Goal: Task Accomplishment & Management: Use online tool/utility

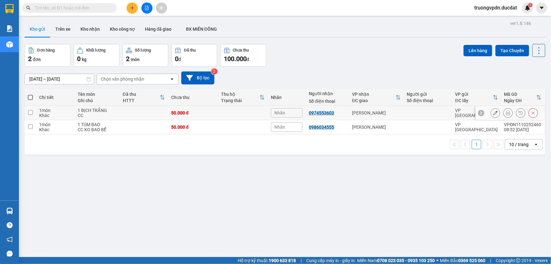
click at [495, 111] on button at bounding box center [495, 112] width 9 height 11
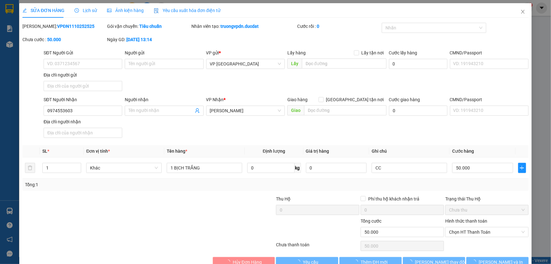
type input "0974553603"
type input "0"
type input "50.000"
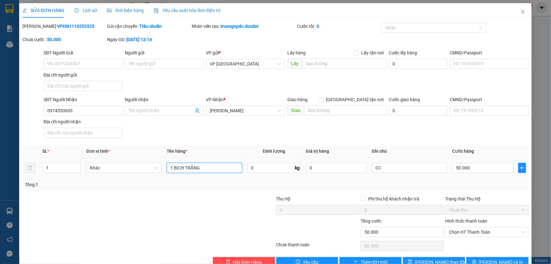
click at [216, 167] on input "1 BỊCH TRẮNG" at bounding box center [205, 168] width 76 height 10
type input "1 BỊCH TRẮNG BÌNH NÓNG LẠNH"
click at [413, 169] on input "CC" at bounding box center [410, 168] width 76 height 10
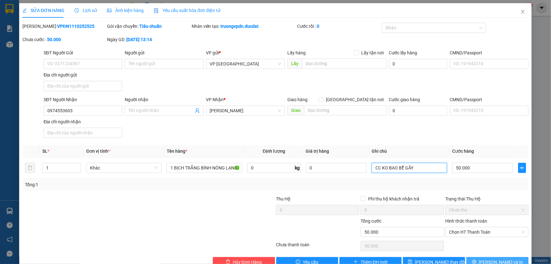
type input "CC KO BAO BỂ GÃY"
click at [496, 261] on span "[PERSON_NAME] và In" at bounding box center [501, 261] width 44 height 7
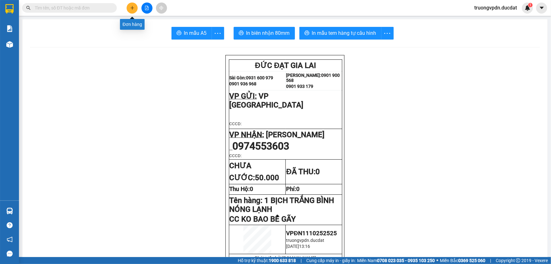
click at [136, 11] on button at bounding box center [132, 8] width 11 height 11
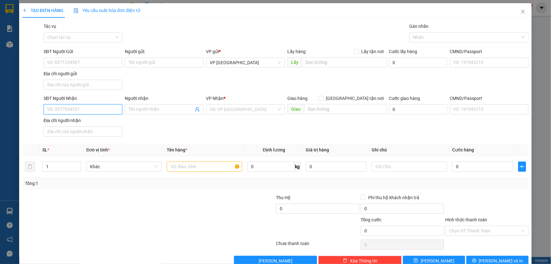
drag, startPoint x: 90, startPoint y: 109, endPoint x: 118, endPoint y: 109, distance: 28.1
click at [103, 109] on input "SĐT Người Nhận" at bounding box center [83, 109] width 79 height 10
click at [173, 111] on input "Người nhận" at bounding box center [161, 109] width 65 height 7
type input "[PERSON_NAME]"
click at [210, 108] on input "search" at bounding box center [243, 109] width 67 height 9
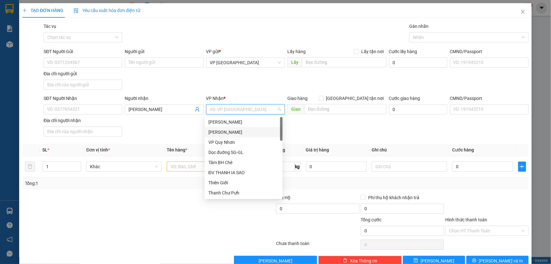
click at [236, 133] on div "[PERSON_NAME]" at bounding box center [244, 132] width 70 height 7
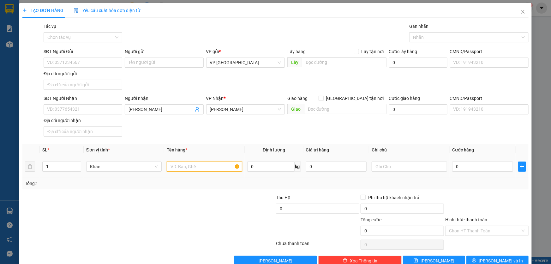
click at [191, 165] on input "text" at bounding box center [205, 166] width 76 height 10
type input "1 THÙNG GIẤY"
type input "CC"
type input "4"
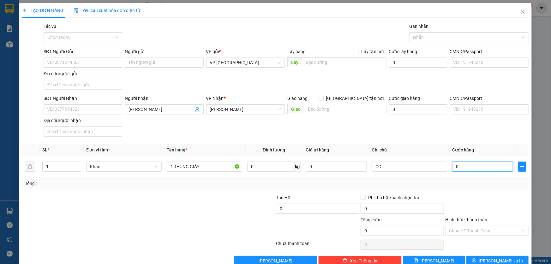
type input "4"
type input "40"
type input "400"
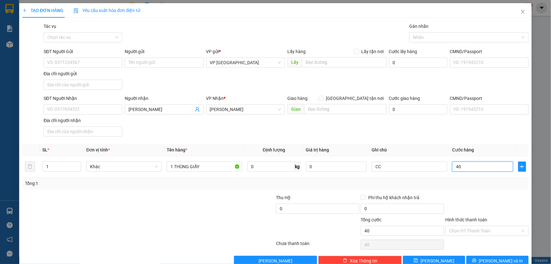
type input "400"
type input "4.000"
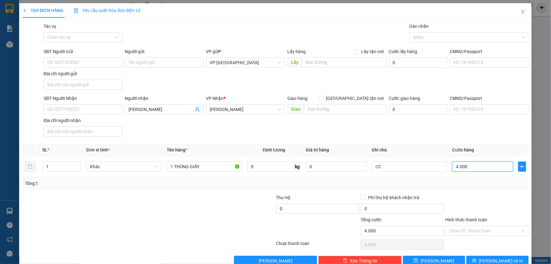
type input "40.000"
click at [491, 259] on span "[PERSON_NAME] và In" at bounding box center [501, 260] width 44 height 7
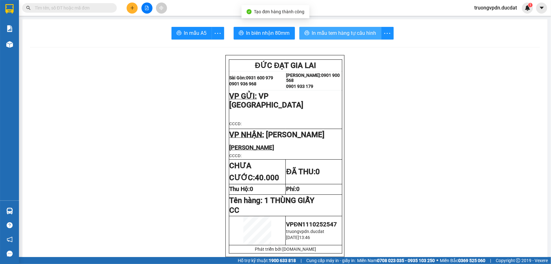
click at [360, 32] on span "In mẫu tem hàng tự cấu hình" at bounding box center [344, 33] width 64 height 8
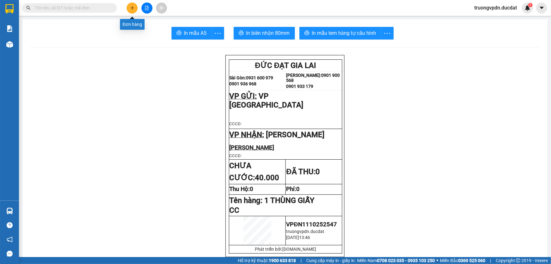
click at [133, 9] on icon "plus" at bounding box center [132, 8] width 4 height 4
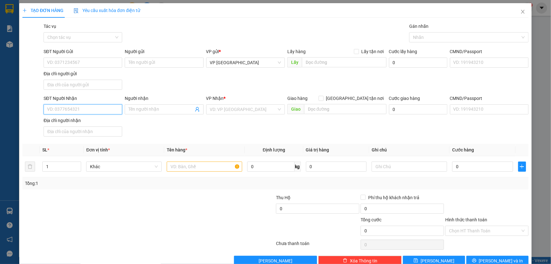
click at [104, 109] on input "SĐT Người Nhận" at bounding box center [83, 109] width 79 height 10
drag, startPoint x: 71, startPoint y: 122, endPoint x: 113, endPoint y: 123, distance: 41.7
click at [74, 122] on div "0328181444" at bounding box center [82, 121] width 70 height 7
type input "0328181444"
click at [169, 165] on input "text" at bounding box center [205, 166] width 76 height 10
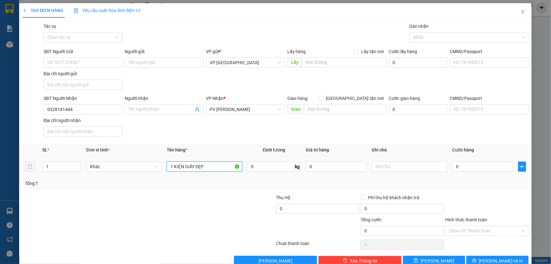
type input "1 KIỆN GIẤY DẸP"
type input "CC"
type input "4"
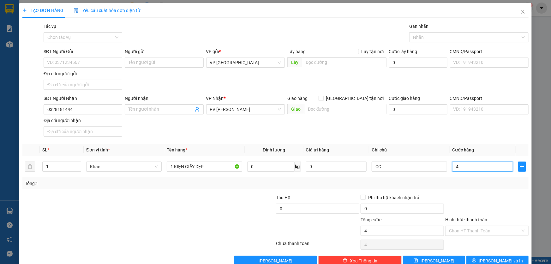
type input "40"
type input "400"
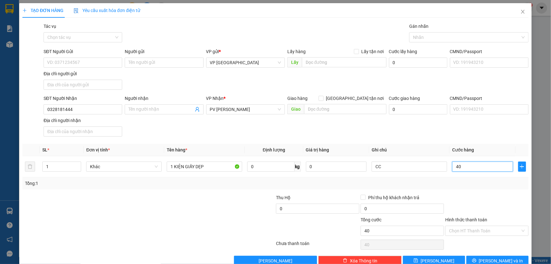
type input "400"
type input "4.000"
type input "40.000"
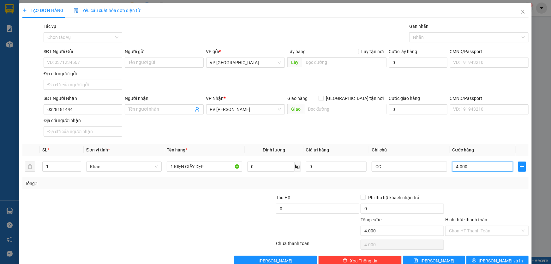
type input "40.000"
click at [488, 258] on button "[PERSON_NAME] và In" at bounding box center [498, 261] width 62 height 10
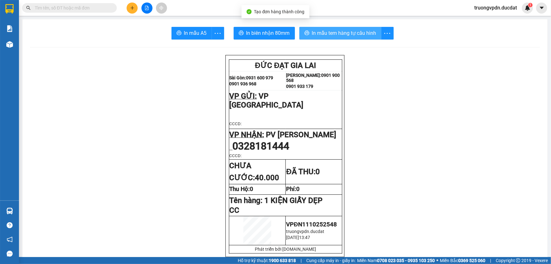
click at [351, 36] on span "In mẫu tem hàng tự cấu hình" at bounding box center [344, 33] width 64 height 8
click at [132, 8] on icon "plus" at bounding box center [132, 7] width 0 height 3
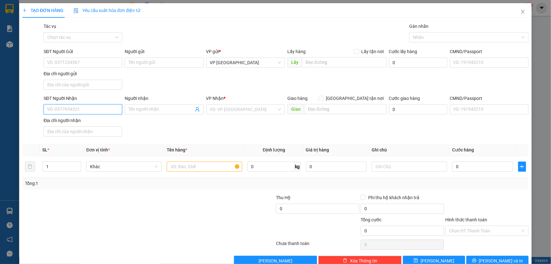
click at [106, 111] on input "SĐT Người Nhận" at bounding box center [83, 109] width 79 height 10
type input "0772288556"
click at [220, 112] on input "search" at bounding box center [243, 109] width 67 height 9
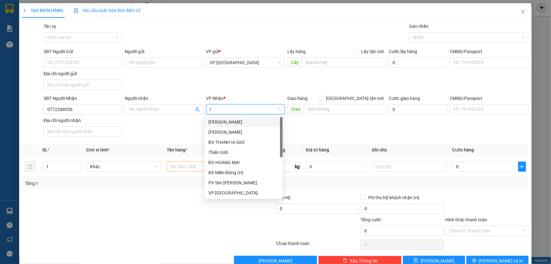
type input "IA"
click at [220, 192] on div "VP IALY" at bounding box center [244, 192] width 70 height 7
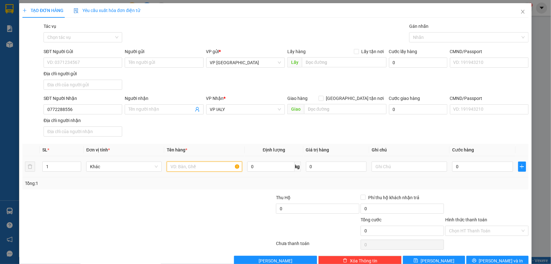
click at [193, 167] on input "text" at bounding box center [205, 166] width 76 height 10
type input "1 KIỆN ĐÀN"
type input "CC KO BAO BỂ"
type input "7"
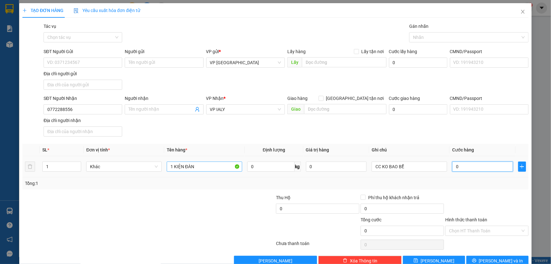
type input "7"
type input "70"
type input "700"
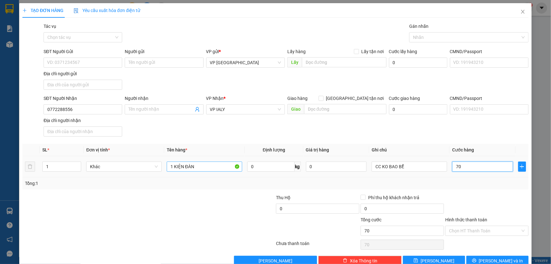
type input "700"
type input "7.000"
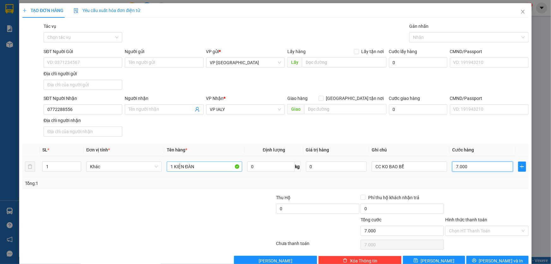
type input "70.000"
click at [499, 257] on span "[PERSON_NAME] và In" at bounding box center [501, 260] width 44 height 7
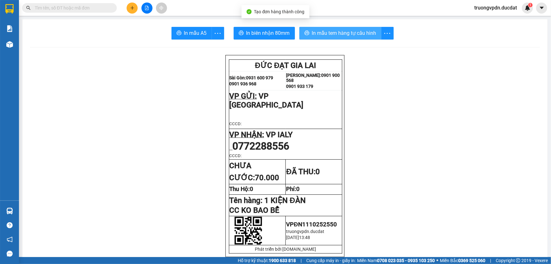
click at [338, 33] on span "In mẫu tem hàng tự cấu hình" at bounding box center [344, 33] width 64 height 8
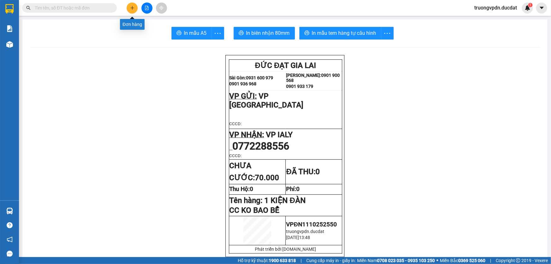
click at [133, 7] on icon "plus" at bounding box center [132, 8] width 4 height 4
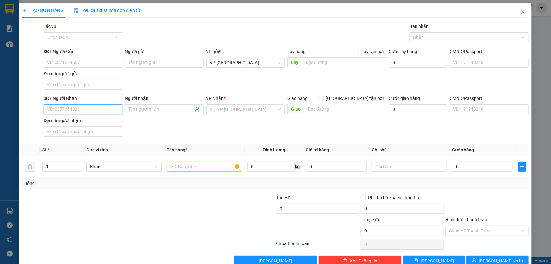
drag, startPoint x: 87, startPoint y: 112, endPoint x: 104, endPoint y: 111, distance: 17.4
click at [89, 111] on input "SĐT Người Nhận" at bounding box center [83, 109] width 79 height 10
click at [76, 119] on div "0938144699 - [PERSON_NAME]" at bounding box center [82, 121] width 70 height 7
type input "0938144699"
type input "[PERSON_NAME]"
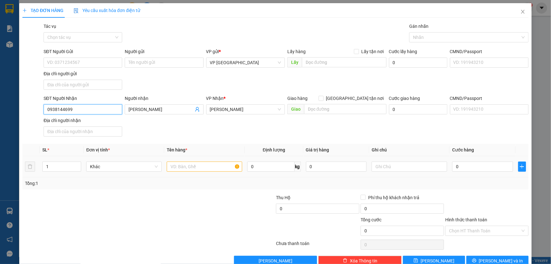
type input "0938144699"
click at [214, 166] on input "text" at bounding box center [205, 166] width 76 height 10
type input "1 THÙNG"
type input "2"
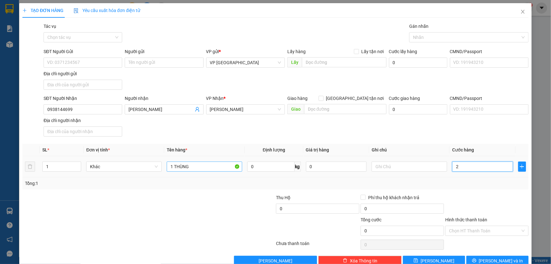
type input "2"
type input "25"
type input "250"
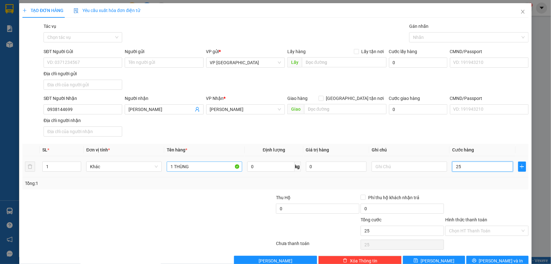
type input "250"
type input "2.500"
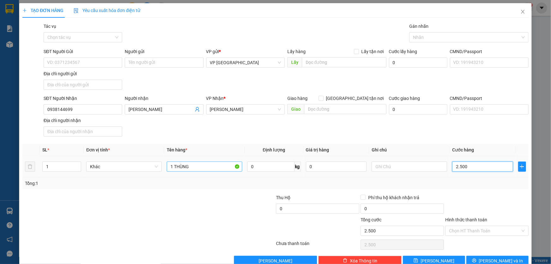
type input "25.000"
click at [492, 230] on input "Hình thức thanh toán" at bounding box center [484, 230] width 71 height 9
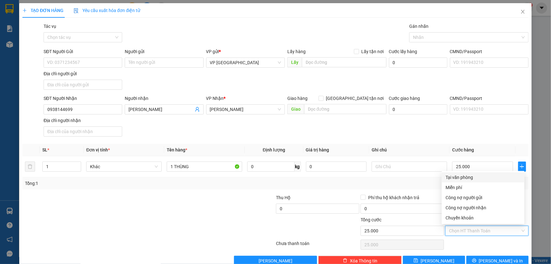
click at [463, 178] on div "Tại văn phòng" at bounding box center [483, 177] width 75 height 7
type input "0"
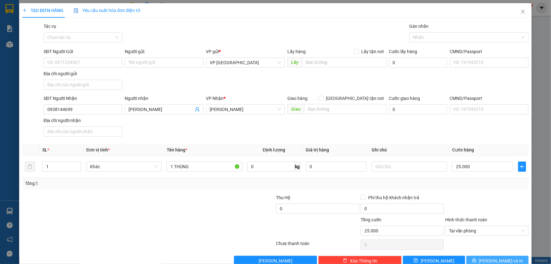
click at [497, 257] on span "[PERSON_NAME] và In" at bounding box center [501, 260] width 44 height 7
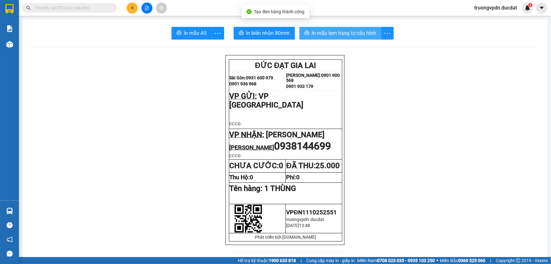
click at [353, 33] on span "In mẫu tem hàng tự cấu hình" at bounding box center [344, 33] width 64 height 8
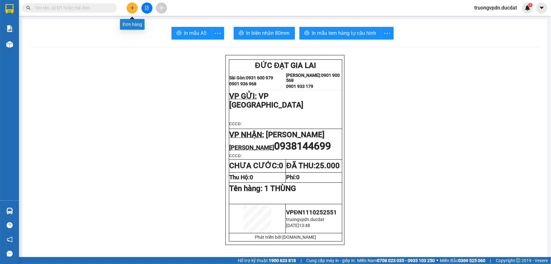
click at [132, 6] on icon "plus" at bounding box center [132, 8] width 4 height 4
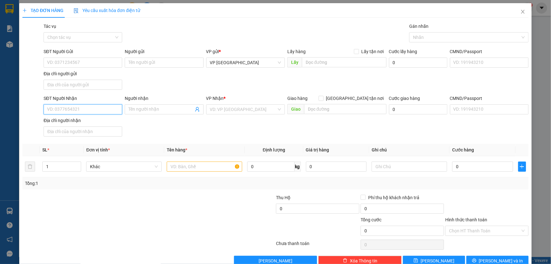
click at [84, 109] on input "SĐT Người Nhận" at bounding box center [83, 109] width 79 height 10
click at [54, 142] on div "0983301566" at bounding box center [82, 141] width 70 height 7
drag, startPoint x: 23, startPoint y: 118, endPoint x: 0, endPoint y: 125, distance: 24.2
click at [0, 125] on div "TẠO ĐƠN HÀNG Yêu cầu xuất hóa đơn điện tử Transit Pickup Surcharge Ids Transit …" at bounding box center [275, 132] width 551 height 264
type input "0983301566"
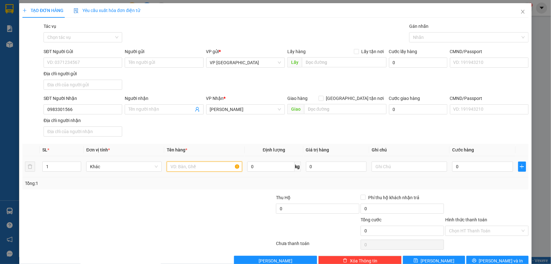
click at [191, 167] on input "text" at bounding box center [205, 166] width 76 height 10
type input "1 KIỆN GIẤY HOA"
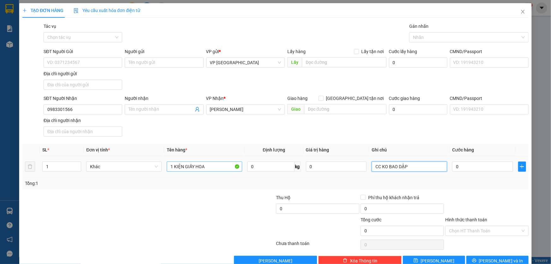
type input "CC KO BAO DẬP"
type input "4"
type input "40"
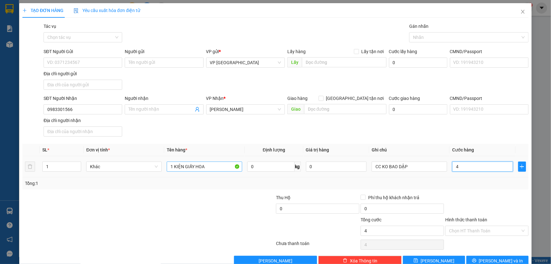
type input "40"
type input "400"
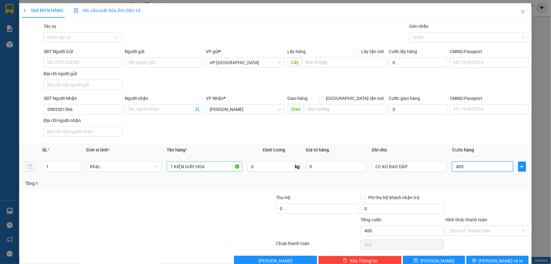
type input "4.000"
type input "40.000"
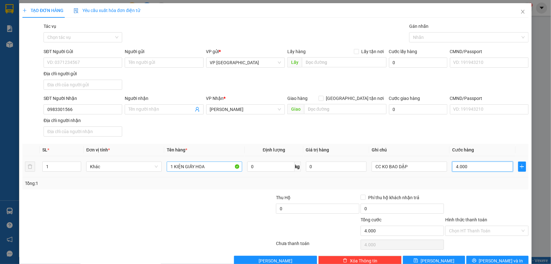
type input "40.000"
type input "400.000"
type input "40.000"
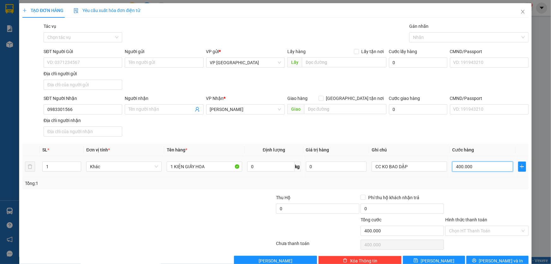
type input "40.000"
click at [496, 260] on span "[PERSON_NAME] và In" at bounding box center [501, 260] width 44 height 7
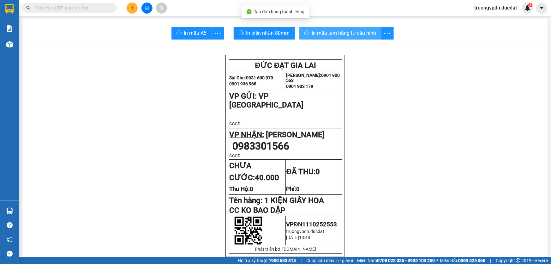
click at [349, 35] on span "In mẫu tem hàng tự cấu hình" at bounding box center [344, 33] width 64 height 8
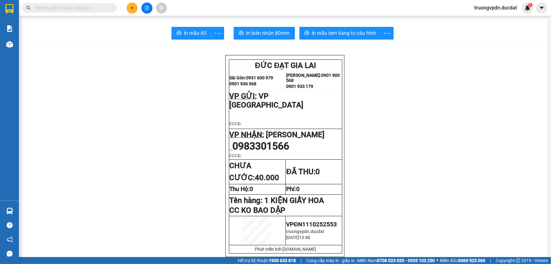
click at [134, 12] on button at bounding box center [132, 8] width 11 height 11
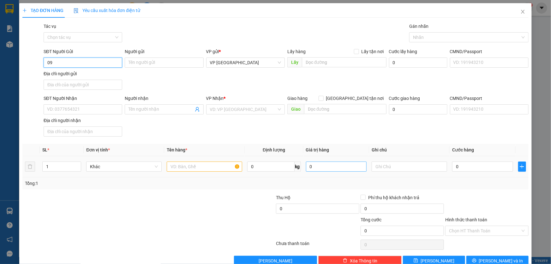
type input "0"
drag, startPoint x: 96, startPoint y: 112, endPoint x: 239, endPoint y: 101, distance: 143.8
click at [97, 111] on input "SĐT Người Nhận" at bounding box center [83, 109] width 79 height 10
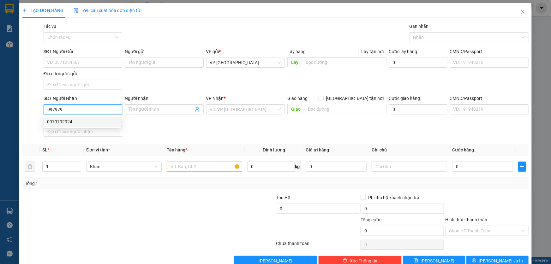
click at [91, 117] on div "0979792924" at bounding box center [82, 122] width 78 height 10
type input "0979792924"
click at [182, 165] on input "text" at bounding box center [205, 166] width 76 height 10
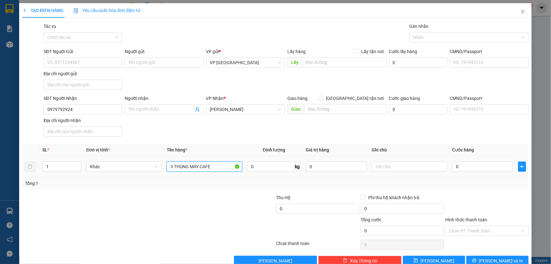
type input "3 THÙNG MÁY CAFE"
type input "CC"
type input "2"
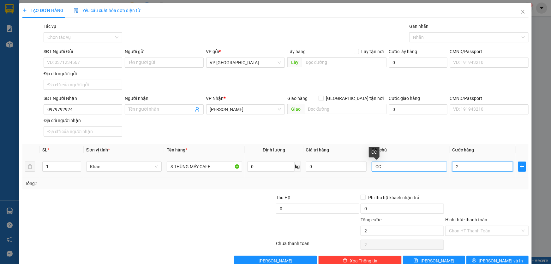
type input "21"
type input "210"
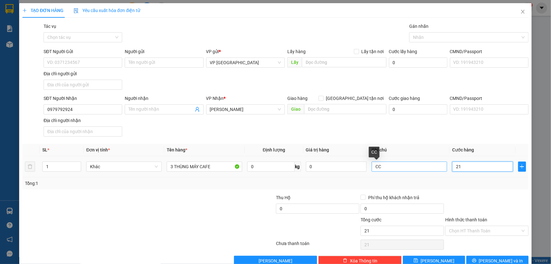
type input "210"
type input "2.100"
type input "21.000"
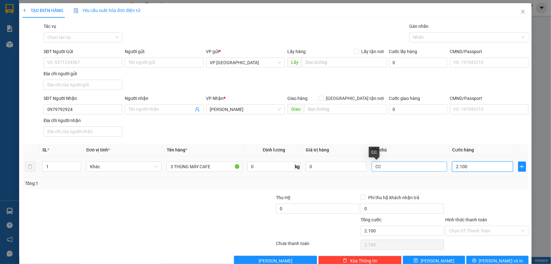
type input "21.000"
type input "210.000"
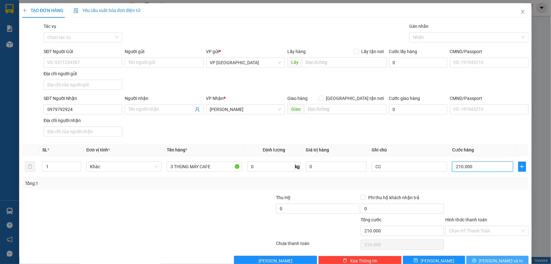
type input "210.000"
click at [487, 257] on button "[PERSON_NAME] và In" at bounding box center [498, 261] width 62 height 10
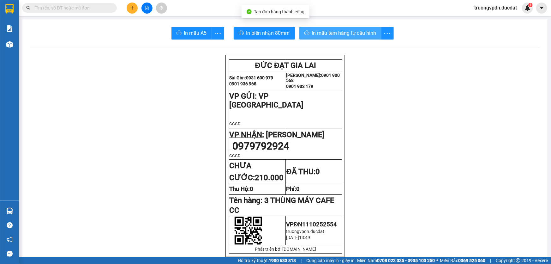
click at [365, 34] on span "In mẫu tem hàng tự cấu hình" at bounding box center [344, 33] width 64 height 8
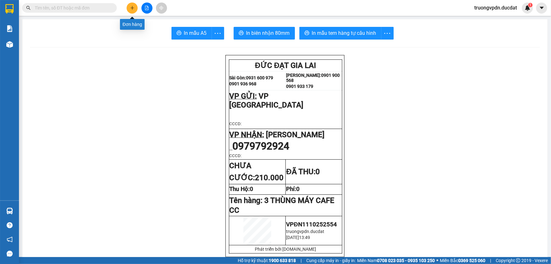
click at [136, 8] on button at bounding box center [132, 8] width 11 height 11
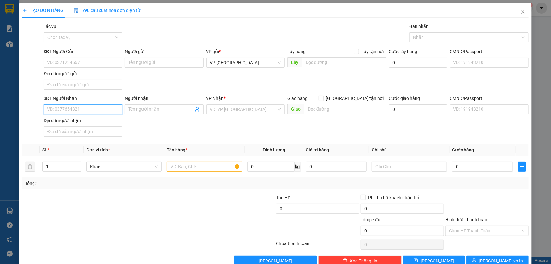
click at [93, 105] on input "SĐT Người Nhận" at bounding box center [83, 109] width 79 height 10
click at [521, 8] on span "Close" at bounding box center [523, 12] width 18 height 18
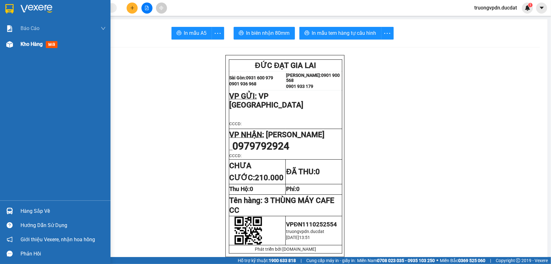
click at [27, 49] on div "Kho hàng mới" at bounding box center [63, 44] width 85 height 16
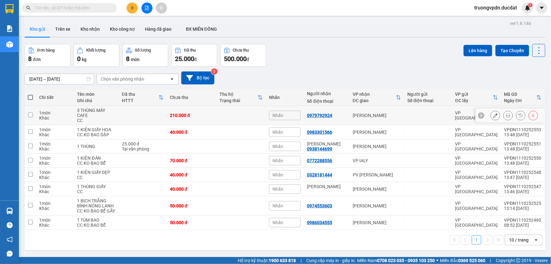
click at [506, 115] on icon at bounding box center [508, 115] width 4 height 4
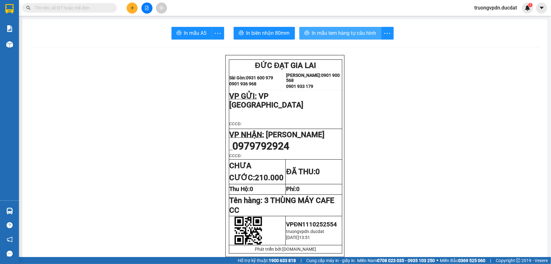
click at [363, 35] on span "In mẫu tem hàng tự cấu hình" at bounding box center [344, 33] width 64 height 8
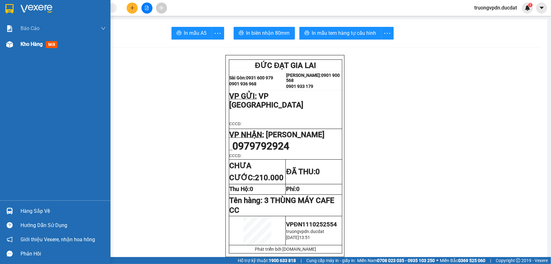
click at [32, 43] on span "Kho hàng" at bounding box center [32, 44] width 22 height 6
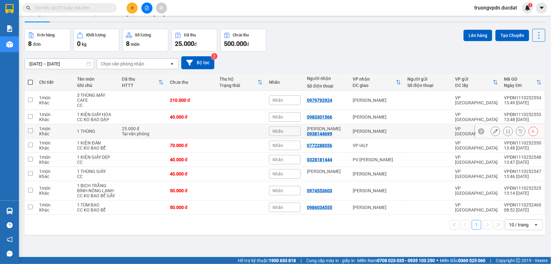
scroll to position [29, 0]
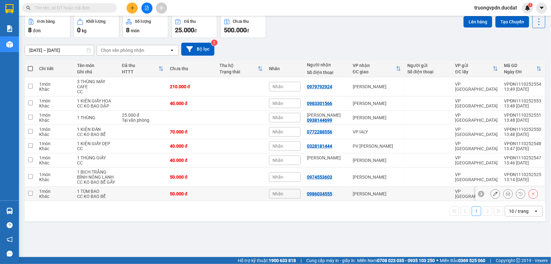
click at [504, 194] on button at bounding box center [508, 193] width 9 height 11
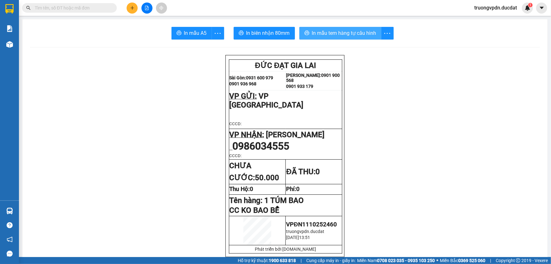
click at [355, 34] on span "In mẫu tem hàng tự cấu hình" at bounding box center [344, 33] width 64 height 8
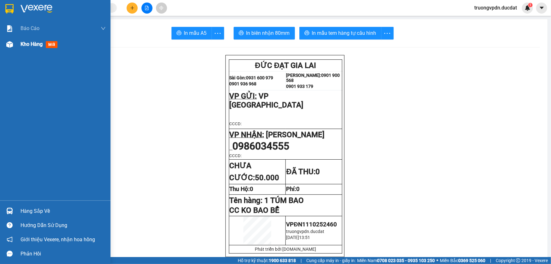
click at [34, 46] on span "Kho hàng" at bounding box center [32, 44] width 22 height 6
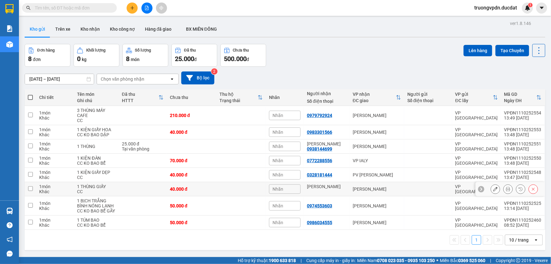
scroll to position [29, 0]
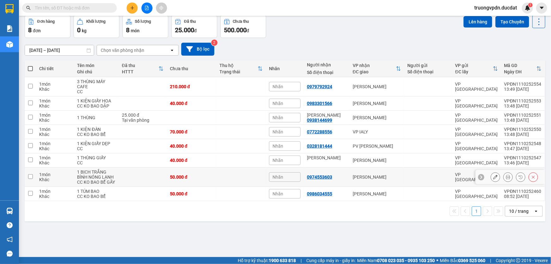
click at [506, 176] on icon at bounding box center [508, 177] width 4 height 4
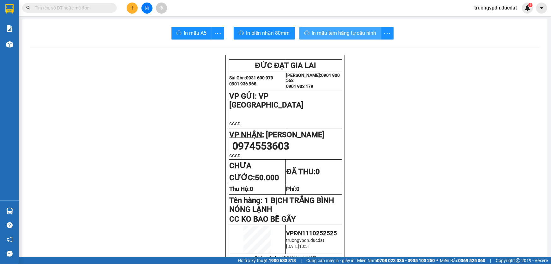
click at [335, 30] on span "In mẫu tem hàng tự cấu hình" at bounding box center [344, 33] width 64 height 8
click at [130, 8] on icon "plus" at bounding box center [131, 8] width 3 height 0
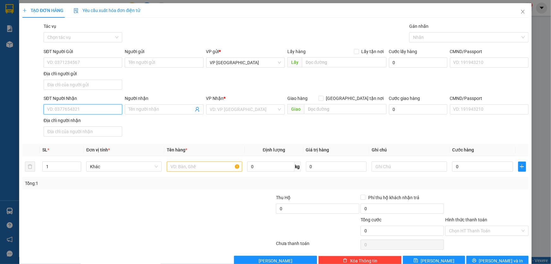
click at [92, 108] on input "SĐT Người Nhận" at bounding box center [83, 109] width 79 height 10
type input "0343453722"
click at [232, 107] on input "search" at bounding box center [243, 109] width 67 height 9
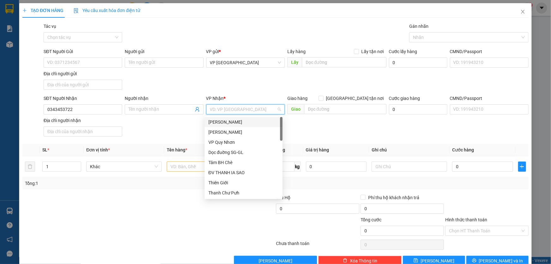
click at [230, 121] on div "[PERSON_NAME]" at bounding box center [244, 121] width 70 height 7
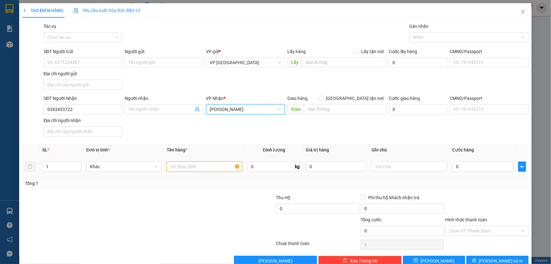
click at [189, 166] on input "text" at bounding box center [205, 166] width 76 height 10
type input "1 KIỆN ẢNH CƯỚI"
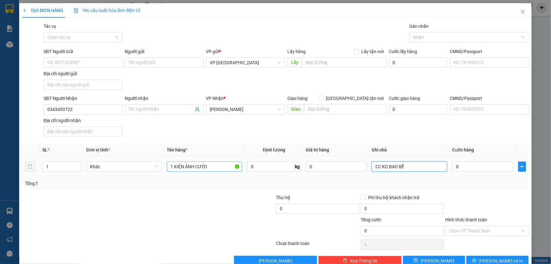
type input "CC KO BAO BỂ"
type input "7"
type input "70"
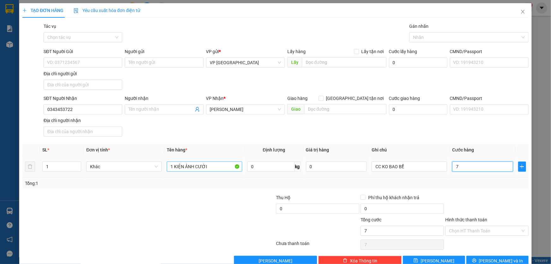
type input "70"
type input "700"
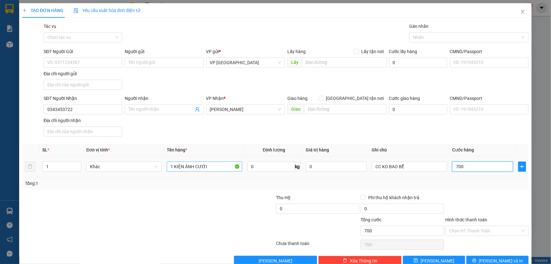
type input "7.000"
type input "70.000"
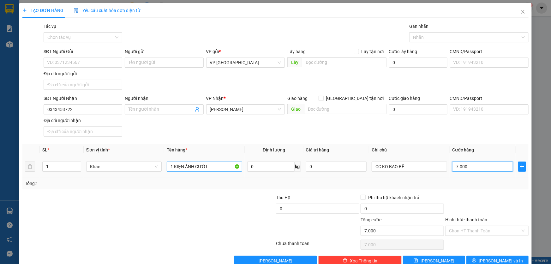
type input "70.000"
click at [511, 257] on button "[PERSON_NAME] và In" at bounding box center [498, 261] width 62 height 10
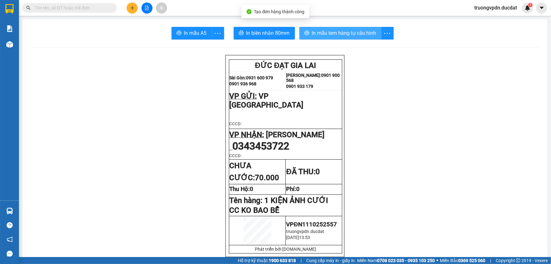
click at [318, 34] on span "In mẫu tem hàng tự cấu hình" at bounding box center [344, 33] width 64 height 8
click at [133, 8] on icon "plus" at bounding box center [131, 8] width 3 height 0
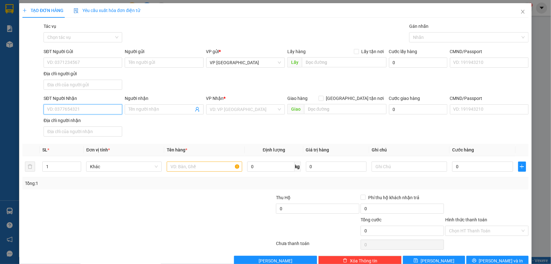
drag, startPoint x: 69, startPoint y: 108, endPoint x: 75, endPoint y: 106, distance: 6.2
click at [70, 107] on input "SĐT Người Nhận" at bounding box center [83, 109] width 79 height 10
click at [87, 120] on div "0971111923 - OANH" at bounding box center [82, 121] width 70 height 7
type input "0971111923"
type input "OANH"
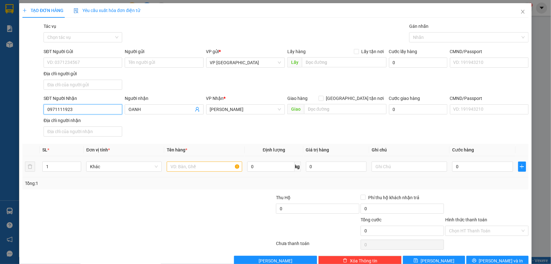
type input "0971111923"
click at [209, 169] on input "text" at bounding box center [205, 166] width 76 height 10
type input "1 BỊCH TRẮNG NHỎ"
type input "CC"
type input "3"
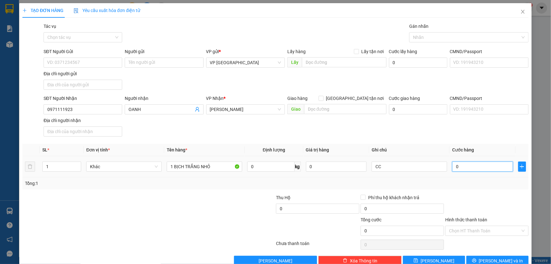
type input "3"
type input "30"
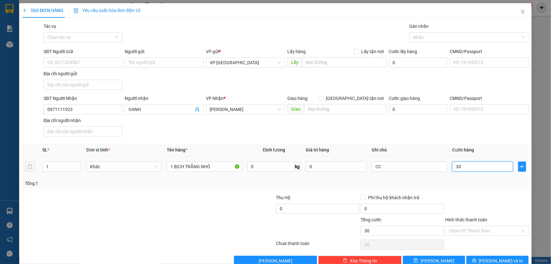
type input "300"
type input "3.000"
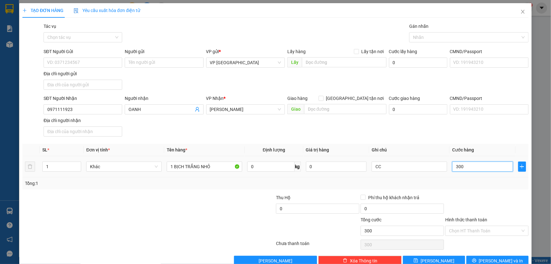
type input "3.000"
type input "30.000"
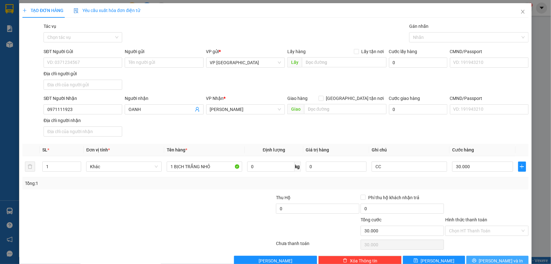
click at [488, 260] on button "[PERSON_NAME] và In" at bounding box center [498, 261] width 62 height 10
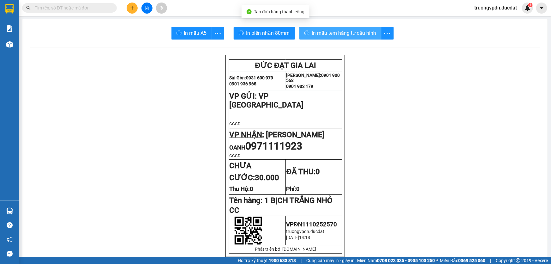
click at [340, 31] on span "In mẫu tem hàng tự cấu hình" at bounding box center [344, 33] width 64 height 8
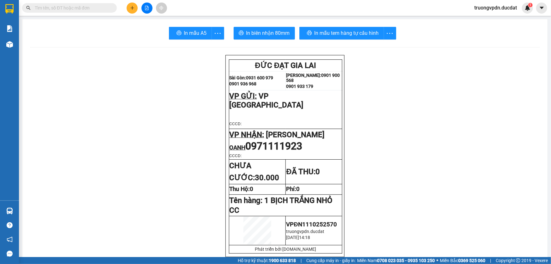
click at [129, 6] on button at bounding box center [132, 8] width 11 height 11
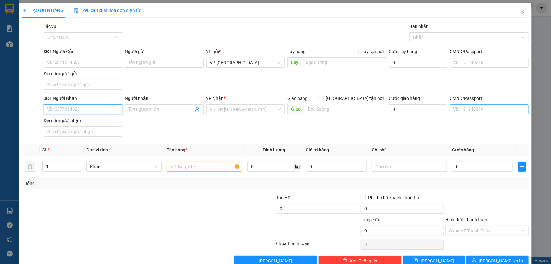
drag, startPoint x: 86, startPoint y: 110, endPoint x: 451, endPoint y: 110, distance: 365.9
click at [111, 110] on input "SĐT Người Nhận" at bounding box center [83, 109] width 79 height 10
drag, startPoint x: 74, startPoint y: 124, endPoint x: 145, endPoint y: 120, distance: 71.2
click at [75, 121] on div "0918588123" at bounding box center [82, 121] width 70 height 7
type input "0918588123"
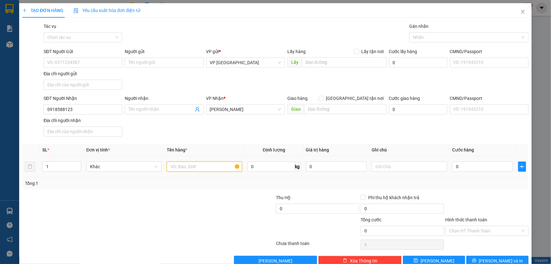
click at [210, 166] on input "text" at bounding box center [205, 166] width 76 height 10
type input "2 KIỆN THÙNG"
type input "1"
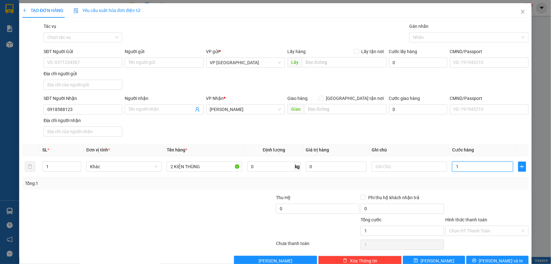
type input "13"
type input "130"
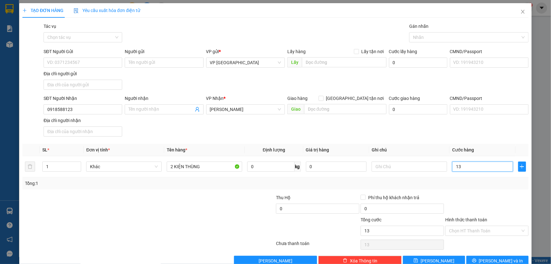
type input "130"
type input "1.300"
type input "13.000"
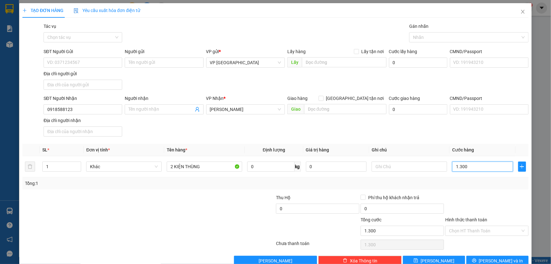
type input "13.000"
type input "130.000"
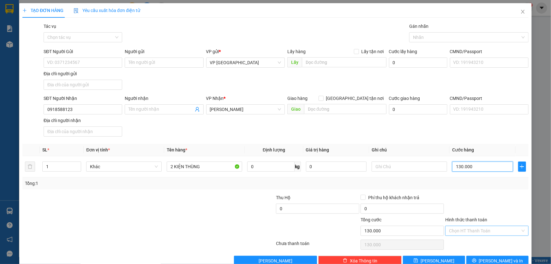
type input "130.000"
click at [489, 230] on input "Hình thức thanh toán" at bounding box center [484, 230] width 71 height 9
drag, startPoint x: 468, startPoint y: 176, endPoint x: 487, endPoint y: 178, distance: 19.1
click at [468, 176] on div "Tại văn phòng" at bounding box center [483, 177] width 75 height 7
type input "0"
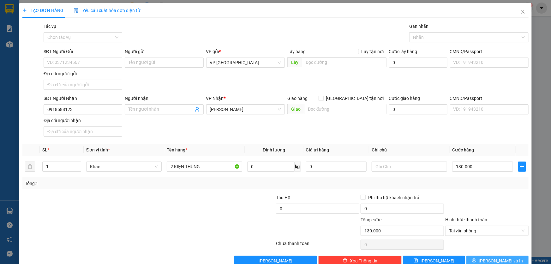
click at [516, 256] on button "[PERSON_NAME] và In" at bounding box center [498, 261] width 62 height 10
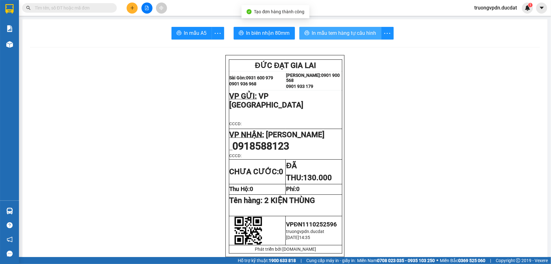
click at [316, 34] on span "In mẫu tem hàng tự cấu hình" at bounding box center [344, 33] width 64 height 8
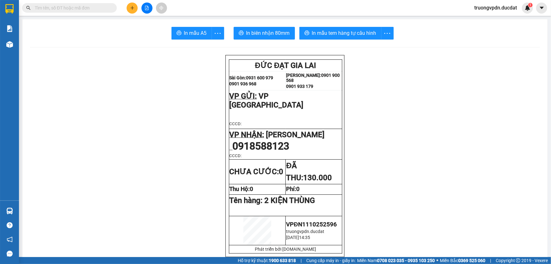
click at [136, 9] on button at bounding box center [132, 8] width 11 height 11
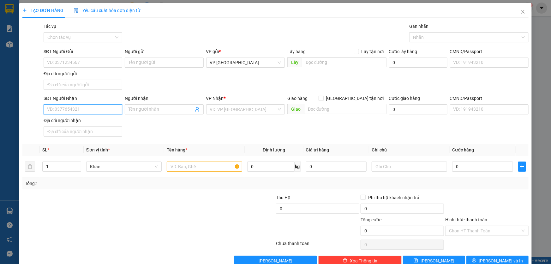
click at [65, 104] on input "SĐT Người Nhận" at bounding box center [83, 109] width 79 height 10
drag, startPoint x: 59, startPoint y: 122, endPoint x: 102, endPoint y: 121, distance: 42.3
click at [61, 121] on div "0982224140 - bài" at bounding box center [82, 121] width 70 height 7
type input "0982224140"
type input "bài"
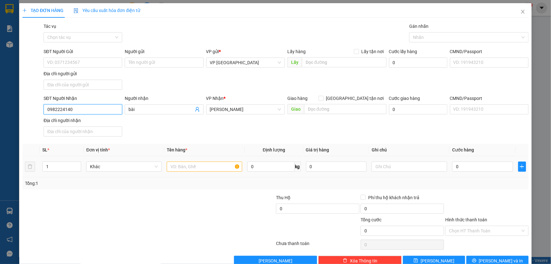
type input "0982224140"
click at [218, 167] on input "text" at bounding box center [205, 166] width 76 height 10
click at [391, 167] on input "text" at bounding box center [410, 166] width 76 height 10
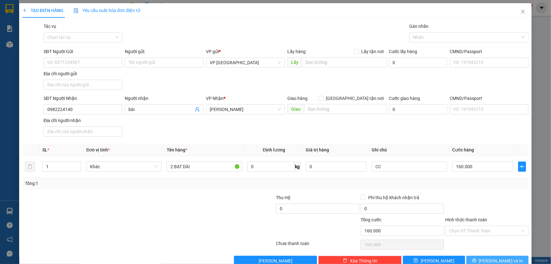
click at [490, 261] on span "[PERSON_NAME] và In" at bounding box center [501, 260] width 44 height 7
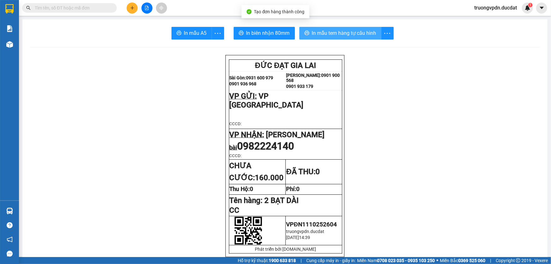
click at [357, 34] on span "In mẫu tem hàng tự cấu hình" at bounding box center [344, 33] width 64 height 8
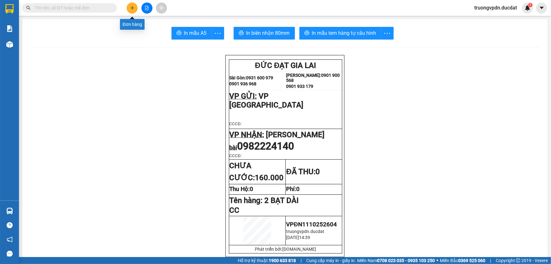
click at [130, 7] on icon "plus" at bounding box center [132, 8] width 4 height 4
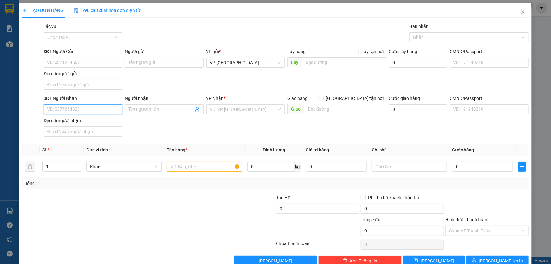
click at [89, 107] on input "SĐT Người Nhận" at bounding box center [83, 109] width 79 height 10
click at [247, 108] on input "search" at bounding box center [243, 109] width 67 height 9
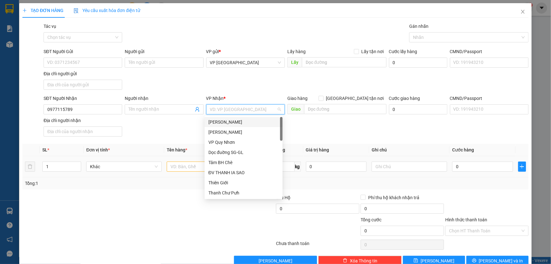
drag, startPoint x: 229, startPoint y: 123, endPoint x: 203, endPoint y: 167, distance: 51.5
click at [229, 123] on div "[PERSON_NAME]" at bounding box center [244, 121] width 70 height 7
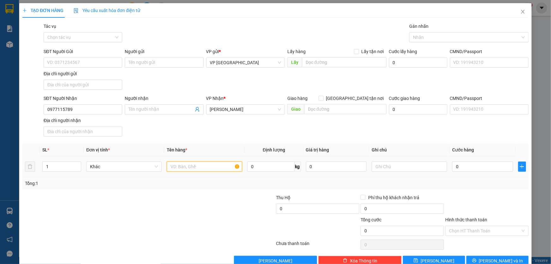
click at [199, 168] on input "text" at bounding box center [205, 166] width 76 height 10
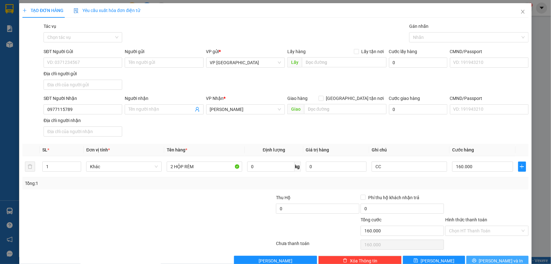
click at [476, 258] on icon "printer" at bounding box center [474, 260] width 4 height 4
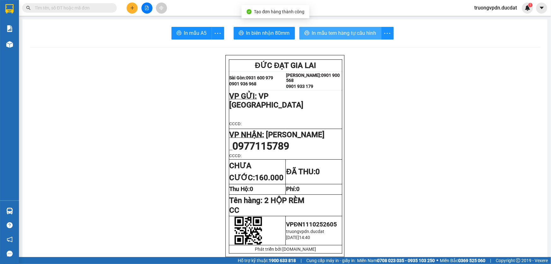
click at [341, 32] on span "In mẫu tem hàng tự cấu hình" at bounding box center [344, 33] width 64 height 8
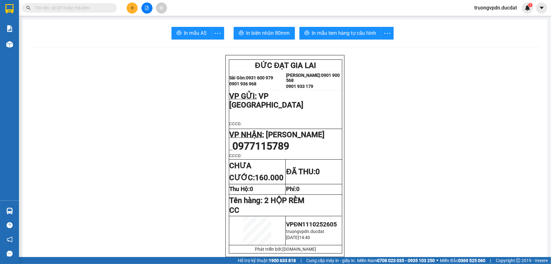
click at [132, 7] on icon "plus" at bounding box center [132, 8] width 4 height 4
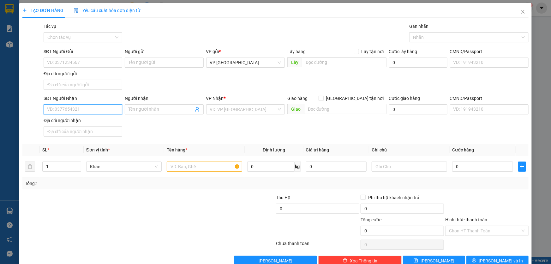
click at [88, 112] on input "SĐT Người Nhận" at bounding box center [83, 109] width 79 height 10
click at [233, 114] on div "VP Nhận * VD: VP [GEOGRAPHIC_DATA]" at bounding box center [245, 106] width 79 height 22
click at [225, 113] on input "search" at bounding box center [243, 109] width 67 height 9
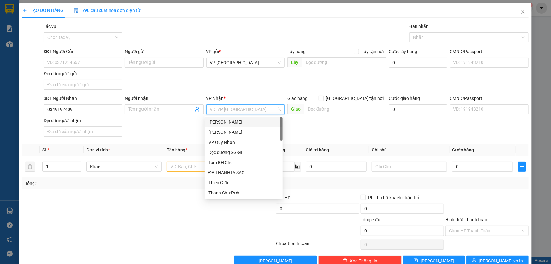
click at [227, 120] on div "[PERSON_NAME]" at bounding box center [244, 121] width 70 height 7
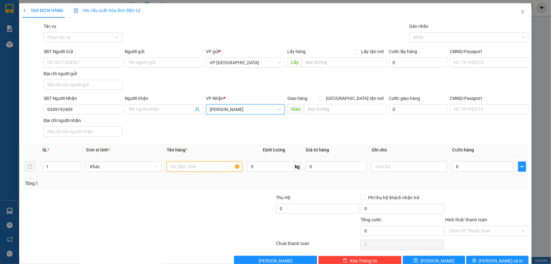
click at [179, 166] on input "text" at bounding box center [205, 166] width 76 height 10
click at [458, 166] on input "0" at bounding box center [482, 166] width 61 height 10
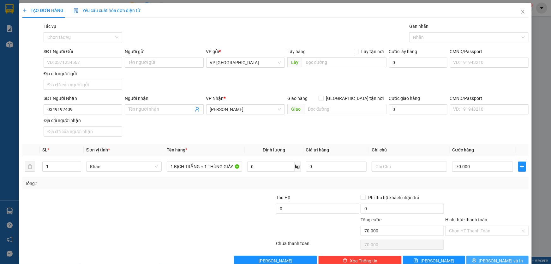
click at [501, 257] on span "[PERSON_NAME] và In" at bounding box center [501, 260] width 44 height 7
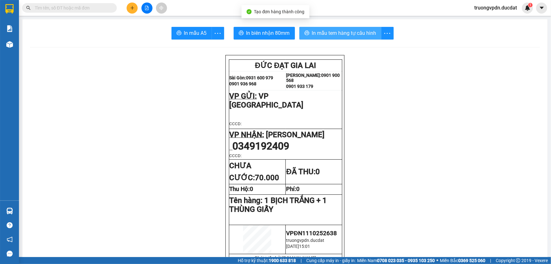
click at [356, 32] on span "In mẫu tem hàng tự cấu hình" at bounding box center [344, 33] width 64 height 8
click at [132, 4] on button at bounding box center [132, 8] width 11 height 11
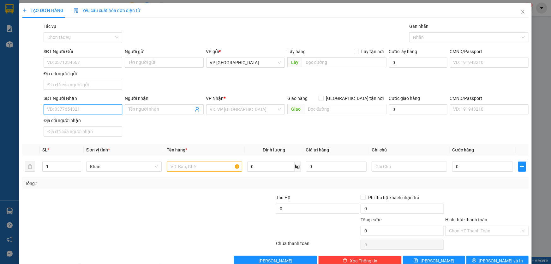
click at [88, 111] on input "SĐT Người Nhận" at bounding box center [83, 109] width 79 height 10
click at [222, 109] on input "search" at bounding box center [243, 109] width 67 height 9
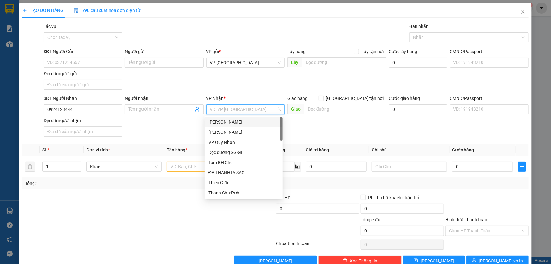
click at [227, 122] on div "[PERSON_NAME]" at bounding box center [244, 121] width 70 height 7
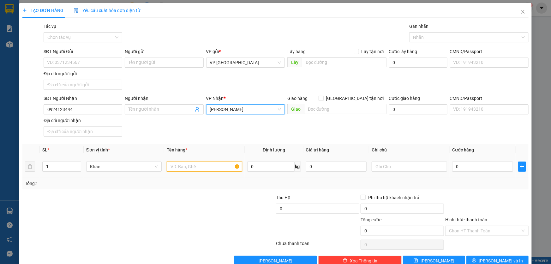
click at [189, 164] on input "text" at bounding box center [205, 166] width 76 height 10
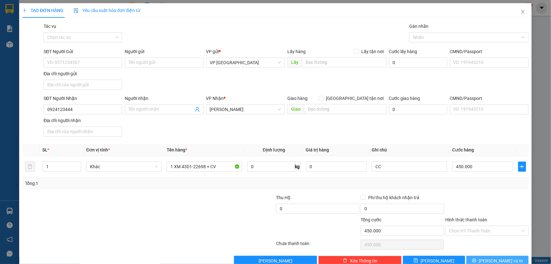
click at [510, 257] on button "[PERSON_NAME] và In" at bounding box center [498, 261] width 62 height 10
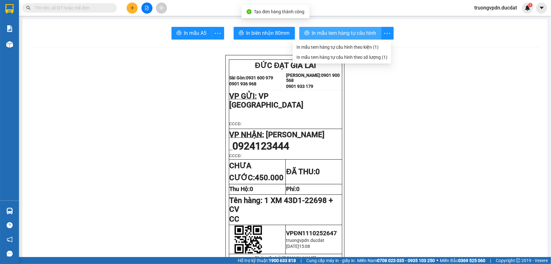
click at [366, 33] on span "In mẫu tem hàng tự cấu hình" at bounding box center [344, 33] width 64 height 8
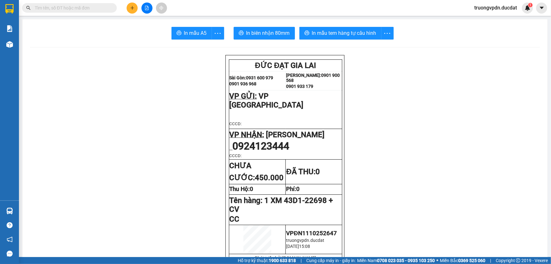
click at [133, 4] on button at bounding box center [132, 8] width 11 height 11
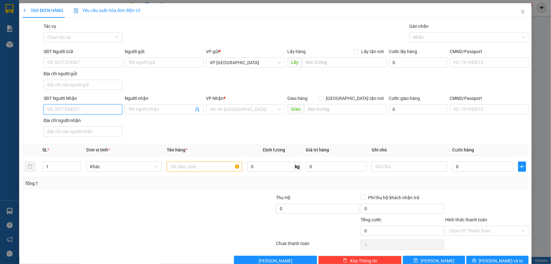
click at [77, 111] on input "SĐT Người Nhận" at bounding box center [83, 109] width 79 height 10
click at [220, 109] on input "search" at bounding box center [243, 109] width 67 height 9
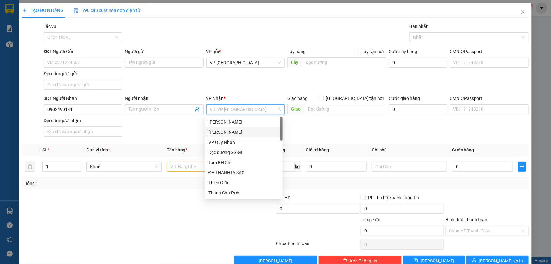
click at [228, 129] on div "[PERSON_NAME]" at bounding box center [244, 132] width 70 height 7
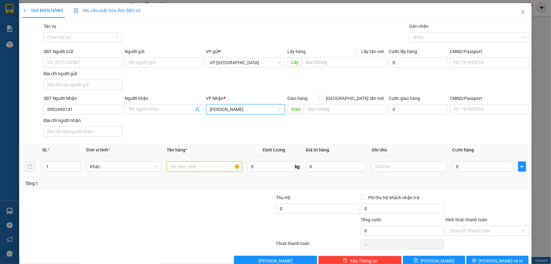
click at [197, 161] on input "text" at bounding box center [205, 166] width 76 height 10
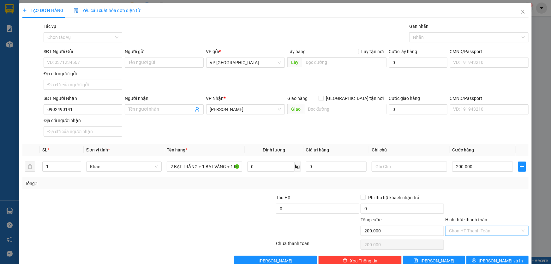
click at [508, 230] on input "Hình thức thanh toán" at bounding box center [484, 230] width 71 height 9
drag, startPoint x: 468, startPoint y: 178, endPoint x: 527, endPoint y: 218, distance: 71.7
click at [468, 178] on div "Tại văn phòng" at bounding box center [483, 177] width 75 height 7
click at [500, 260] on span "[PERSON_NAME] và In" at bounding box center [501, 260] width 44 height 7
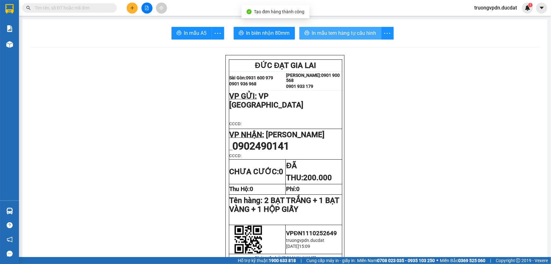
click at [354, 38] on button "In mẫu tem hàng tự cấu hình" at bounding box center [341, 33] width 82 height 13
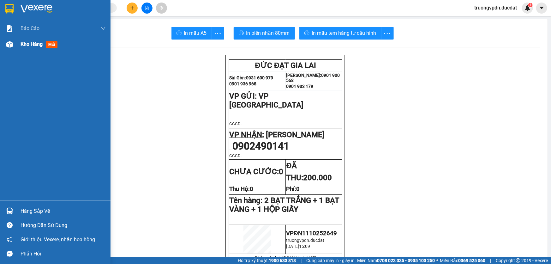
click at [35, 48] on div "Kho hàng mới" at bounding box center [63, 44] width 85 height 16
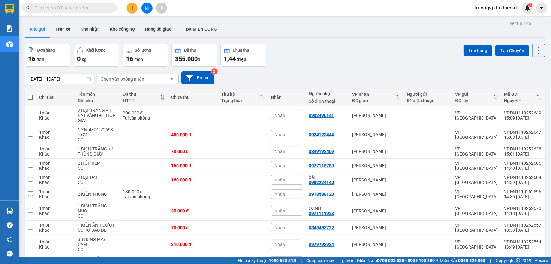
click at [110, 8] on span at bounding box center [69, 7] width 95 height 9
click at [88, 6] on input "text" at bounding box center [72, 7] width 75 height 7
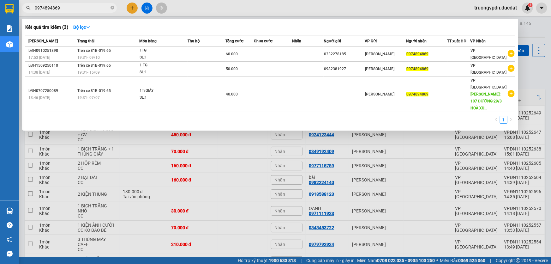
click at [133, 7] on div at bounding box center [275, 132] width 551 height 264
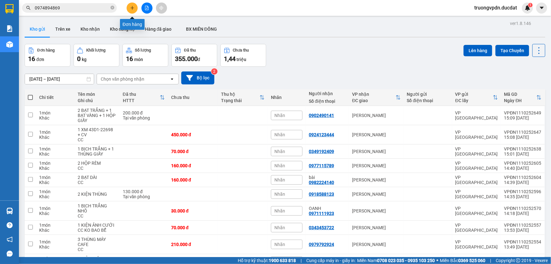
click at [133, 7] on icon "plus" at bounding box center [132, 8] width 4 height 4
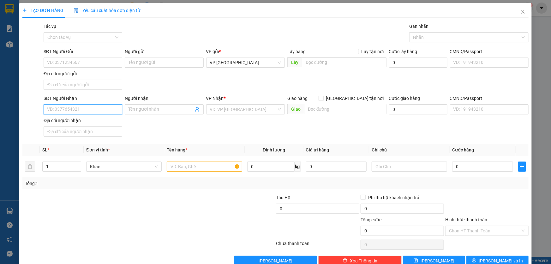
click at [97, 108] on input "SĐT Người Nhận" at bounding box center [83, 109] width 79 height 10
click at [237, 111] on input "search" at bounding box center [243, 109] width 67 height 9
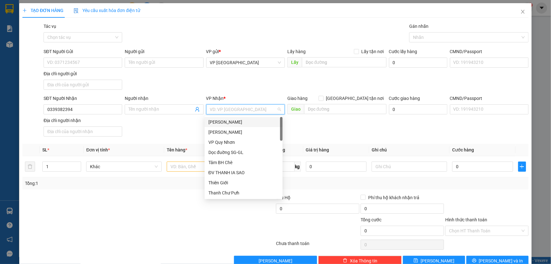
drag, startPoint x: 230, startPoint y: 123, endPoint x: 225, endPoint y: 118, distance: 6.7
click at [228, 122] on div "[PERSON_NAME]" at bounding box center [244, 121] width 70 height 7
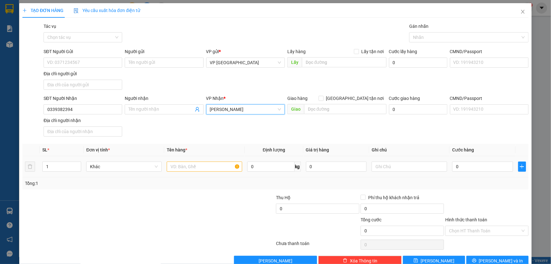
click at [187, 172] on td at bounding box center [204, 166] width 81 height 21
click at [81, 65] on input "SĐT Người Gửi" at bounding box center [83, 63] width 79 height 10
click at [204, 167] on input "text" at bounding box center [205, 166] width 76 height 10
drag, startPoint x: 498, startPoint y: 231, endPoint x: 474, endPoint y: 189, distance: 48.0
click at [498, 231] on input "Hình thức thanh toán" at bounding box center [484, 230] width 71 height 9
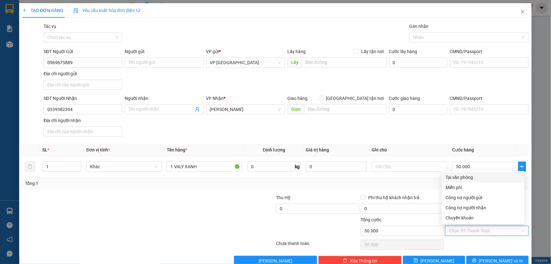
click at [467, 174] on div "Tại văn phòng" at bounding box center [483, 177] width 75 height 7
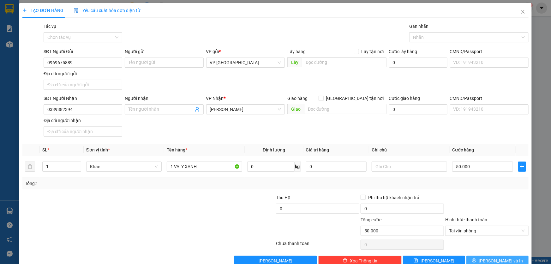
click at [512, 256] on button "[PERSON_NAME] và In" at bounding box center [498, 261] width 62 height 10
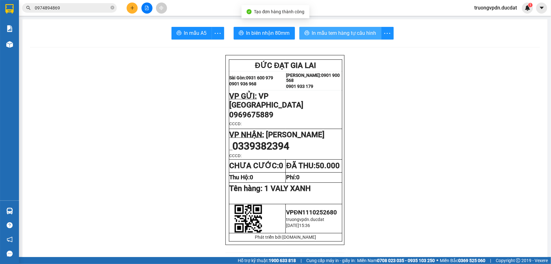
click at [363, 33] on span "In mẫu tem hàng tự cấu hình" at bounding box center [344, 33] width 64 height 8
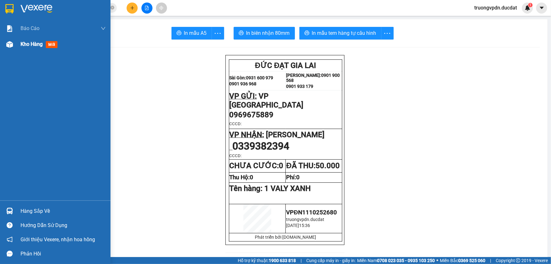
click at [46, 44] on span "mới" at bounding box center [52, 44] width 12 height 7
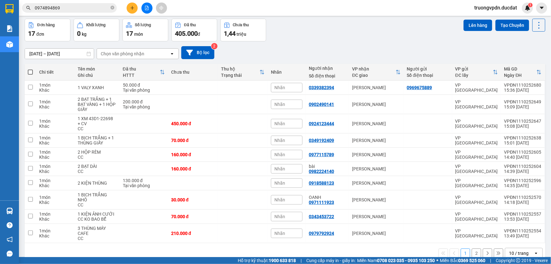
scroll to position [37, 0]
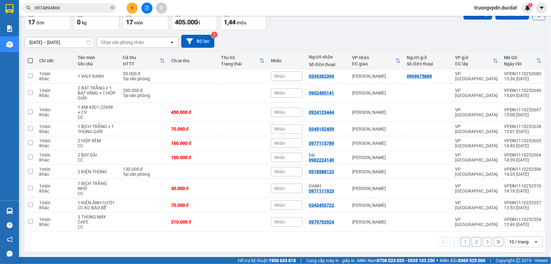
click at [472, 240] on button "2" at bounding box center [476, 241] width 9 height 9
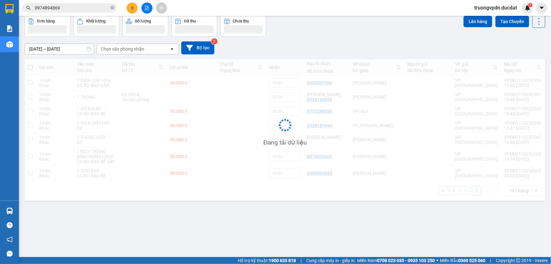
scroll to position [29, 0]
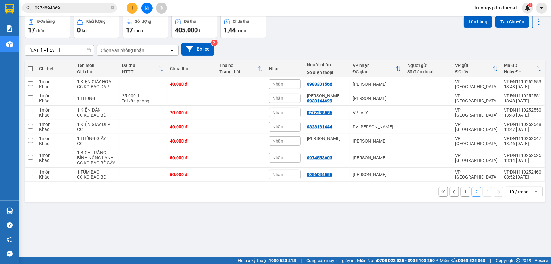
click at [462, 191] on button "1" at bounding box center [465, 191] width 9 height 9
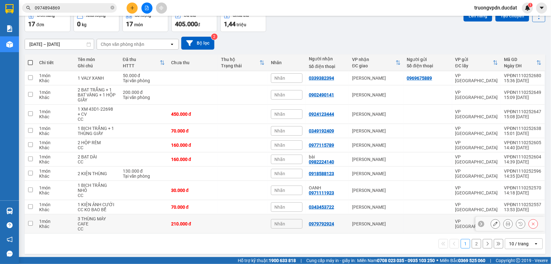
scroll to position [37, 0]
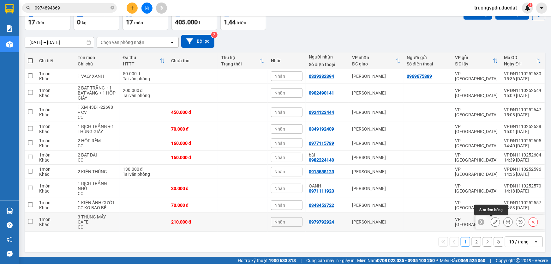
click at [491, 220] on button at bounding box center [495, 221] width 9 height 11
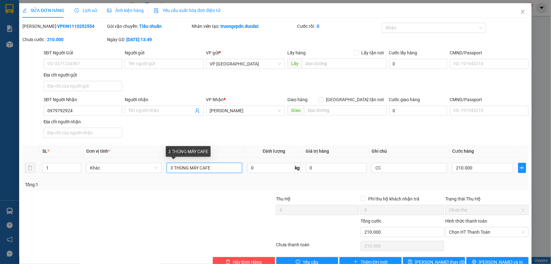
click at [171, 169] on input "3 THÙNG MÁY CAFE" at bounding box center [205, 168] width 76 height 10
click at [482, 169] on input "210.000" at bounding box center [482, 168] width 61 height 10
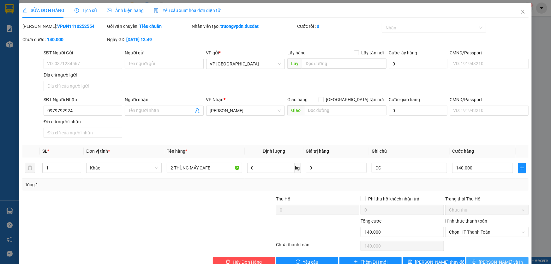
click at [492, 260] on span "[PERSON_NAME] và In" at bounding box center [501, 261] width 44 height 7
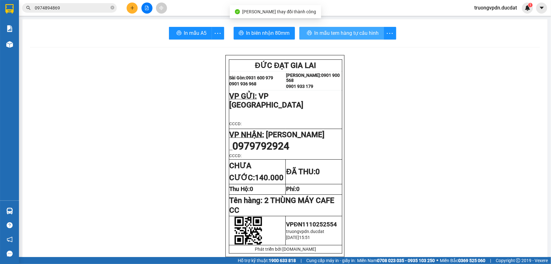
click at [322, 32] on span "In mẫu tem hàng tự cấu hình" at bounding box center [347, 33] width 64 height 8
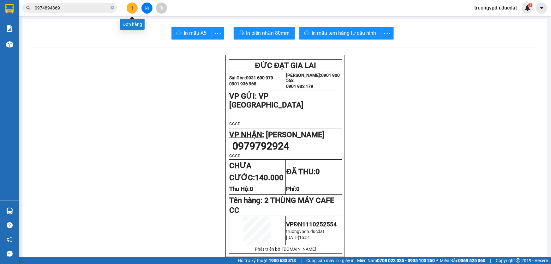
click at [131, 8] on icon "plus" at bounding box center [131, 8] width 3 height 0
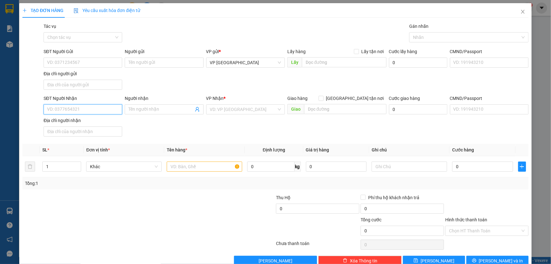
click at [74, 107] on input "SĐT Người Nhận" at bounding box center [83, 109] width 79 height 10
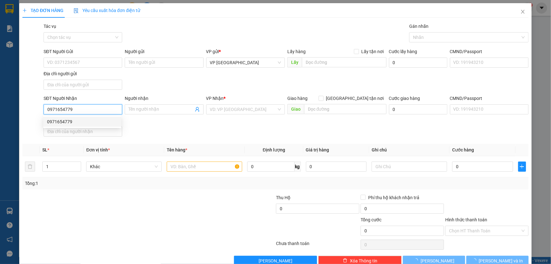
click at [66, 119] on div "0971654779" at bounding box center [82, 121] width 70 height 7
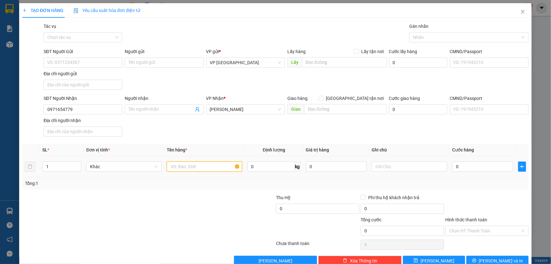
click at [190, 163] on input "text" at bounding box center [205, 166] width 76 height 10
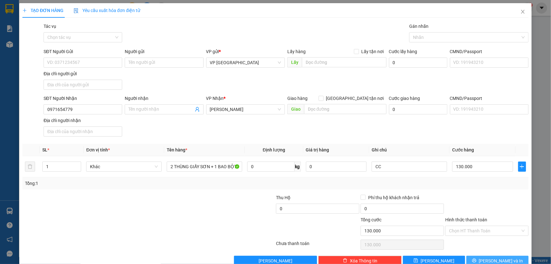
click at [476, 258] on icon "printer" at bounding box center [474, 260] width 4 height 4
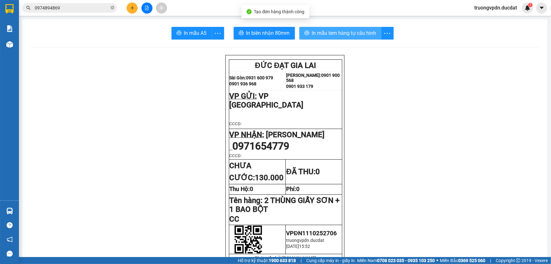
click at [335, 36] on span "In mẫu tem hàng tự cấu hình" at bounding box center [344, 33] width 64 height 8
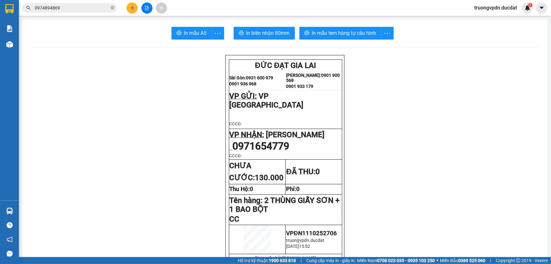
click at [112, 9] on icon "close-circle" at bounding box center [113, 8] width 4 height 4
click at [133, 9] on icon "plus" at bounding box center [132, 8] width 4 height 4
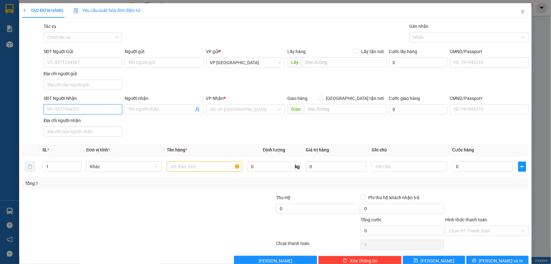
click at [93, 110] on input "SĐT Người Nhận" at bounding box center [83, 109] width 79 height 10
click at [82, 57] on div "SĐT Người Gửi VD: 0371234567" at bounding box center [83, 59] width 79 height 22
click at [76, 64] on input "SĐT Người Gửi" at bounding box center [83, 63] width 79 height 10
click at [240, 108] on input "search" at bounding box center [243, 109] width 67 height 9
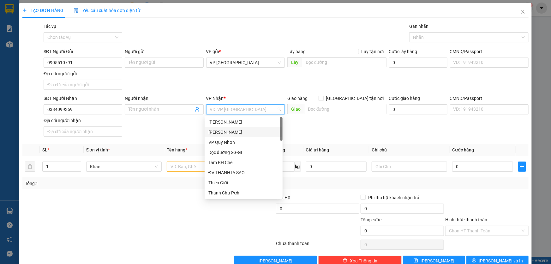
click at [250, 132] on div "[PERSON_NAME]" at bounding box center [244, 132] width 70 height 7
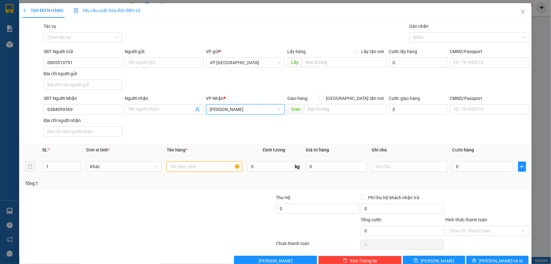
click at [183, 166] on input "text" at bounding box center [205, 166] width 76 height 10
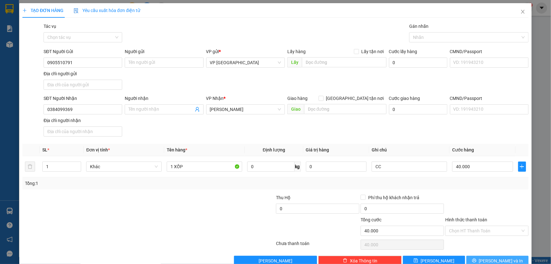
click at [498, 259] on span "[PERSON_NAME] và In" at bounding box center [501, 260] width 44 height 7
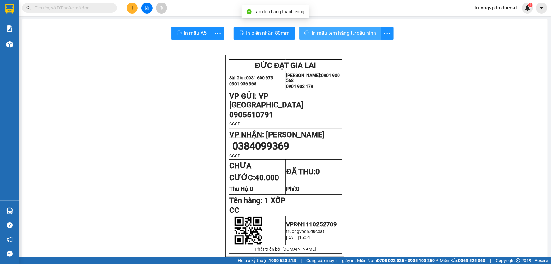
click at [327, 33] on span "In mẫu tem hàng tự cấu hình" at bounding box center [344, 33] width 64 height 8
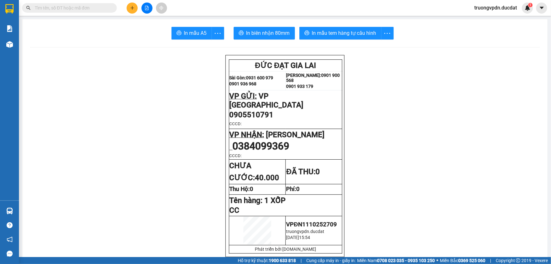
click at [140, 5] on div at bounding box center [146, 8] width 47 height 11
click at [135, 6] on button at bounding box center [132, 8] width 11 height 11
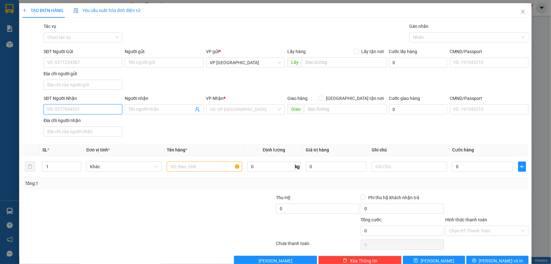
drag, startPoint x: 60, startPoint y: 110, endPoint x: 71, endPoint y: 107, distance: 11.7
click at [63, 109] on input "SĐT Người Nhận" at bounding box center [83, 109] width 79 height 10
click at [71, 122] on div "0903112686" at bounding box center [82, 121] width 70 height 7
click at [189, 163] on input "text" at bounding box center [205, 166] width 76 height 10
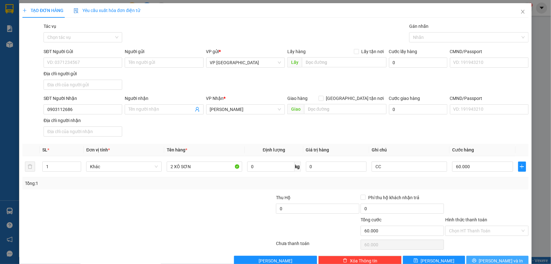
click at [488, 257] on span "[PERSON_NAME] và In" at bounding box center [501, 260] width 44 height 7
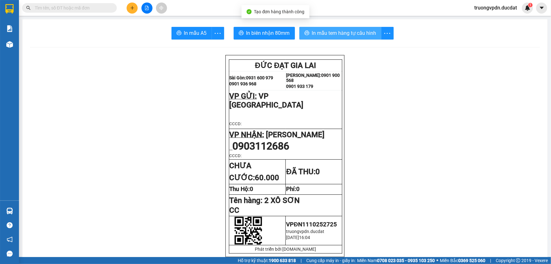
click at [351, 33] on span "In mẫu tem hàng tự cấu hình" at bounding box center [344, 33] width 64 height 8
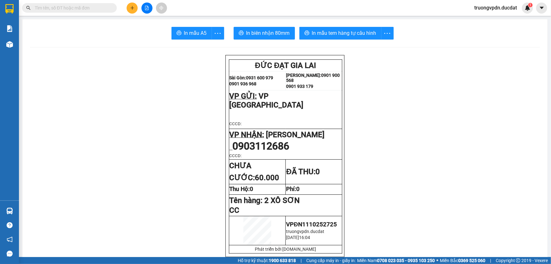
click at [135, 9] on button at bounding box center [132, 8] width 11 height 11
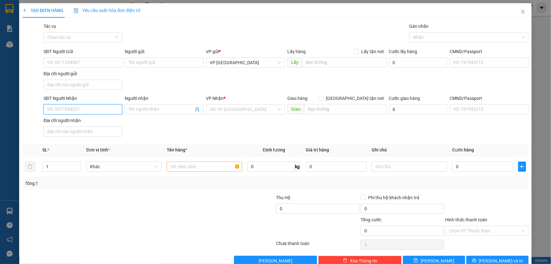
click at [81, 108] on input "SĐT Người Nhận" at bounding box center [83, 109] width 79 height 10
click at [86, 122] on div "0382145046 - ANH KHOA" at bounding box center [82, 121] width 70 height 7
click at [206, 164] on input "text" at bounding box center [205, 166] width 76 height 10
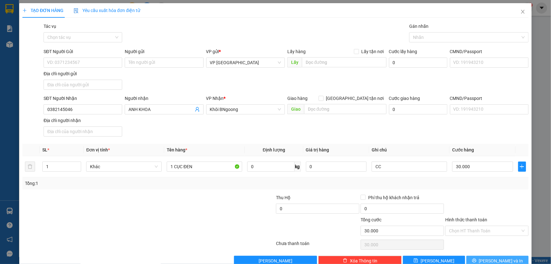
click at [480, 256] on button "[PERSON_NAME] và In" at bounding box center [498, 261] width 62 height 10
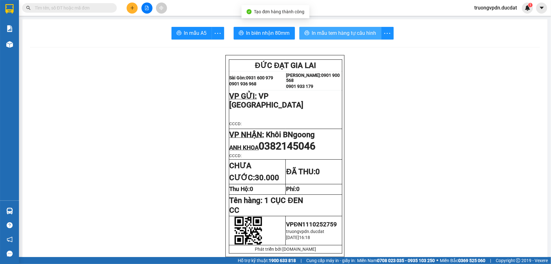
click at [332, 31] on span "In mẫu tem hàng tự cấu hình" at bounding box center [344, 33] width 64 height 8
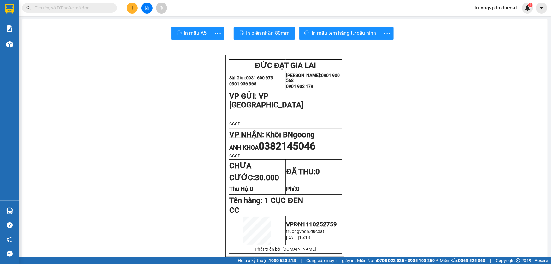
click at [133, 4] on button at bounding box center [132, 8] width 11 height 11
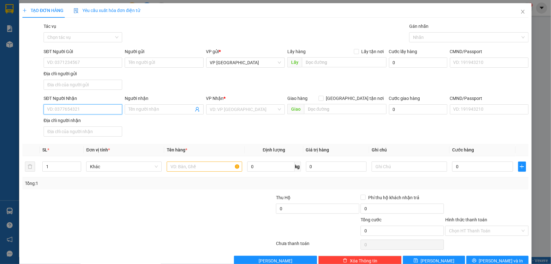
click at [75, 107] on input "SĐT Người Nhận" at bounding box center [83, 109] width 79 height 10
click at [227, 108] on input "search" at bounding box center [243, 109] width 67 height 9
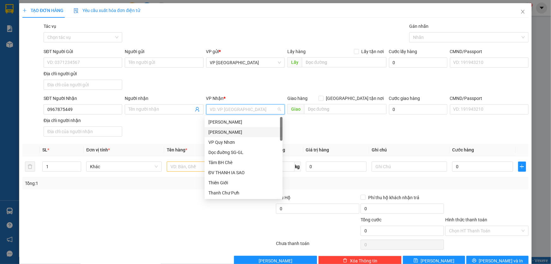
click at [234, 131] on div "[PERSON_NAME]" at bounding box center [244, 132] width 70 height 7
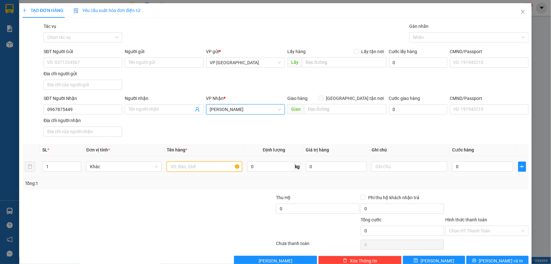
click at [197, 164] on input "text" at bounding box center [205, 166] width 76 height 10
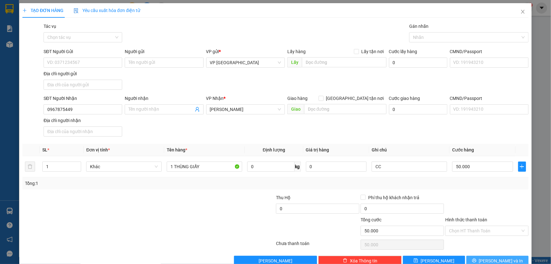
click at [511, 259] on button "[PERSON_NAME] và In" at bounding box center [498, 261] width 62 height 10
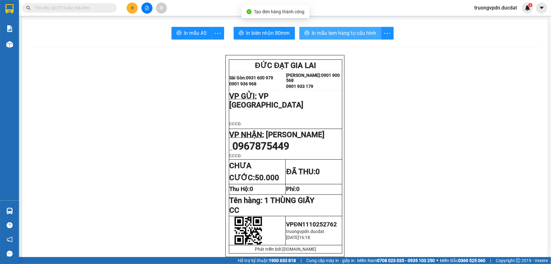
click at [344, 31] on span "In mẫu tem hàng tự cấu hình" at bounding box center [344, 33] width 64 height 8
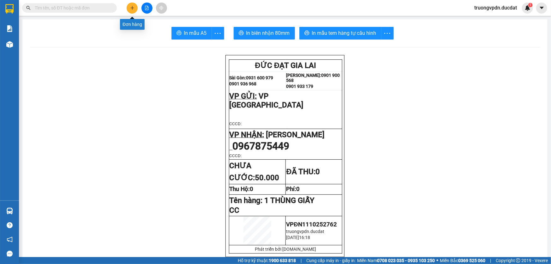
click at [130, 7] on icon "plus" at bounding box center [132, 8] width 4 height 4
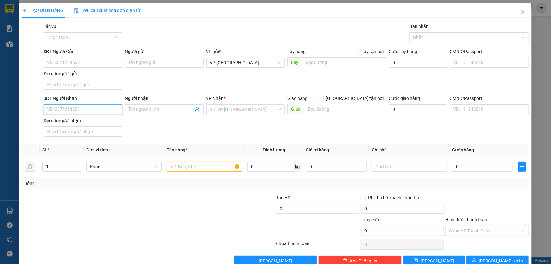
drag, startPoint x: 93, startPoint y: 111, endPoint x: 551, endPoint y: 108, distance: 458.4
click at [113, 108] on input "SĐT Người Nhận" at bounding box center [83, 109] width 79 height 10
click at [76, 119] on div "0984082910" at bounding box center [82, 121] width 70 height 7
drag, startPoint x: 201, startPoint y: 161, endPoint x: 200, endPoint y: 166, distance: 5.8
click at [201, 161] on div at bounding box center [205, 166] width 76 height 13
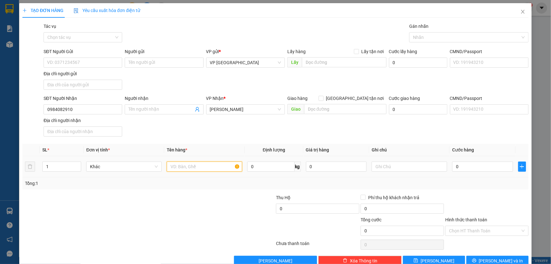
click at [200, 166] on input "text" at bounding box center [205, 166] width 76 height 10
click at [200, 166] on input "1 THÙNG GIẤ" at bounding box center [205, 166] width 76 height 10
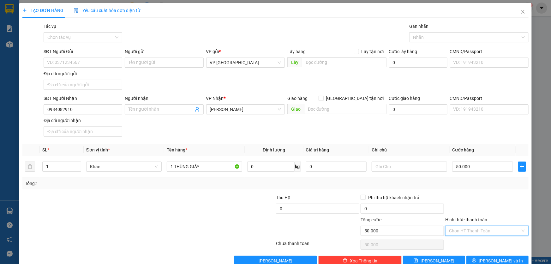
click at [489, 232] on input "Hình thức thanh toán" at bounding box center [484, 230] width 71 height 9
click at [466, 176] on div "Tại văn phòng" at bounding box center [483, 177] width 75 height 7
drag, startPoint x: 497, startPoint y: 259, endPoint x: 497, endPoint y: 247, distance: 12.6
click at [497, 259] on span "[PERSON_NAME] và In" at bounding box center [501, 260] width 44 height 7
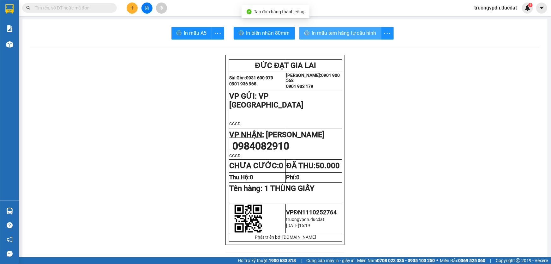
click at [344, 34] on span "In mẫu tem hàng tự cấu hình" at bounding box center [344, 33] width 64 height 8
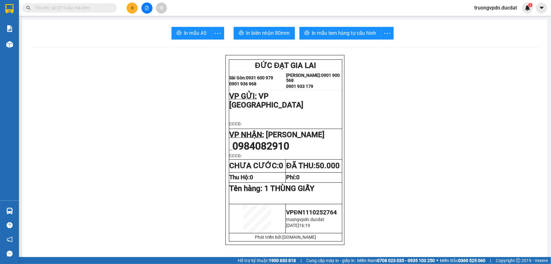
click at [132, 10] on icon "plus" at bounding box center [132, 8] width 4 height 4
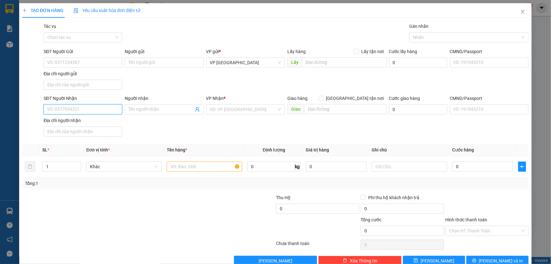
drag, startPoint x: 99, startPoint y: 108, endPoint x: 365, endPoint y: 120, distance: 266.3
click at [152, 108] on div "SĐT Người Nhận VD: 0377654321 Người nhận Tên người nhận VP Nhận * VD: VP [GEOGR…" at bounding box center [286, 117] width 488 height 44
drag, startPoint x: 79, startPoint y: 143, endPoint x: 123, endPoint y: 142, distance: 43.9
click at [79, 142] on div "0967808026 - CHÈ" at bounding box center [82, 141] width 70 height 7
click at [188, 167] on input "text" at bounding box center [205, 166] width 76 height 10
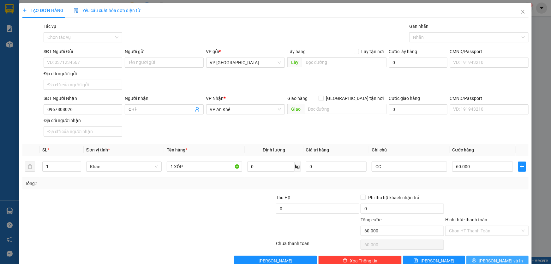
click at [507, 261] on button "[PERSON_NAME] và In" at bounding box center [498, 261] width 62 height 10
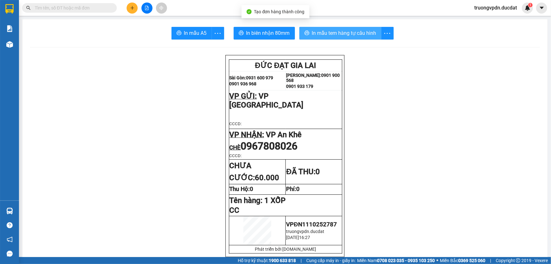
click at [333, 39] on button "In mẫu tem hàng tự cấu hình" at bounding box center [341, 33] width 82 height 13
click at [130, 10] on icon "plus" at bounding box center [132, 8] width 4 height 4
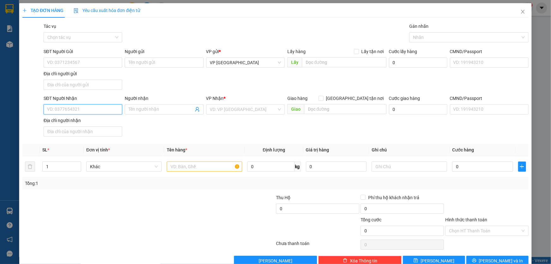
drag, startPoint x: 76, startPoint y: 114, endPoint x: 361, endPoint y: 126, distance: 285.9
click at [76, 113] on input "SĐT Người Nhận" at bounding box center [83, 109] width 79 height 10
click at [81, 119] on div "0967833981" at bounding box center [82, 121] width 70 height 7
click at [207, 169] on input "text" at bounding box center [205, 166] width 76 height 10
drag, startPoint x: 77, startPoint y: 107, endPoint x: 6, endPoint y: 113, distance: 71.3
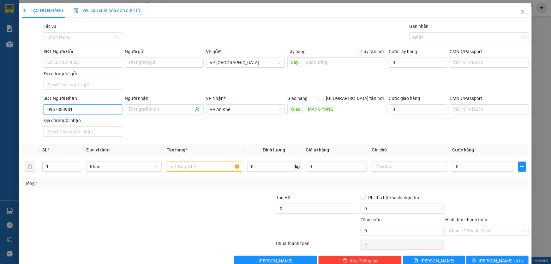
click at [9, 113] on div "TẠO ĐƠN HÀNG Yêu cầu xuất hóa đơn điện tử Transit Pickup Surcharge Ids Transit …" at bounding box center [275, 132] width 551 height 264
click at [212, 162] on input "text" at bounding box center [205, 166] width 76 height 10
click at [512, 257] on button "[PERSON_NAME] và In" at bounding box center [498, 261] width 62 height 10
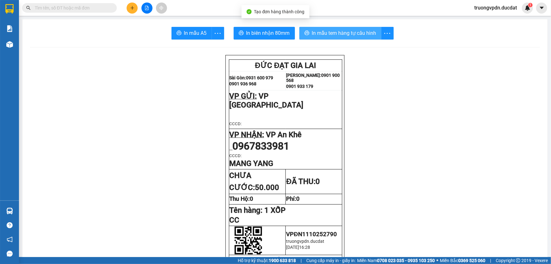
click at [341, 31] on span "In mẫu tem hàng tự cấu hình" at bounding box center [344, 33] width 64 height 8
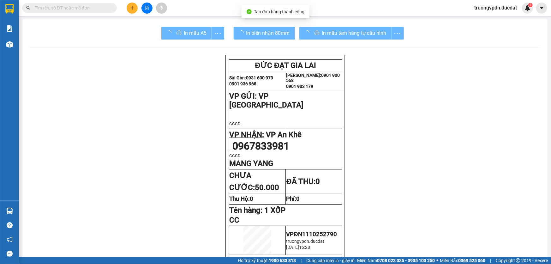
click at [133, 9] on icon "plus" at bounding box center [132, 8] width 4 height 4
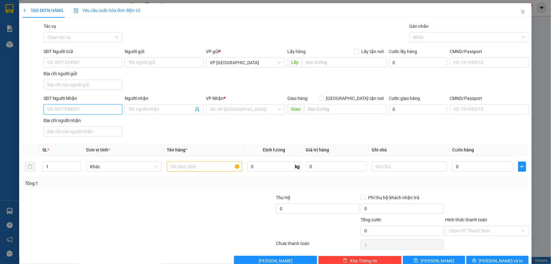
drag, startPoint x: 70, startPoint y: 109, endPoint x: 285, endPoint y: 118, distance: 214.7
click at [71, 108] on input "SĐT Người Nhận" at bounding box center [83, 109] width 79 height 10
click at [84, 122] on div "0986233952" at bounding box center [82, 121] width 70 height 7
click at [202, 165] on input "text" at bounding box center [205, 166] width 76 height 10
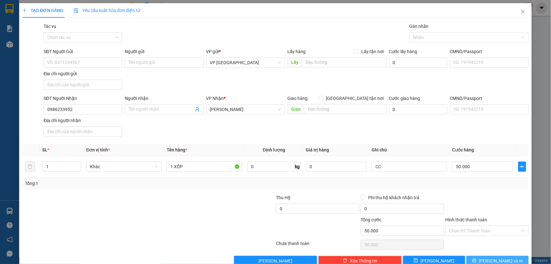
click at [500, 262] on span "[PERSON_NAME] và In" at bounding box center [501, 260] width 44 height 7
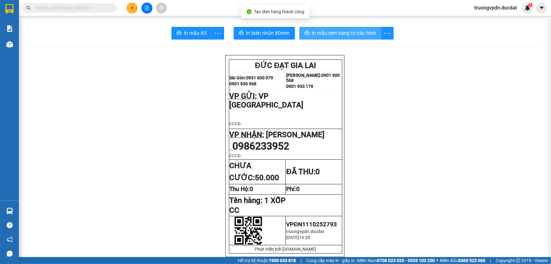
click at [360, 31] on span "In mẫu tem hàng tự cấu hình" at bounding box center [344, 33] width 64 height 8
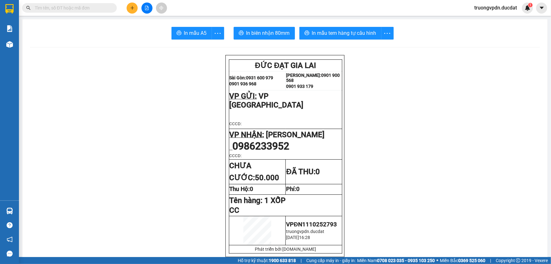
click at [136, 12] on button at bounding box center [132, 8] width 11 height 11
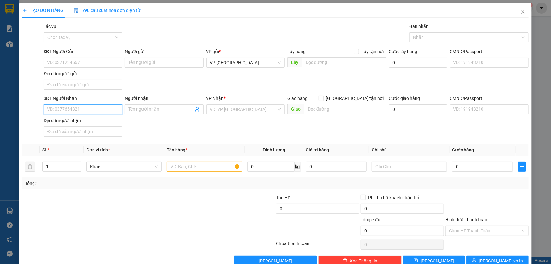
click at [78, 104] on input "SĐT Người Nhận" at bounding box center [83, 109] width 79 height 10
click at [66, 59] on input "SĐT Người Gửi" at bounding box center [83, 63] width 79 height 10
click at [86, 109] on input "0369204287" at bounding box center [83, 109] width 79 height 10
click at [237, 111] on input "search" at bounding box center [243, 109] width 67 height 9
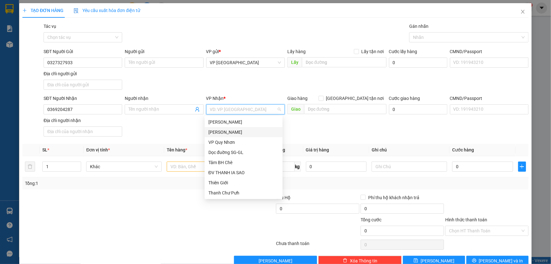
click at [228, 128] on div "[PERSON_NAME]" at bounding box center [244, 132] width 78 height 10
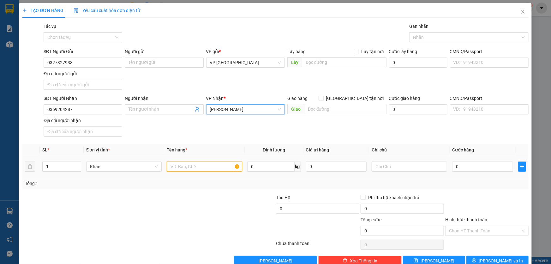
click at [180, 165] on input "text" at bounding box center [205, 166] width 76 height 10
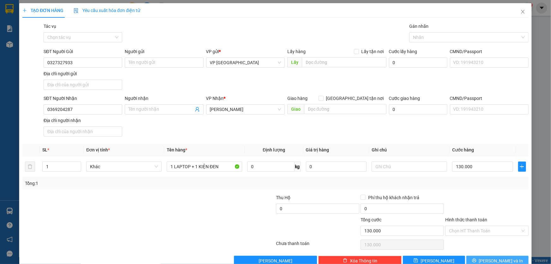
click at [491, 259] on span "[PERSON_NAME] và In" at bounding box center [501, 260] width 44 height 7
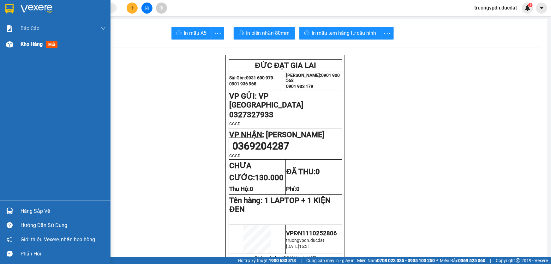
click at [16, 42] on div "Kho hàng mới" at bounding box center [55, 44] width 111 height 16
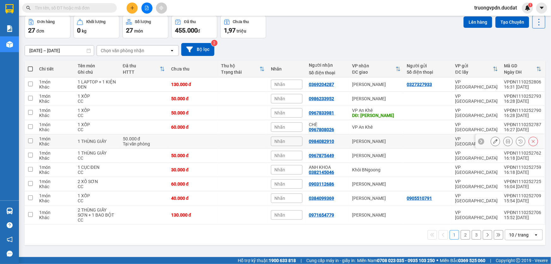
scroll to position [29, 0]
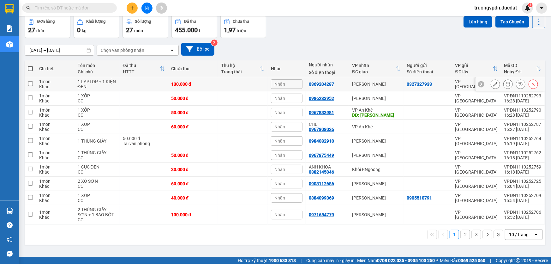
click at [491, 82] on button at bounding box center [495, 84] width 9 height 11
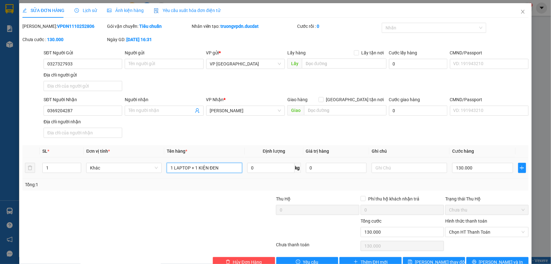
click at [222, 166] on input "1 LAPTOP + 1 KIỆN ĐEN" at bounding box center [205, 168] width 76 height 10
click at [475, 232] on span "Chọn HT Thanh Toán" at bounding box center [487, 231] width 76 height 9
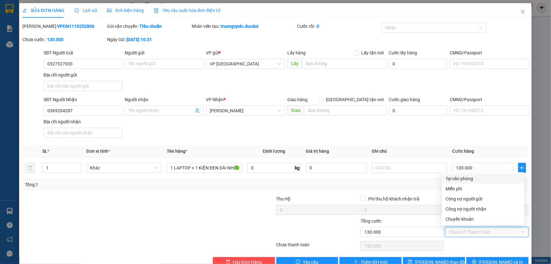
click at [462, 176] on div "Tại văn phòng" at bounding box center [483, 178] width 75 height 7
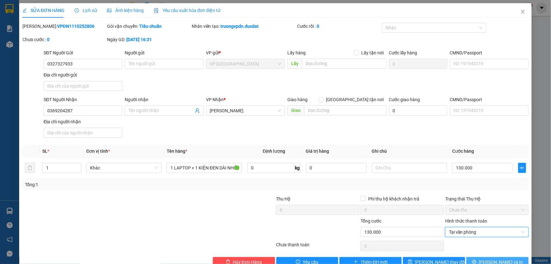
drag, startPoint x: 504, startPoint y: 260, endPoint x: 477, endPoint y: 194, distance: 71.9
click at [504, 261] on span "[PERSON_NAME] và In" at bounding box center [501, 261] width 44 height 7
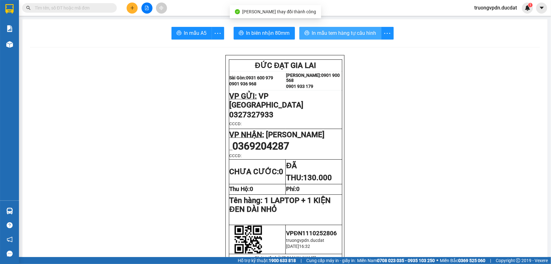
click at [334, 32] on span "In mẫu tem hàng tự cấu hình" at bounding box center [344, 33] width 64 height 8
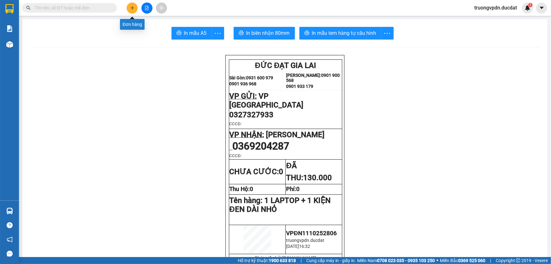
click at [131, 11] on button at bounding box center [132, 8] width 11 height 11
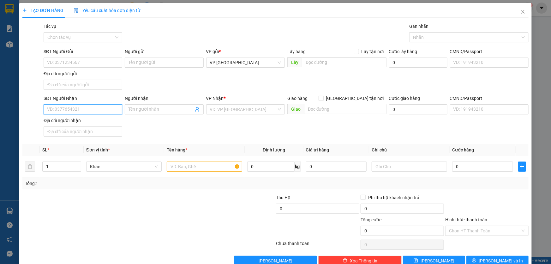
click at [70, 108] on input "SĐT Người Nhận" at bounding box center [83, 109] width 79 height 10
drag, startPoint x: 98, startPoint y: 112, endPoint x: 136, endPoint y: 111, distance: 37.6
click at [107, 111] on input "SĐT Người Nhận" at bounding box center [83, 109] width 79 height 10
drag, startPoint x: 81, startPoint y: 127, endPoint x: 132, endPoint y: 118, distance: 52.6
click at [80, 127] on div "0978158253 0978158253" at bounding box center [82, 121] width 78 height 13
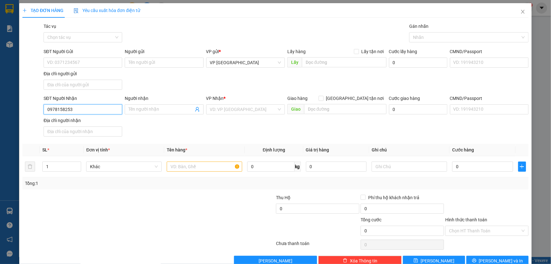
click at [70, 111] on input "0978158253" at bounding box center [83, 109] width 79 height 10
click at [69, 121] on div "0978158253" at bounding box center [82, 121] width 70 height 7
click at [201, 164] on input "text" at bounding box center [205, 166] width 76 height 10
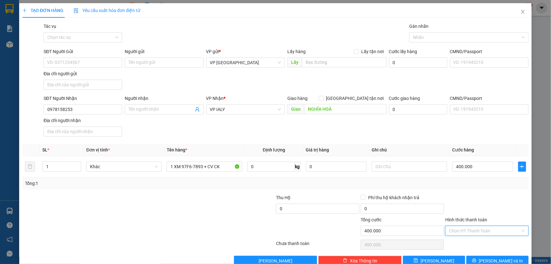
click at [491, 233] on input "Hình thức thanh toán" at bounding box center [484, 230] width 71 height 9
click at [464, 176] on div "Tại văn phòng" at bounding box center [483, 177] width 75 height 7
click at [493, 258] on span "[PERSON_NAME] và In" at bounding box center [501, 260] width 44 height 7
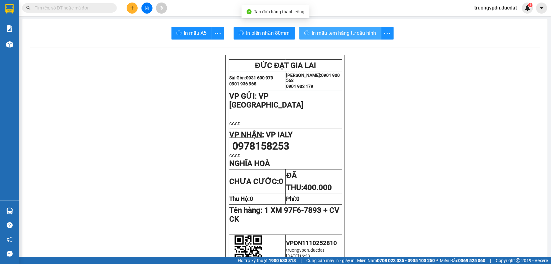
click at [341, 28] on button "In mẫu tem hàng tự cấu hình" at bounding box center [341, 33] width 82 height 13
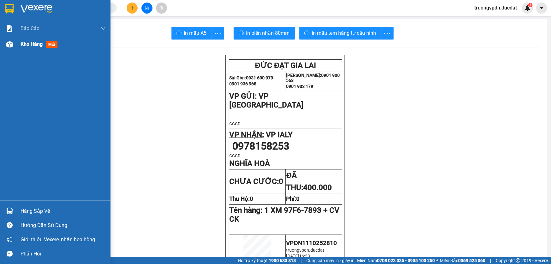
click at [19, 46] on div "Kho hàng mới" at bounding box center [55, 44] width 111 height 16
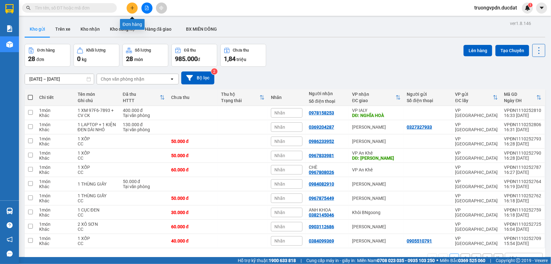
click at [131, 5] on button at bounding box center [132, 8] width 11 height 11
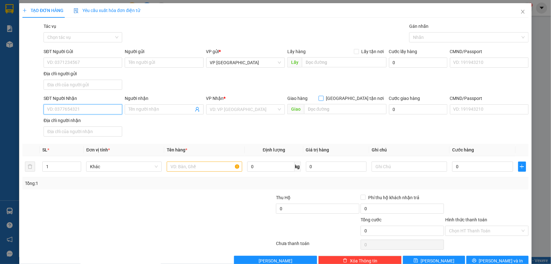
drag, startPoint x: 84, startPoint y: 112, endPoint x: 360, endPoint y: 101, distance: 276.3
click at [87, 111] on input "SĐT Người Nhận" at bounding box center [83, 109] width 79 height 10
click at [94, 122] on div "0906584567 - thảo trái cay" at bounding box center [82, 121] width 70 height 7
click at [215, 170] on input "text" at bounding box center [205, 166] width 76 height 10
click at [196, 163] on input "text" at bounding box center [205, 166] width 76 height 10
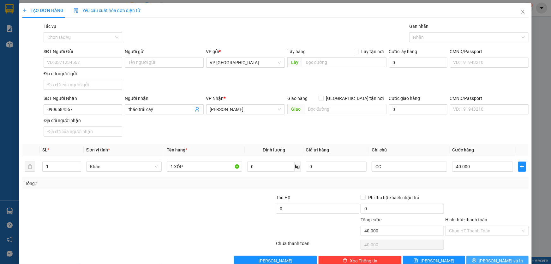
click at [500, 258] on span "[PERSON_NAME] và In" at bounding box center [501, 260] width 44 height 7
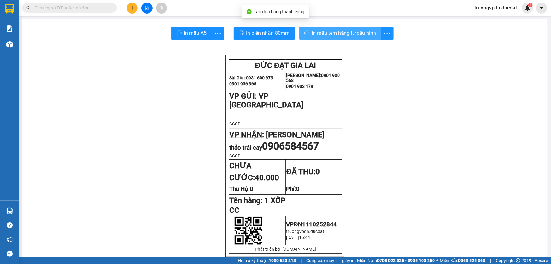
click at [337, 31] on span "In mẫu tem hàng tự cấu hình" at bounding box center [344, 33] width 64 height 8
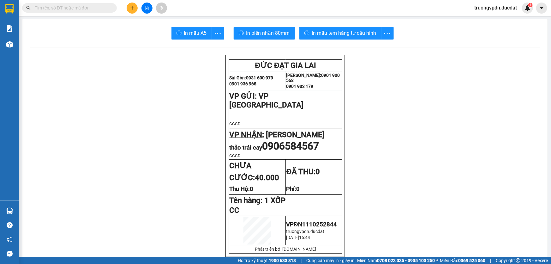
click at [133, 9] on icon "plus" at bounding box center [132, 8] width 4 height 4
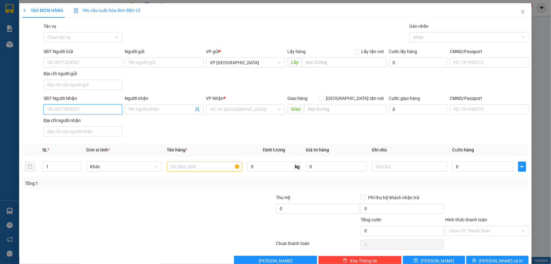
drag, startPoint x: 79, startPoint y: 111, endPoint x: 464, endPoint y: 112, distance: 384.8
click at [81, 110] on input "SĐT Người Nhận" at bounding box center [83, 109] width 79 height 10
drag, startPoint x: 84, startPoint y: 121, endPoint x: 209, endPoint y: 154, distance: 129.8
click at [83, 120] on div "0877203405" at bounding box center [82, 121] width 70 height 7
click at [194, 165] on input "text" at bounding box center [205, 166] width 76 height 10
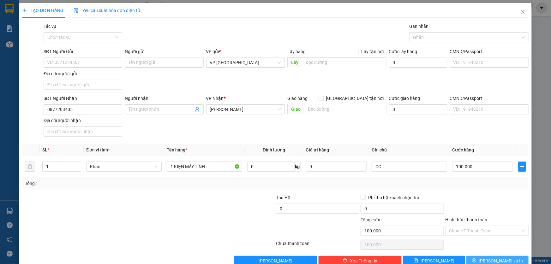
click at [481, 258] on button "[PERSON_NAME] và In" at bounding box center [498, 261] width 62 height 10
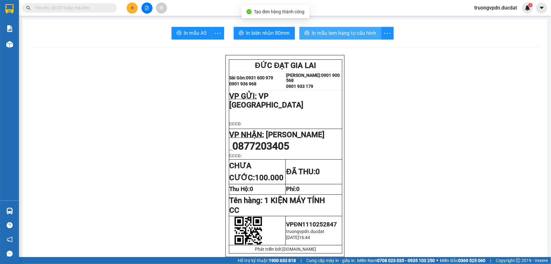
click at [347, 29] on span "In mẫu tem hàng tự cấu hình" at bounding box center [344, 33] width 64 height 8
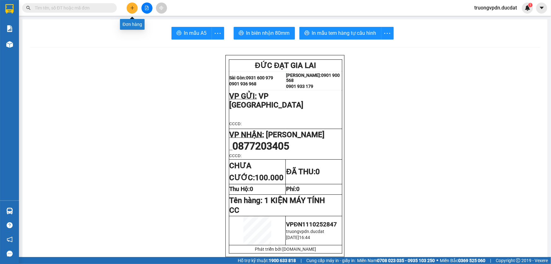
click at [130, 3] on button at bounding box center [132, 8] width 11 height 11
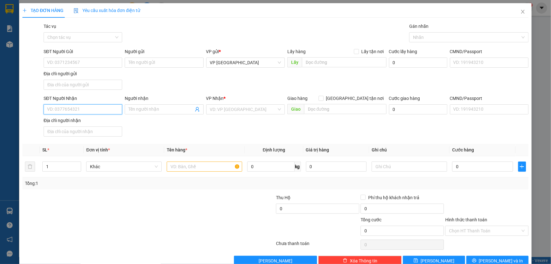
drag, startPoint x: 82, startPoint y: 113, endPoint x: 194, endPoint y: 113, distance: 112.5
click at [83, 112] on input "SĐT Người Nhận" at bounding box center [83, 109] width 79 height 10
click at [82, 120] on div "0988074885" at bounding box center [82, 121] width 70 height 7
click at [210, 167] on input "text" at bounding box center [205, 166] width 76 height 10
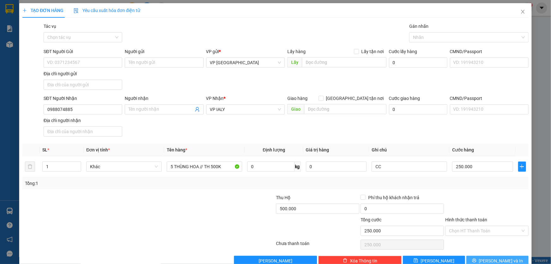
click at [491, 257] on span "[PERSON_NAME] và In" at bounding box center [501, 260] width 44 height 7
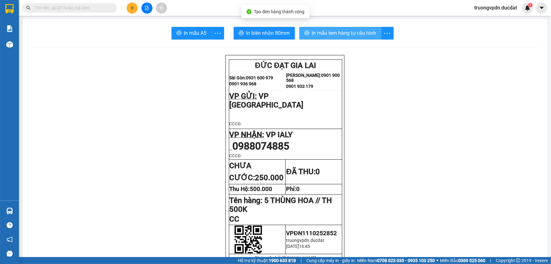
click at [313, 36] on span "In mẫu tem hàng tự cấu hình" at bounding box center [344, 33] width 64 height 8
click at [354, 31] on span "In mẫu tem hàng tự cấu hình" at bounding box center [344, 33] width 64 height 8
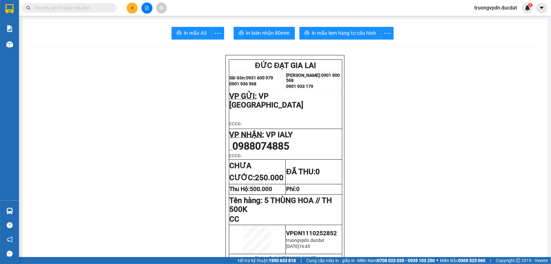
click at [131, 9] on icon "plus" at bounding box center [132, 8] width 4 height 4
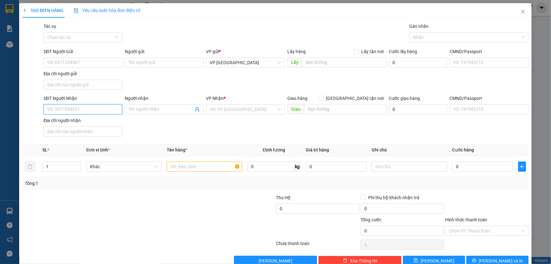
click at [76, 109] on input "SĐT Người Nhận" at bounding box center [83, 109] width 79 height 10
click at [78, 120] on div "0376769934" at bounding box center [82, 121] width 70 height 7
click at [208, 163] on input "text" at bounding box center [205, 166] width 76 height 10
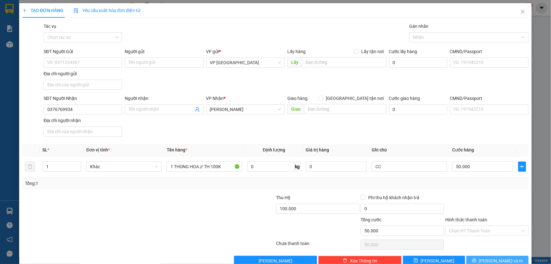
click at [477, 259] on icon "printer" at bounding box center [474, 260] width 4 height 4
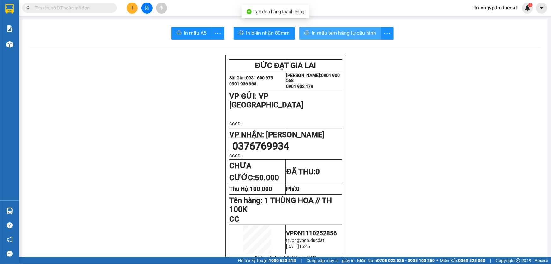
click at [335, 33] on span "In mẫu tem hàng tự cấu hình" at bounding box center [344, 33] width 64 height 8
click at [130, 6] on icon "plus" at bounding box center [132, 8] width 4 height 4
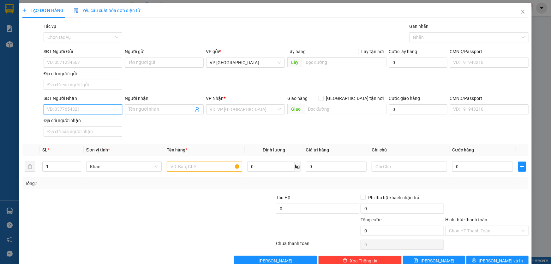
click at [85, 106] on input "SĐT Người Nhận" at bounding box center [83, 109] width 79 height 10
click at [76, 111] on input "0965686" at bounding box center [83, 109] width 79 height 10
click at [83, 122] on div "0965686937" at bounding box center [82, 121] width 70 height 7
click at [214, 166] on input "text" at bounding box center [205, 166] width 76 height 10
click at [476, 259] on icon "printer" at bounding box center [474, 260] width 4 height 4
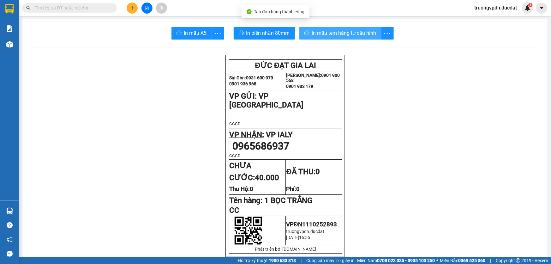
click at [334, 37] on button "In mẫu tem hàng tự cấu hình" at bounding box center [341, 33] width 82 height 13
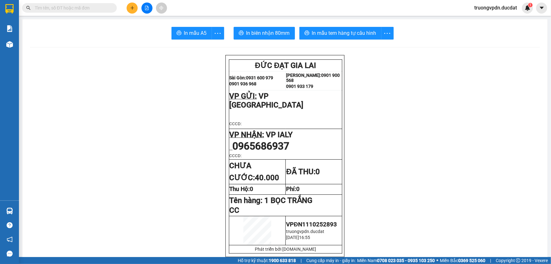
click at [126, 9] on div at bounding box center [146, 8] width 47 height 11
click at [128, 9] on button at bounding box center [132, 8] width 11 height 11
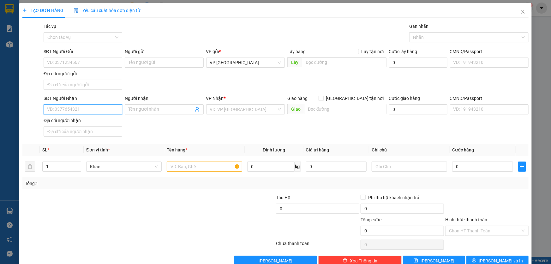
click at [97, 107] on input "SĐT Người Nhận" at bounding box center [83, 109] width 79 height 10
click at [211, 107] on input "search" at bounding box center [243, 109] width 67 height 9
click at [230, 111] on input "search" at bounding box center [243, 109] width 67 height 9
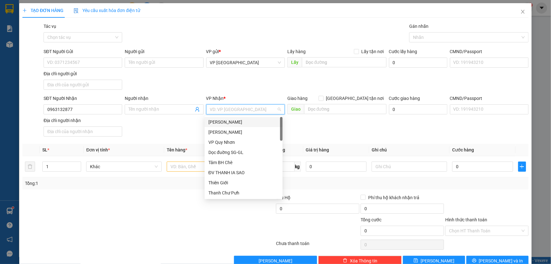
click at [230, 120] on div "[PERSON_NAME]" at bounding box center [244, 121] width 70 height 7
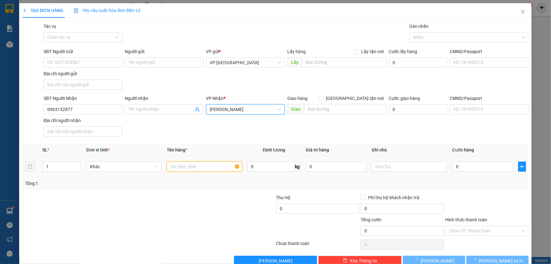
click at [195, 168] on input "text" at bounding box center [205, 166] width 76 height 10
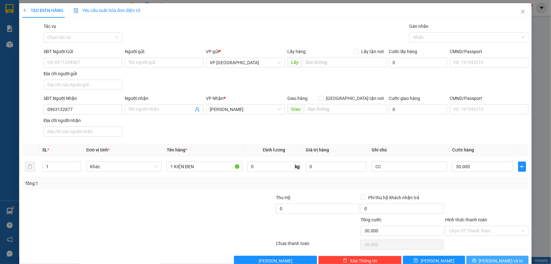
click at [481, 257] on button "[PERSON_NAME] và In" at bounding box center [498, 261] width 62 height 10
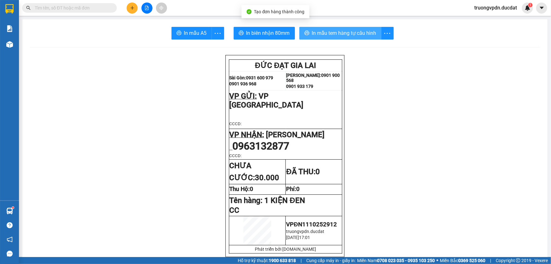
click at [318, 28] on button "In mẫu tem hàng tự cấu hình" at bounding box center [341, 33] width 82 height 13
click at [134, 6] on icon "plus" at bounding box center [132, 8] width 4 height 4
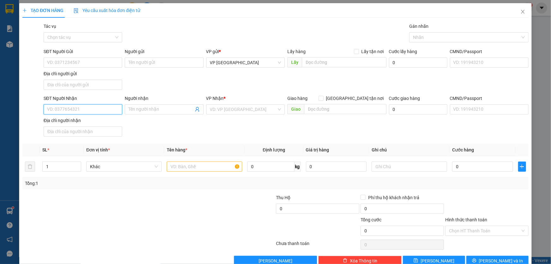
drag, startPoint x: 79, startPoint y: 108, endPoint x: 256, endPoint y: 145, distance: 181.1
click at [81, 108] on input "SĐT Người Nhận" at bounding box center [83, 109] width 79 height 10
click at [81, 121] on div "0986507779" at bounding box center [82, 121] width 70 height 7
click at [214, 168] on input "text" at bounding box center [205, 166] width 76 height 10
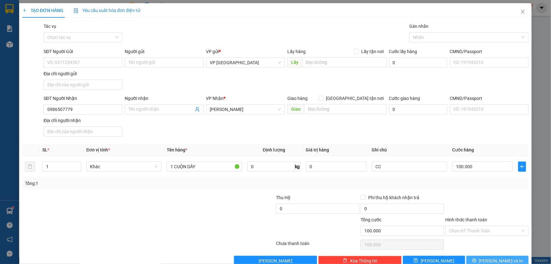
click at [477, 257] on button "[PERSON_NAME] và In" at bounding box center [498, 261] width 62 height 10
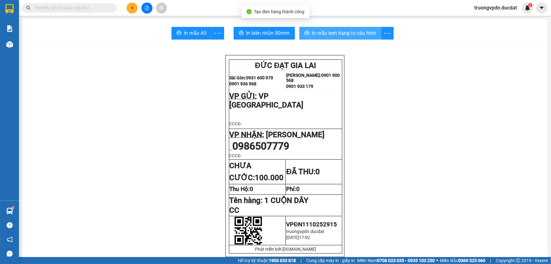
click at [341, 33] on span "In mẫu tem hàng tự cấu hình" at bounding box center [344, 33] width 64 height 8
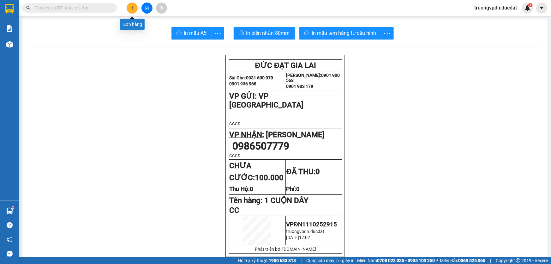
click at [130, 9] on button at bounding box center [132, 8] width 11 height 11
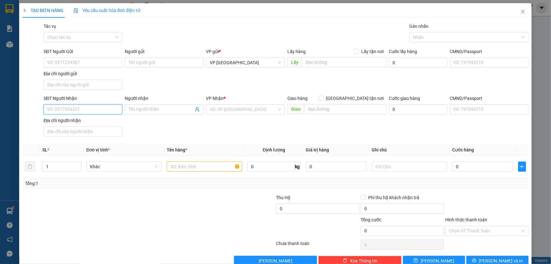
click at [80, 110] on input "SĐT Người Nhận" at bounding box center [83, 109] width 79 height 10
click at [89, 125] on div "0986783012" at bounding box center [82, 122] width 78 height 10
click at [209, 164] on input "text" at bounding box center [205, 166] width 76 height 10
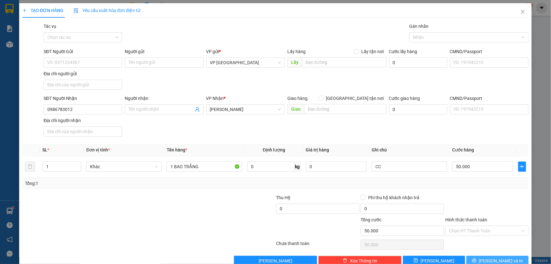
click at [514, 256] on button "[PERSON_NAME] và In" at bounding box center [498, 261] width 62 height 10
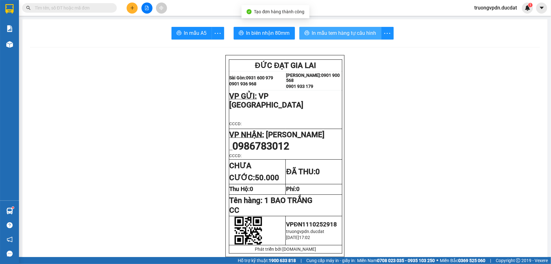
click at [329, 34] on span "In mẫu tem hàng tự cấu hình" at bounding box center [344, 33] width 64 height 8
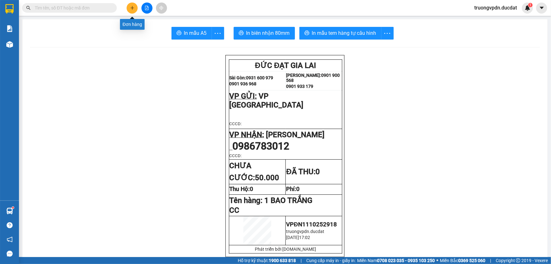
click at [136, 9] on button at bounding box center [132, 8] width 11 height 11
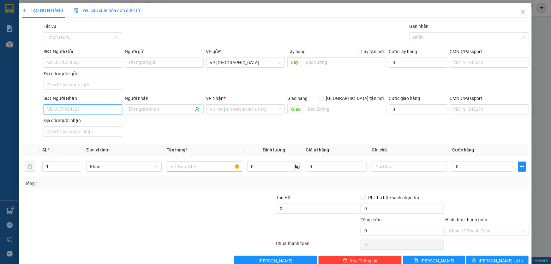
click at [102, 110] on input "SĐT Người Nhận" at bounding box center [83, 109] width 79 height 10
click at [98, 121] on div "0982110333 - BA" at bounding box center [82, 121] width 70 height 7
click at [199, 166] on input "text" at bounding box center [205, 166] width 76 height 10
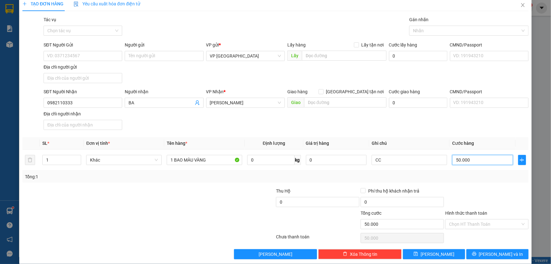
scroll to position [13, 0]
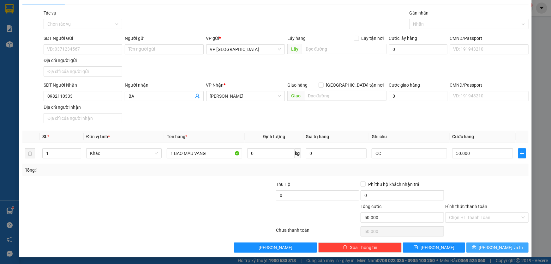
click at [496, 244] on span "[PERSON_NAME] và In" at bounding box center [501, 247] width 44 height 7
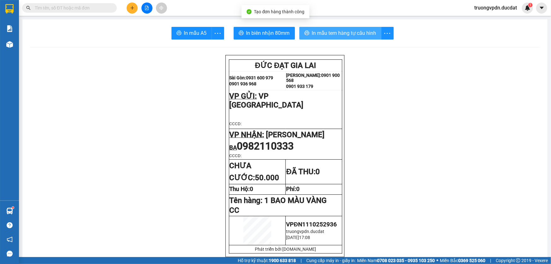
click at [357, 29] on span "In mẫu tem hàng tự cấu hình" at bounding box center [344, 33] width 64 height 8
click at [130, 7] on icon "plus" at bounding box center [132, 8] width 4 height 4
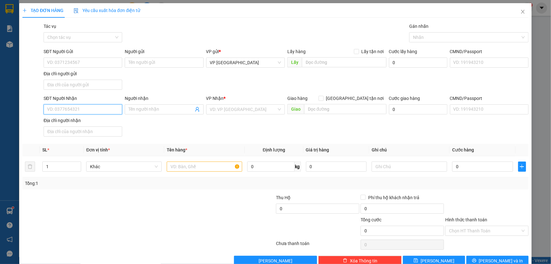
click at [74, 110] on input "SĐT Người Nhận" at bounding box center [83, 109] width 79 height 10
drag, startPoint x: 81, startPoint y: 65, endPoint x: 143, endPoint y: 62, distance: 61.7
click at [81, 64] on input "SĐT Người Gửi" at bounding box center [83, 63] width 79 height 10
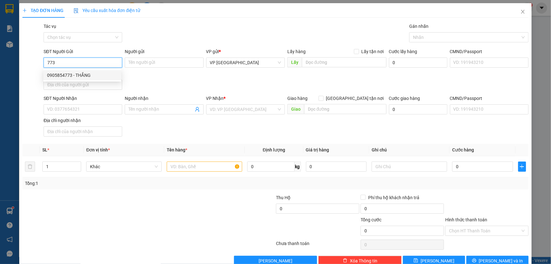
click at [103, 73] on div "0905854773 - THẮNG" at bounding box center [82, 75] width 70 height 7
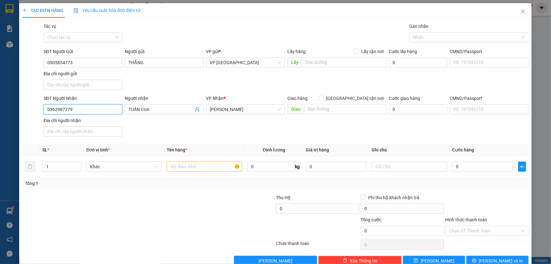
click at [92, 108] on input "0362987779" at bounding box center [83, 109] width 79 height 10
click at [173, 167] on input "text" at bounding box center [205, 166] width 76 height 10
click at [499, 259] on span "[PERSON_NAME] và In" at bounding box center [501, 260] width 44 height 7
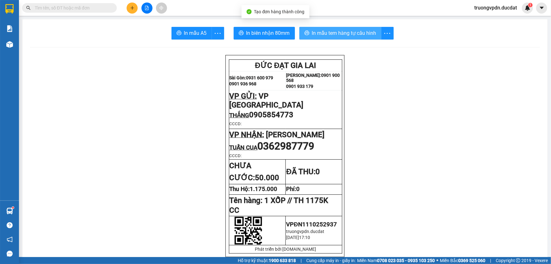
click at [336, 38] on button "In mẫu tem hàng tự cấu hình" at bounding box center [341, 33] width 82 height 13
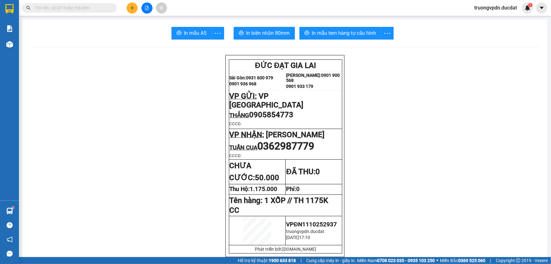
click at [130, 9] on icon "plus" at bounding box center [132, 8] width 4 height 4
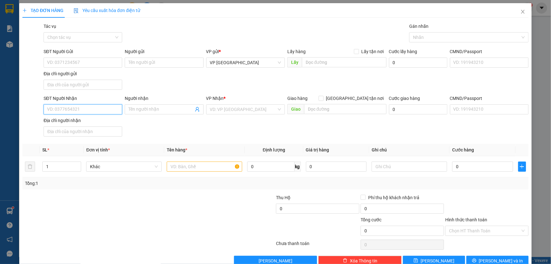
drag, startPoint x: 91, startPoint y: 109, endPoint x: 407, endPoint y: 125, distance: 316.4
click at [104, 104] on input "SĐT Người Nhận" at bounding box center [83, 109] width 79 height 10
click at [60, 120] on div "0869988299" at bounding box center [82, 121] width 70 height 7
click at [209, 166] on input "text" at bounding box center [205, 166] width 76 height 10
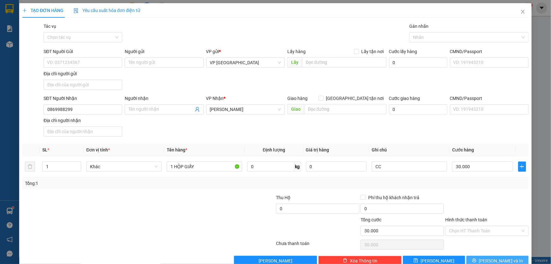
click at [494, 256] on button "[PERSON_NAME] và In" at bounding box center [498, 261] width 62 height 10
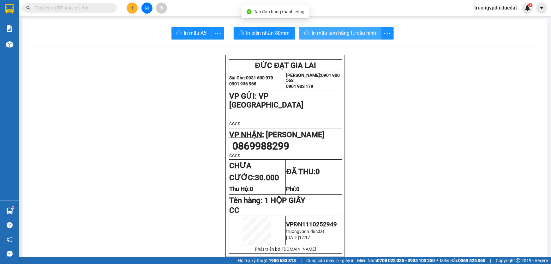
click at [325, 30] on span "In mẫu tem hàng tự cấu hình" at bounding box center [344, 33] width 64 height 8
click at [132, 8] on icon "plus" at bounding box center [131, 8] width 3 height 0
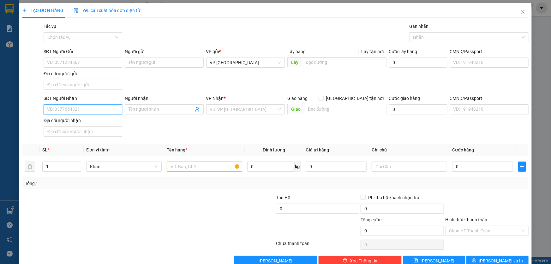
drag, startPoint x: 82, startPoint y: 110, endPoint x: 551, endPoint y: 203, distance: 478.5
click at [84, 110] on input "SĐT Người Nhận" at bounding box center [83, 109] width 79 height 10
click at [85, 122] on div "0966864885" at bounding box center [82, 121] width 70 height 7
click at [195, 169] on input "text" at bounding box center [205, 166] width 76 height 10
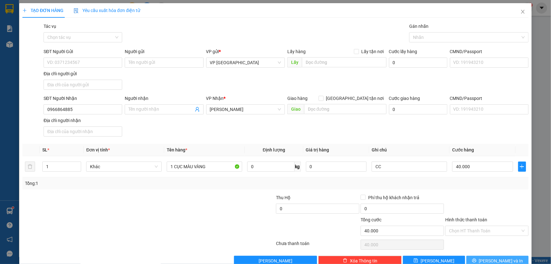
click at [477, 260] on icon "printer" at bounding box center [474, 260] width 4 height 4
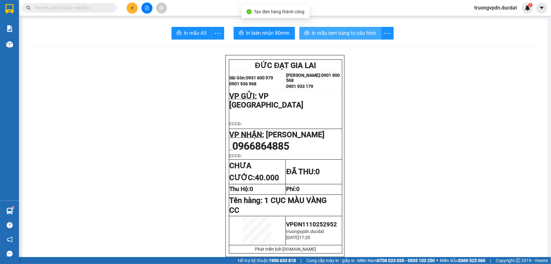
click at [343, 33] on span "In mẫu tem hàng tự cấu hình" at bounding box center [344, 33] width 64 height 8
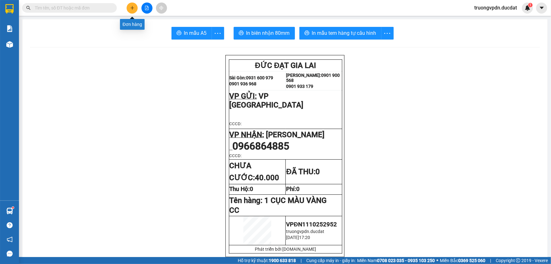
click at [133, 7] on icon "plus" at bounding box center [132, 8] width 4 height 4
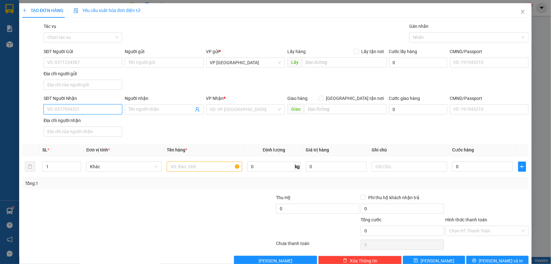
click at [64, 106] on input "SĐT Người Nhận" at bounding box center [83, 109] width 79 height 10
click at [69, 117] on div "0943450567 - [PERSON_NAME]" at bounding box center [82, 122] width 78 height 10
click at [191, 168] on input "text" at bounding box center [205, 166] width 76 height 10
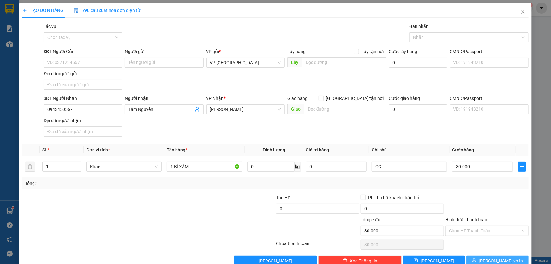
click at [494, 262] on span "[PERSON_NAME] và In" at bounding box center [501, 260] width 44 height 7
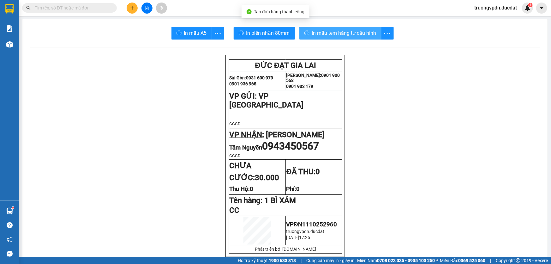
click at [336, 31] on span "In mẫu tem hàng tự cấu hình" at bounding box center [344, 33] width 64 height 8
click at [133, 14] on div "Kết quả tìm kiếm ( 3 ) Bộ lọc Mã ĐH Trạng thái Món hàng Thu hộ Tổng cước Chưa c…" at bounding box center [275, 8] width 551 height 16
click at [137, 7] on button at bounding box center [132, 8] width 11 height 11
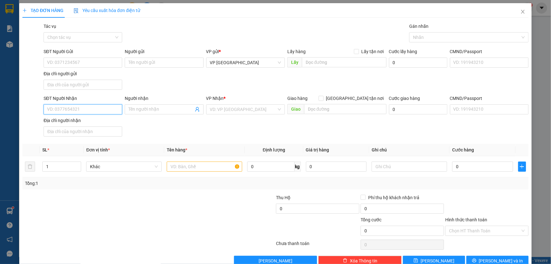
drag, startPoint x: 93, startPoint y: 113, endPoint x: 199, endPoint y: 124, distance: 106.7
click at [176, 120] on div "SĐT Người Nhận VD: 0377654321 Người nhận Tên người nhận VP Nhận * VD: VP [GEOGR…" at bounding box center [286, 117] width 488 height 44
click at [101, 122] on div "0935027876" at bounding box center [82, 121] width 70 height 7
click at [207, 168] on input "text" at bounding box center [205, 166] width 76 height 10
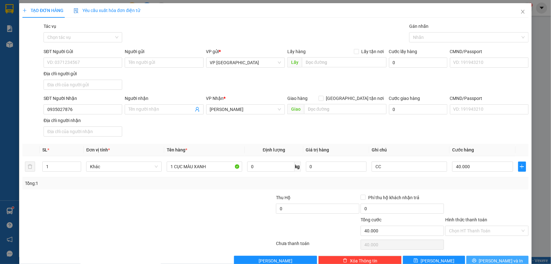
click at [498, 257] on span "[PERSON_NAME] và In" at bounding box center [501, 260] width 44 height 7
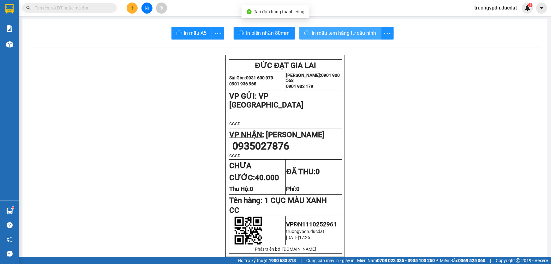
click at [351, 38] on button "In mẫu tem hàng tự cấu hình" at bounding box center [341, 33] width 82 height 13
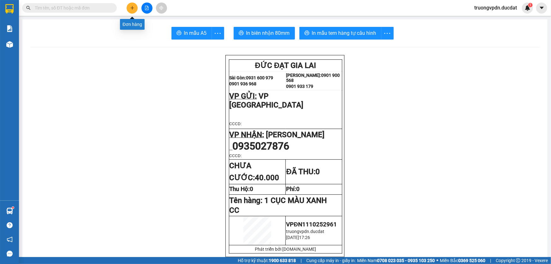
click at [135, 8] on button at bounding box center [132, 8] width 11 height 11
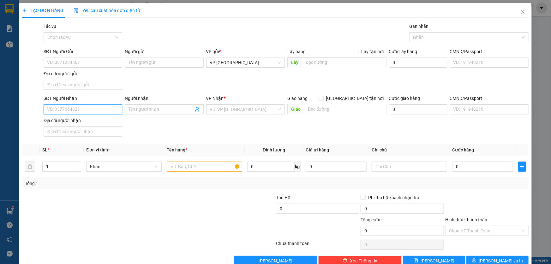
click at [51, 105] on input "SĐT Người Nhận" at bounding box center [83, 109] width 79 height 10
click at [210, 112] on input "search" at bounding box center [243, 109] width 67 height 9
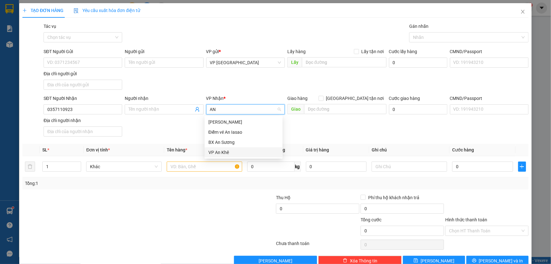
drag, startPoint x: 238, startPoint y: 151, endPoint x: 322, endPoint y: 122, distance: 88.7
click at [238, 146] on div "[PERSON_NAME] Điểm vé An Iasao BX An Sương VP An Khê" at bounding box center [244, 137] width 78 height 40
click at [325, 110] on input "text" at bounding box center [345, 109] width 82 height 10
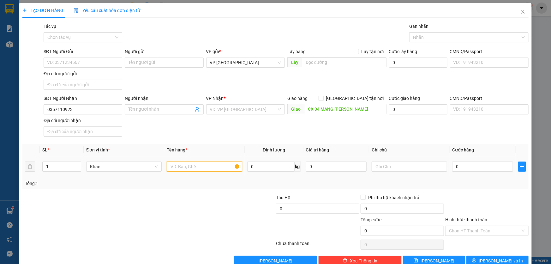
click at [194, 165] on input "text" at bounding box center [205, 166] width 76 height 10
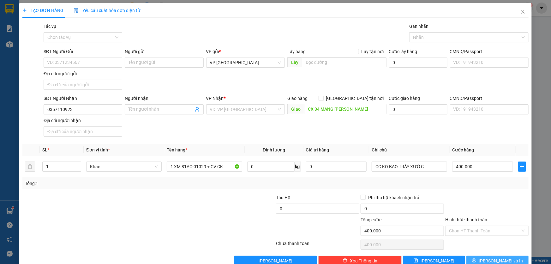
click at [506, 257] on span "[PERSON_NAME] và In" at bounding box center [501, 260] width 44 height 7
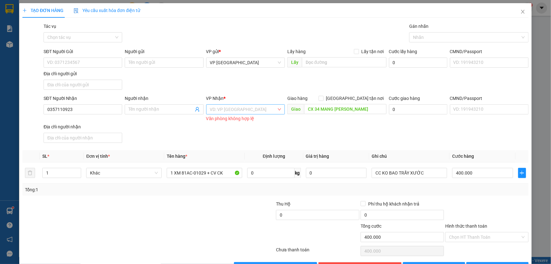
click at [254, 109] on input "search" at bounding box center [243, 109] width 67 height 9
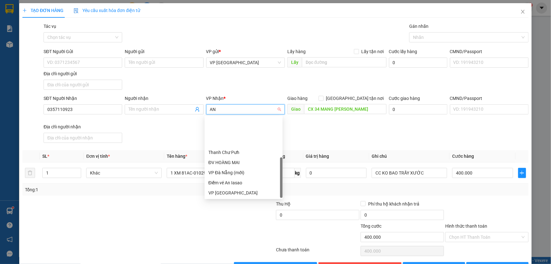
scroll to position [40, 0]
click at [221, 168] on div "VP An Khê" at bounding box center [244, 173] width 78 height 10
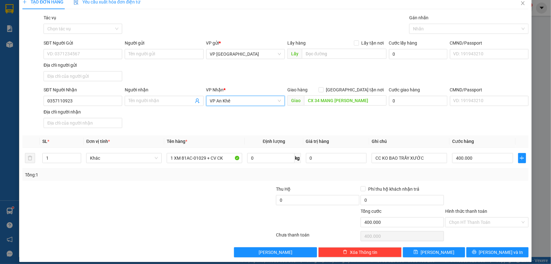
scroll to position [13, 0]
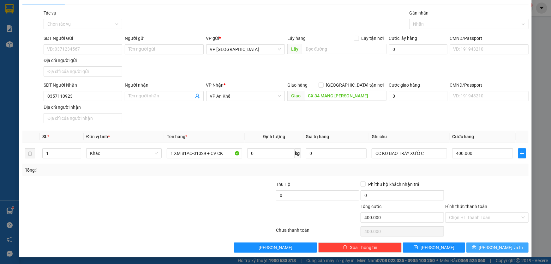
click at [482, 243] on button "[PERSON_NAME] và In" at bounding box center [498, 247] width 62 height 10
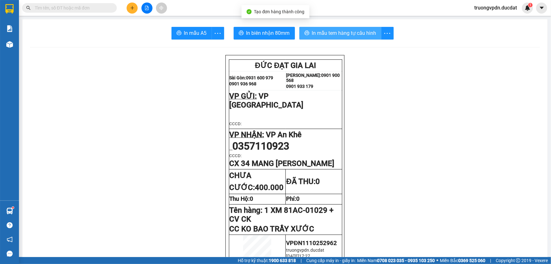
click at [360, 28] on button "In mẫu tem hàng tự cấu hình" at bounding box center [341, 33] width 82 height 13
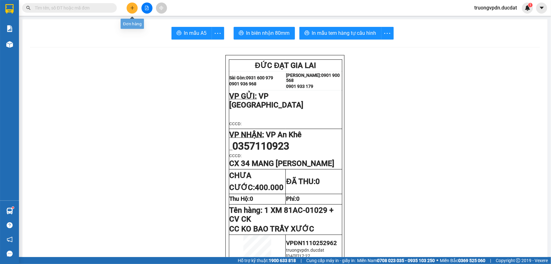
click at [133, 6] on icon "plus" at bounding box center [132, 8] width 4 height 4
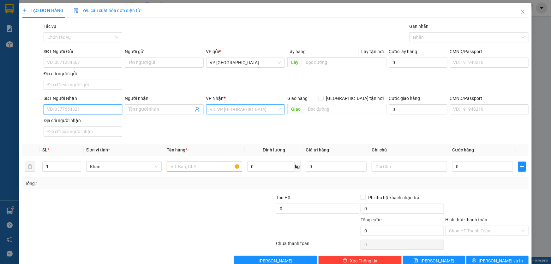
drag, startPoint x: 76, startPoint y: 111, endPoint x: 238, endPoint y: 109, distance: 162.4
click at [106, 110] on input "SĐT Người Nhận" at bounding box center [83, 109] width 79 height 10
click at [70, 122] on div "0982067888" at bounding box center [82, 121] width 70 height 7
click at [217, 164] on input "text" at bounding box center [205, 166] width 76 height 10
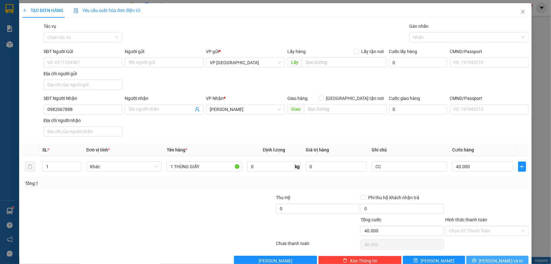
click at [499, 261] on span "[PERSON_NAME] và In" at bounding box center [501, 260] width 44 height 7
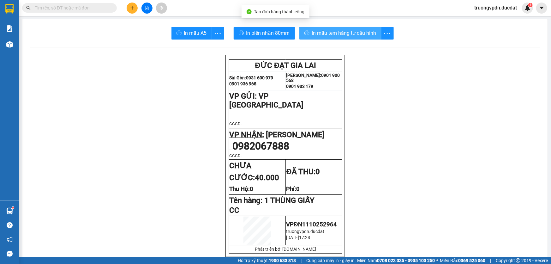
click at [368, 33] on span "In mẫu tem hàng tự cấu hình" at bounding box center [344, 33] width 64 height 8
click at [129, 9] on button at bounding box center [132, 8] width 11 height 11
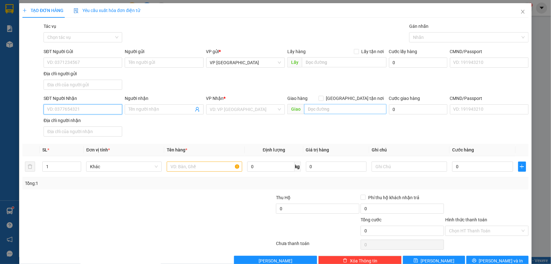
drag, startPoint x: 97, startPoint y: 110, endPoint x: 318, endPoint y: 105, distance: 220.9
click at [99, 108] on input "SĐT Người Nhận" at bounding box center [83, 109] width 79 height 10
drag, startPoint x: 101, startPoint y: 124, endPoint x: 116, endPoint y: 122, distance: 15.3
click at [101, 124] on div "0973987578" at bounding box center [82, 121] width 70 height 7
click at [203, 169] on input "text" at bounding box center [205, 166] width 76 height 10
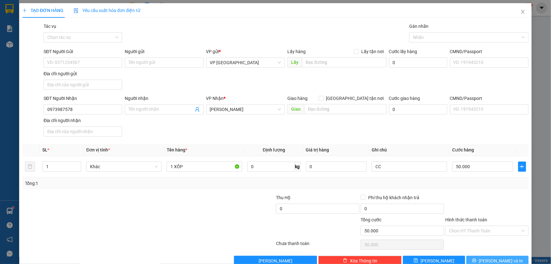
click at [487, 260] on button "[PERSON_NAME] và In" at bounding box center [498, 261] width 62 height 10
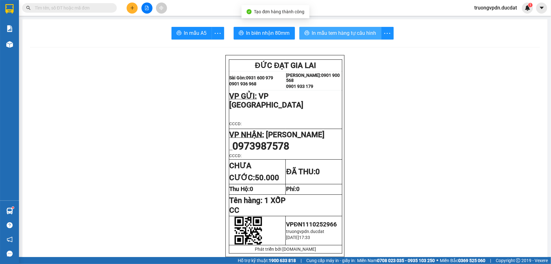
click at [365, 34] on span "In mẫu tem hàng tự cấu hình" at bounding box center [344, 33] width 64 height 8
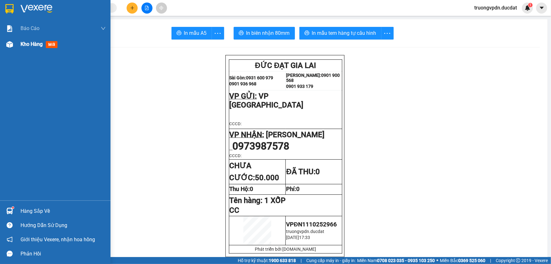
click at [25, 45] on span "Kho hàng" at bounding box center [32, 44] width 22 height 6
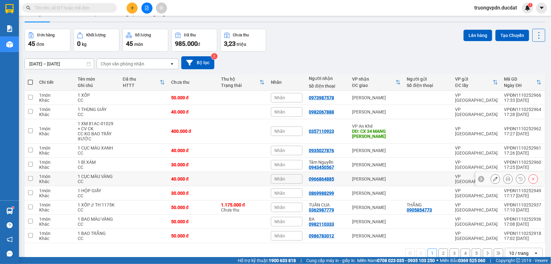
scroll to position [29, 0]
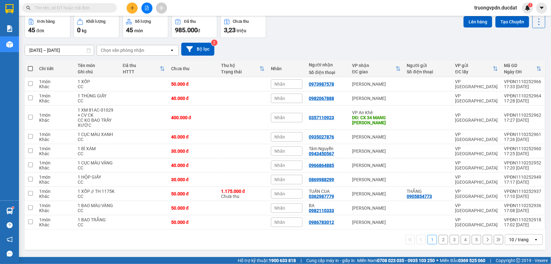
click at [439, 239] on button "2" at bounding box center [443, 239] width 9 height 9
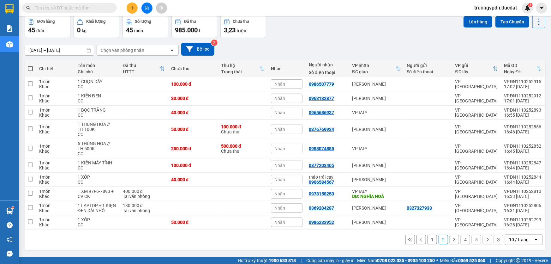
click at [134, 9] on icon "plus" at bounding box center [132, 8] width 4 height 4
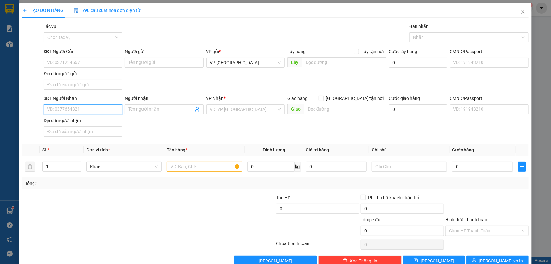
click at [80, 108] on input "SĐT Người Nhận" at bounding box center [83, 109] width 79 height 10
click at [69, 118] on div "0378594848" at bounding box center [82, 121] width 70 height 7
click at [189, 165] on input "text" at bounding box center [205, 166] width 76 height 10
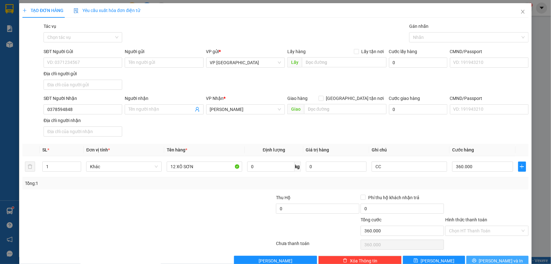
click at [489, 258] on span "[PERSON_NAME] và In" at bounding box center [501, 260] width 44 height 7
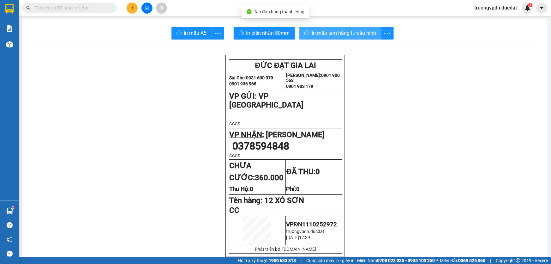
click at [355, 37] on span "In mẫu tem hàng tự cấu hình" at bounding box center [344, 33] width 64 height 8
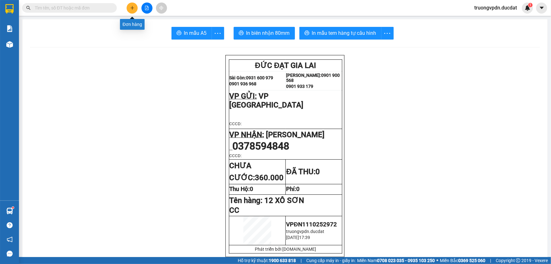
click at [131, 10] on button at bounding box center [132, 8] width 11 height 11
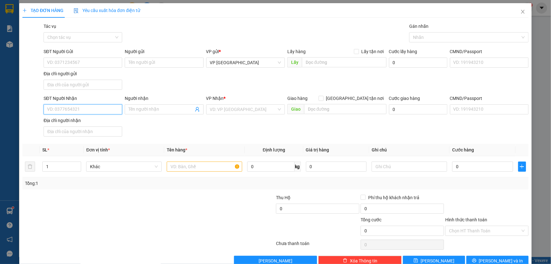
drag, startPoint x: 70, startPoint y: 108, endPoint x: 169, endPoint y: 101, distance: 99.1
click at [70, 107] on input "SĐT Người Nhận" at bounding box center [83, 109] width 79 height 10
click at [179, 168] on input "text" at bounding box center [205, 166] width 76 height 10
click at [234, 108] on input "search" at bounding box center [243, 109] width 67 height 9
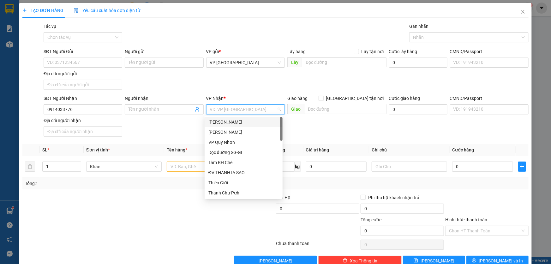
click at [233, 121] on div "[PERSON_NAME]" at bounding box center [244, 121] width 70 height 7
click at [216, 122] on div "[PERSON_NAME]" at bounding box center [244, 121] width 70 height 7
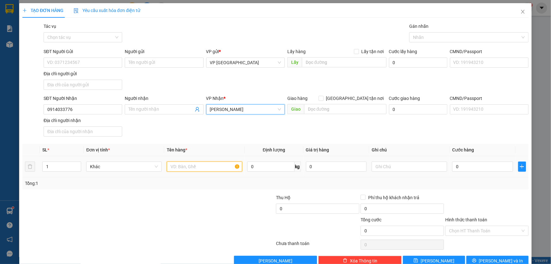
click at [188, 168] on input "text" at bounding box center [205, 166] width 76 height 10
type input "17 XÔ SƠN"
type input "CC"
type input "5"
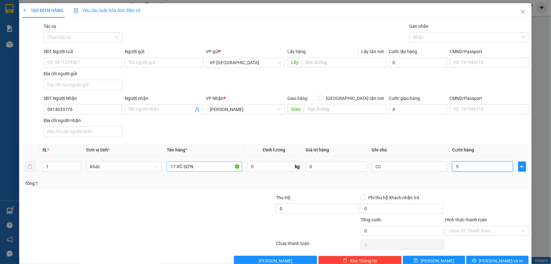
type input "5"
type input "51"
type input "510"
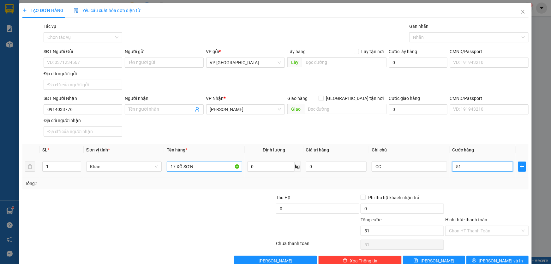
type input "510"
type input "5.100"
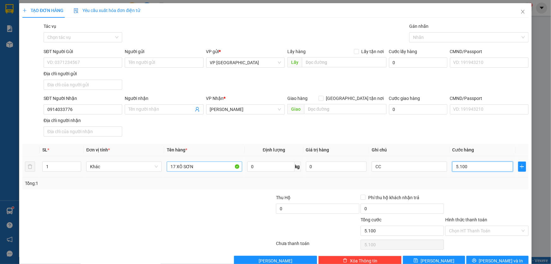
type input "51.000"
type input "510.000"
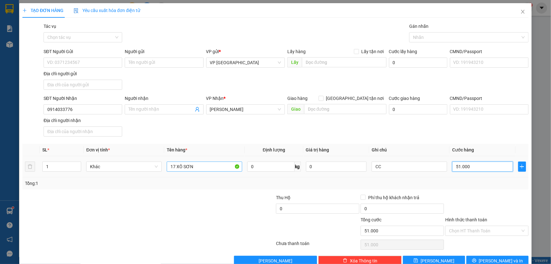
type input "510.000"
click at [487, 258] on button "[PERSON_NAME] và In" at bounding box center [498, 261] width 62 height 10
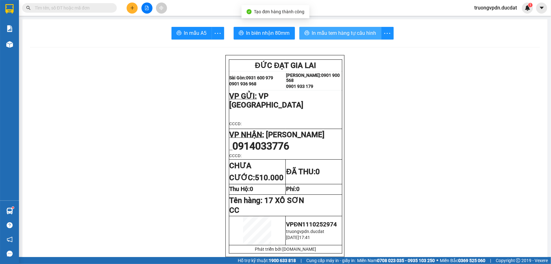
click at [337, 35] on span "In mẫu tem hàng tự cấu hình" at bounding box center [344, 33] width 64 height 8
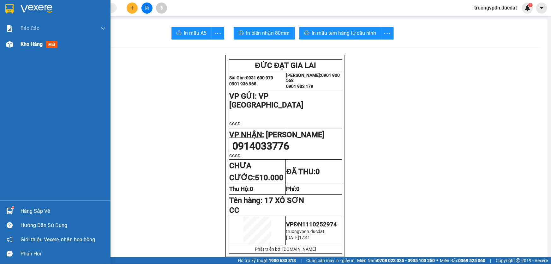
click at [39, 48] on div "Kho hàng mới" at bounding box center [63, 44] width 85 height 16
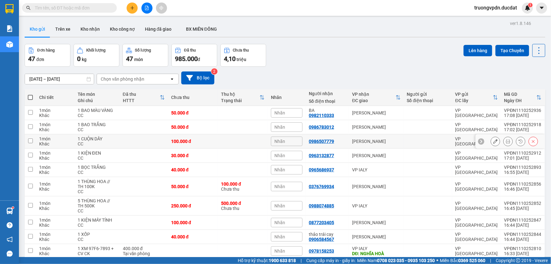
scroll to position [29, 0]
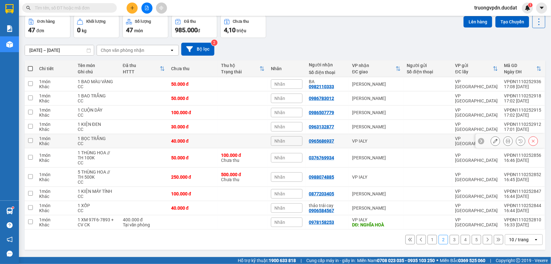
click at [373, 137] on td "VP IALY" at bounding box center [376, 141] width 55 height 14
checkbox input "true"
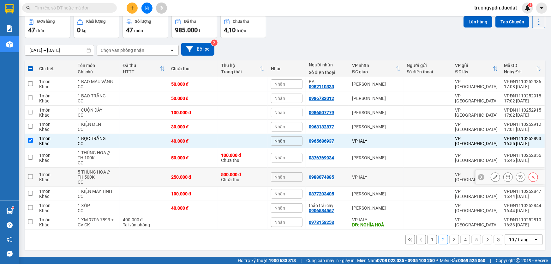
click at [381, 175] on div "VP IALY" at bounding box center [376, 176] width 49 height 5
checkbox input "true"
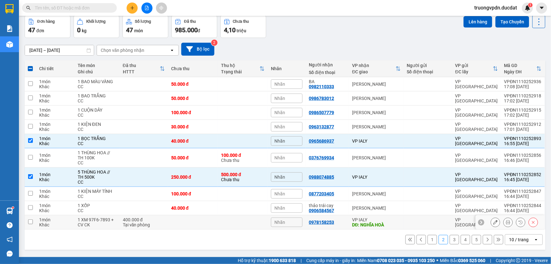
drag, startPoint x: 375, startPoint y: 223, endPoint x: 411, endPoint y: 161, distance: 71.4
click at [375, 223] on div "DĐ: NGHĨA HOÀ" at bounding box center [376, 224] width 49 height 5
checkbox input "true"
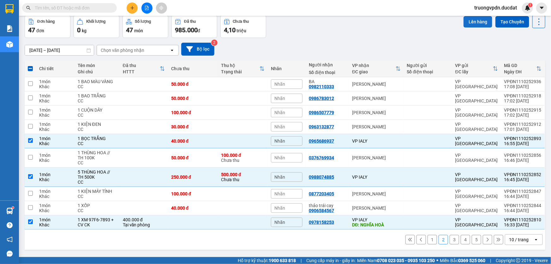
click at [474, 26] on button "Lên hàng" at bounding box center [478, 21] width 29 height 11
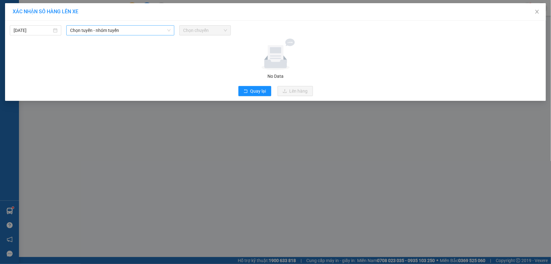
click at [130, 31] on span "Chọn tuyến - nhóm tuyến" at bounding box center [120, 30] width 100 height 9
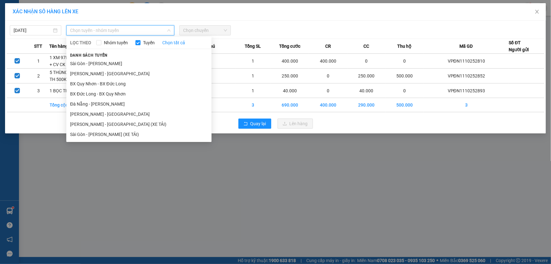
click at [99, 103] on li "Đà Nẵng - Gia Lai" at bounding box center [138, 104] width 145 height 10
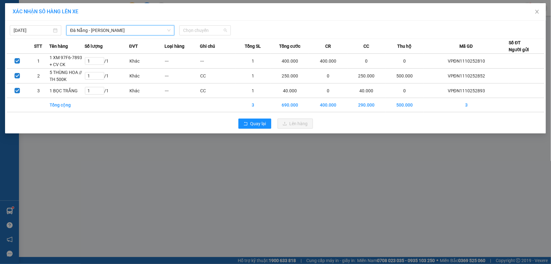
drag, startPoint x: 196, startPoint y: 32, endPoint x: 291, endPoint y: 43, distance: 95.5
click at [196, 31] on span "Chọn chuyến" at bounding box center [205, 30] width 44 height 9
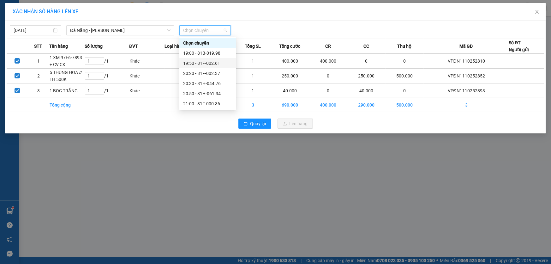
click at [218, 63] on div "19:50 - 81F-002.61" at bounding box center [207, 63] width 49 height 7
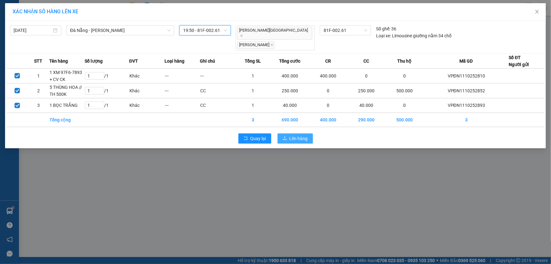
click at [300, 135] on span "Lên hàng" at bounding box center [299, 138] width 18 height 7
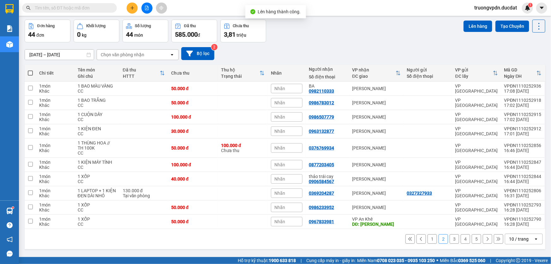
scroll to position [29, 0]
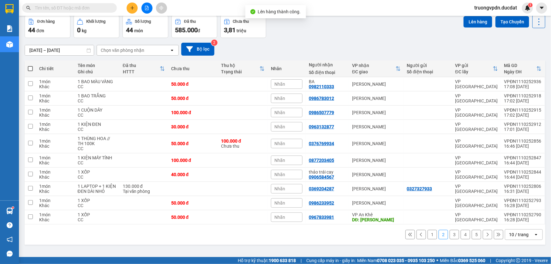
click at [374, 218] on div "DĐ: [PERSON_NAME]" at bounding box center [376, 219] width 49 height 5
checkbox input "true"
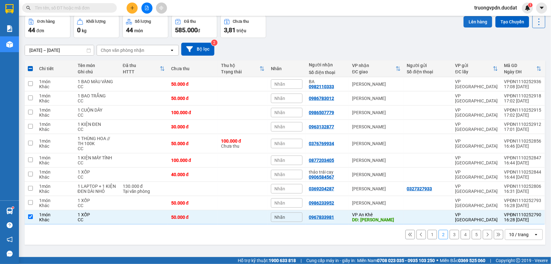
click at [478, 19] on button "Lên hàng" at bounding box center [478, 21] width 29 height 11
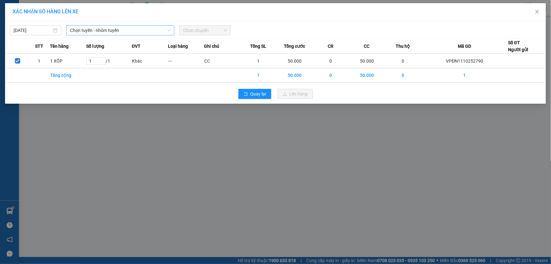
click at [128, 27] on span "Chọn tuyến - nhóm tuyến" at bounding box center [120, 30] width 100 height 9
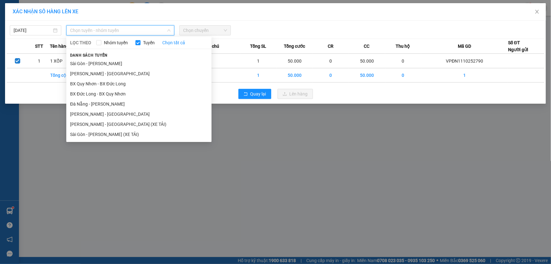
click at [94, 100] on li "Đà Nẵng - Gia Lai" at bounding box center [138, 104] width 145 height 10
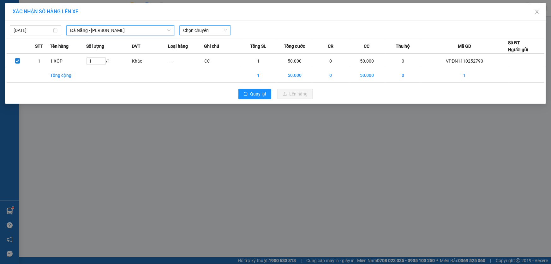
click at [220, 29] on span "Chọn chuyến" at bounding box center [205, 30] width 44 height 9
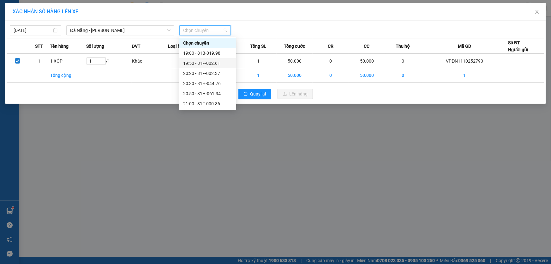
click at [218, 62] on div "19:50 - 81F-002.61" at bounding box center [207, 63] width 49 height 7
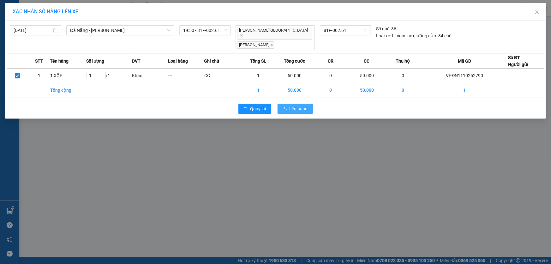
click at [293, 105] on span "Lên hàng" at bounding box center [299, 108] width 18 height 7
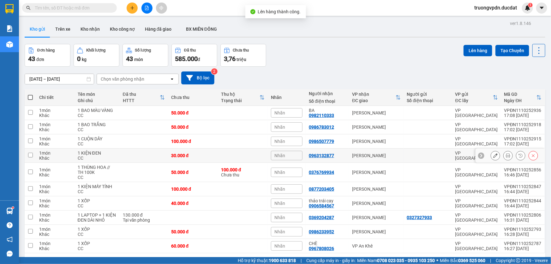
scroll to position [29, 0]
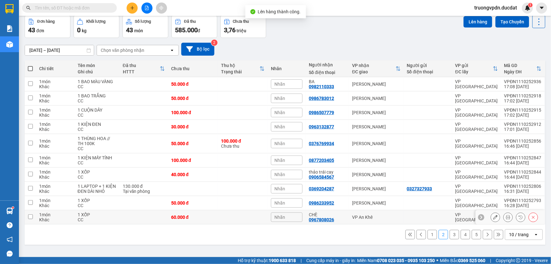
click at [358, 215] on div "VP An Khê" at bounding box center [376, 217] width 49 height 5
checkbox input "true"
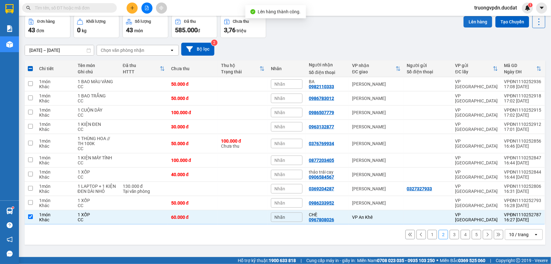
click at [470, 22] on button "Lên hàng" at bounding box center [478, 21] width 29 height 11
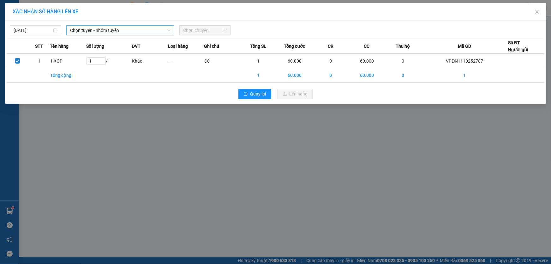
click at [131, 29] on span "Chọn tuyến - nhóm tuyến" at bounding box center [120, 30] width 100 height 9
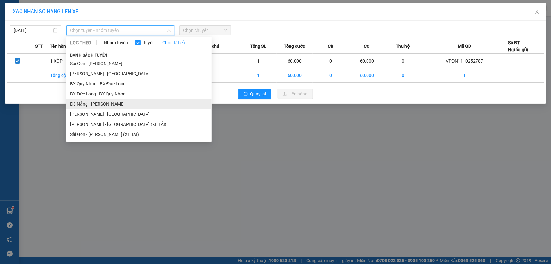
click at [102, 101] on li "Đà Nẵng - Gia Lai" at bounding box center [138, 104] width 145 height 10
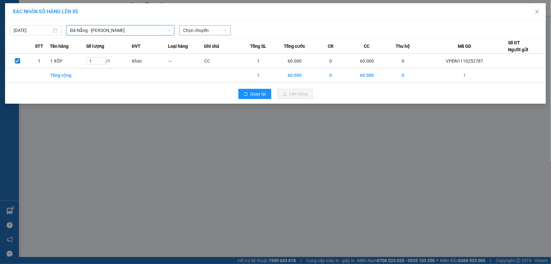
click at [220, 27] on span "Chọn chuyến" at bounding box center [205, 30] width 44 height 9
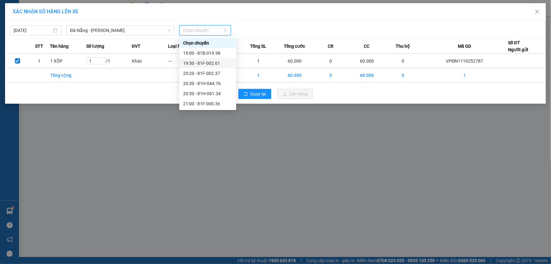
click at [215, 64] on div "19:50 - 81F-002.61" at bounding box center [207, 63] width 49 height 7
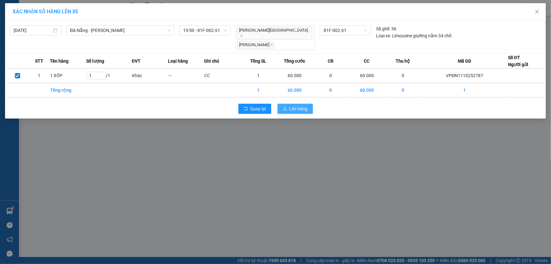
click at [292, 105] on span "Lên hàng" at bounding box center [299, 108] width 18 height 7
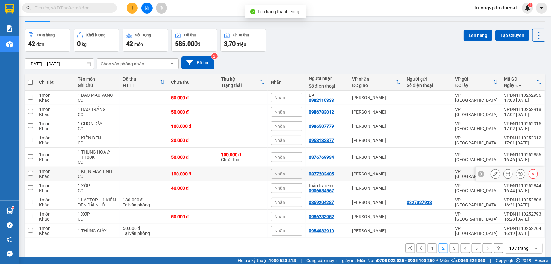
scroll to position [29, 0]
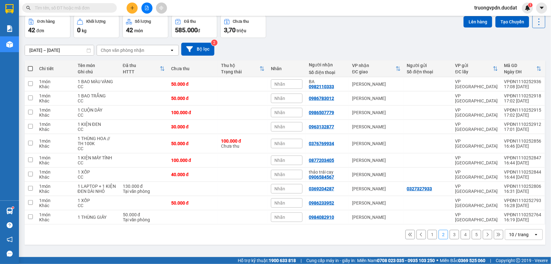
click at [450, 235] on button "3" at bounding box center [454, 234] width 9 height 9
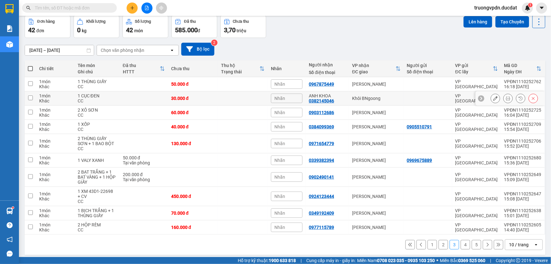
click at [392, 99] on div "Khôi BNgoong" at bounding box center [376, 98] width 49 height 5
checkbox input "true"
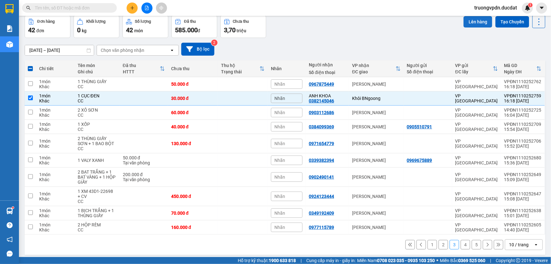
click at [477, 21] on button "Lên hàng" at bounding box center [478, 21] width 29 height 11
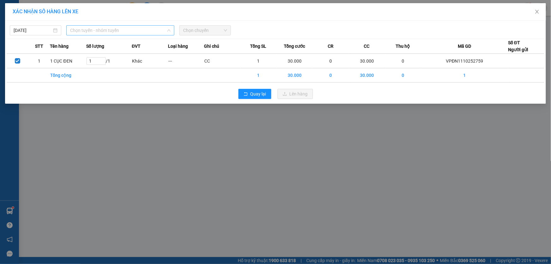
click at [121, 32] on span "Chọn tuyến - nhóm tuyến" at bounding box center [120, 30] width 100 height 9
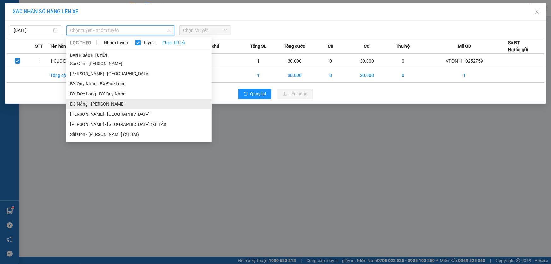
drag, startPoint x: 99, startPoint y: 102, endPoint x: 198, endPoint y: 49, distance: 112.0
click at [99, 102] on li "Đà Nẵng - Gia Lai" at bounding box center [138, 104] width 145 height 10
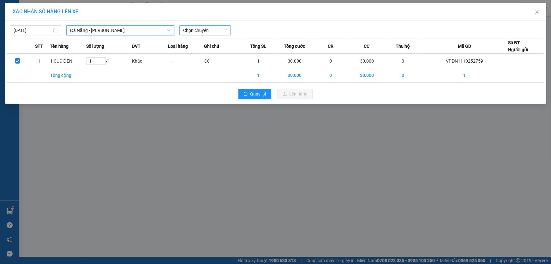
click at [204, 30] on span "Chọn chuyến" at bounding box center [205, 30] width 44 height 9
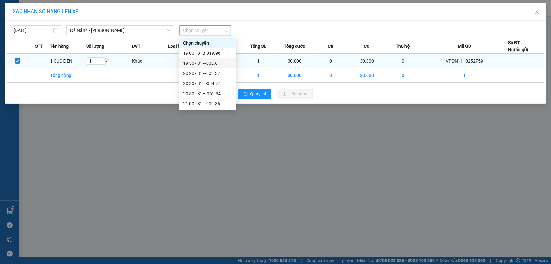
click at [219, 62] on div "19:50 - 81F-002.61" at bounding box center [207, 63] width 49 height 7
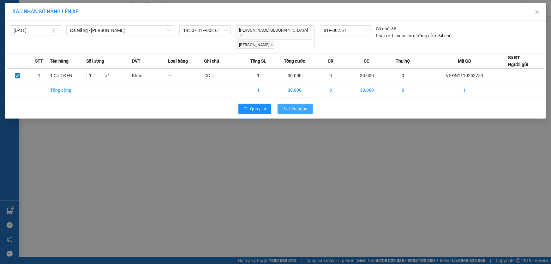
click at [294, 104] on button "Lên hàng" at bounding box center [295, 109] width 35 height 10
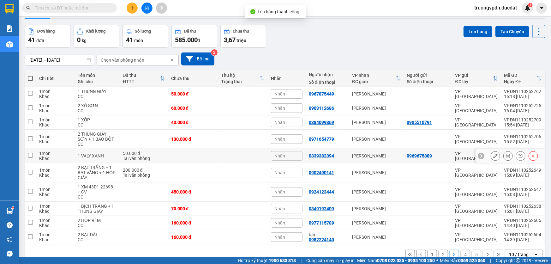
scroll to position [32, 0]
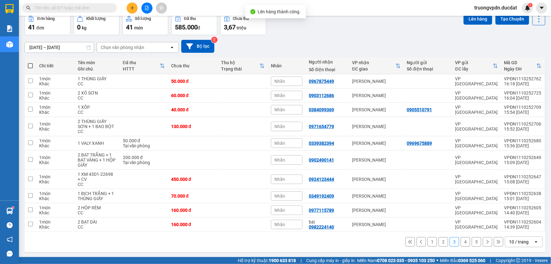
click at [461, 242] on button "4" at bounding box center [465, 241] width 9 height 9
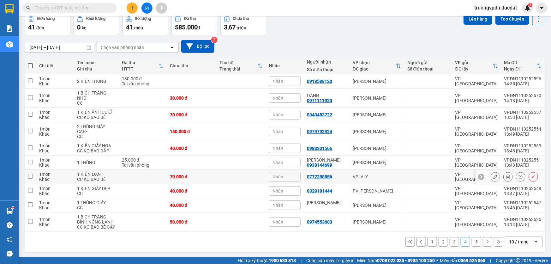
click at [357, 174] on div "VP IALY" at bounding box center [377, 176] width 48 height 5
checkbox input "true"
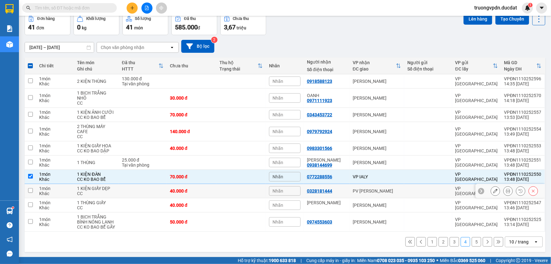
click at [365, 191] on div "PV [PERSON_NAME]" at bounding box center [377, 190] width 48 height 5
checkbox input "true"
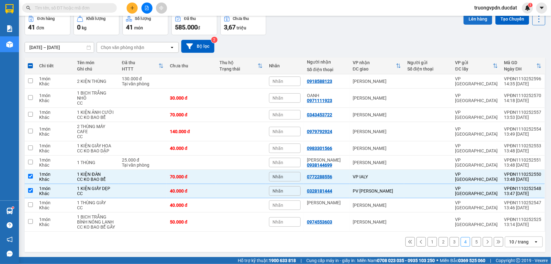
click at [465, 17] on button "Lên hàng" at bounding box center [478, 18] width 29 height 11
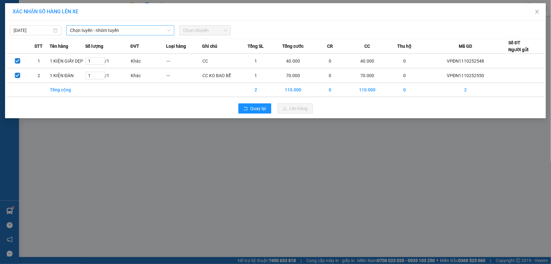
click at [112, 28] on span "Chọn tuyến - nhóm tuyến" at bounding box center [120, 30] width 100 height 9
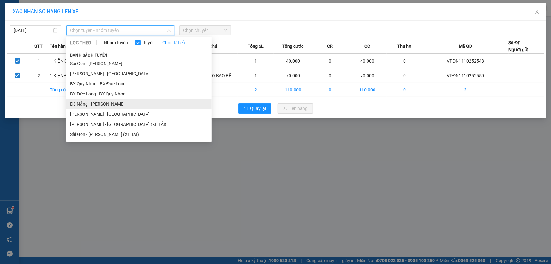
click at [94, 102] on li "Đà Nẵng - Gia Lai" at bounding box center [138, 104] width 145 height 10
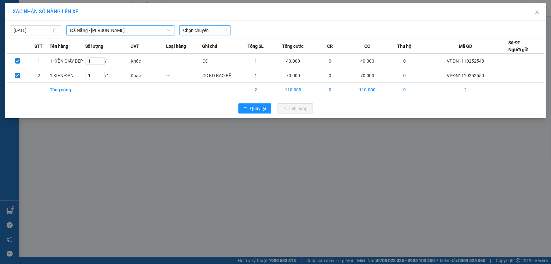
click at [215, 30] on span "Chọn chuyến" at bounding box center [205, 30] width 44 height 9
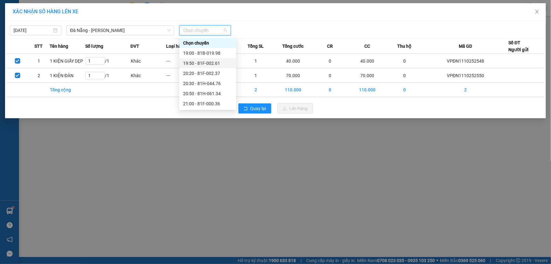
click at [212, 61] on div "19:50 - 81F-002.61" at bounding box center [207, 63] width 49 height 7
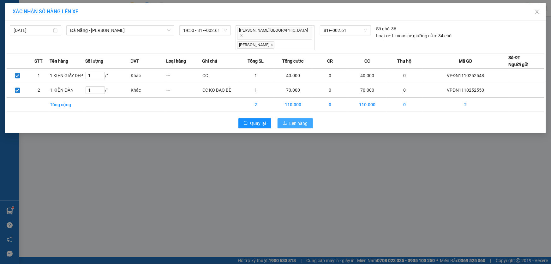
click at [300, 120] on span "Lên hàng" at bounding box center [299, 123] width 18 height 7
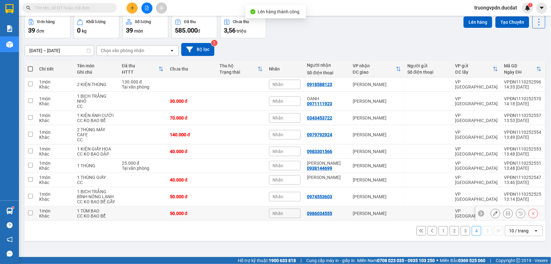
scroll to position [29, 0]
click at [440, 229] on button "1" at bounding box center [443, 230] width 9 height 9
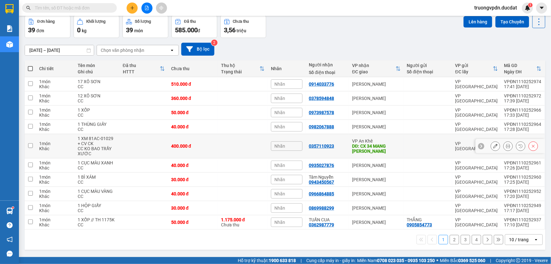
click at [390, 147] on div "DĐ: CX 34 MANG [PERSON_NAME]" at bounding box center [376, 148] width 49 height 10
checkbox input "true"
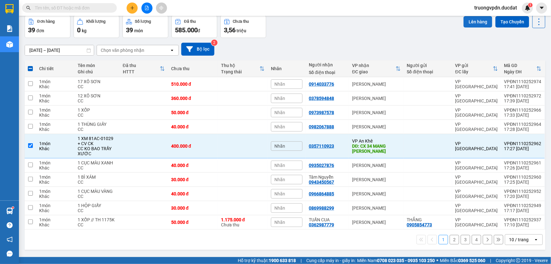
click at [476, 23] on button "Lên hàng" at bounding box center [478, 21] width 29 height 11
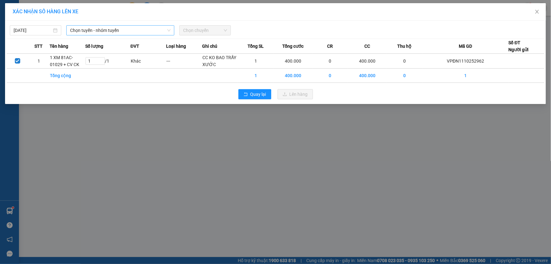
click at [120, 32] on span "Chọn tuyến - nhóm tuyến" at bounding box center [120, 30] width 100 height 9
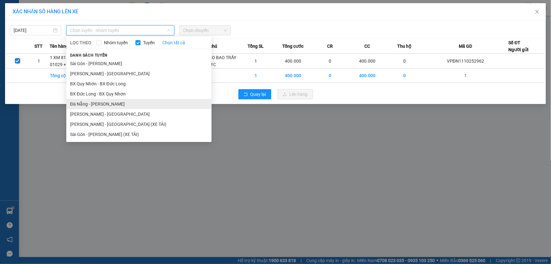
drag, startPoint x: 95, startPoint y: 103, endPoint x: 173, endPoint y: 63, distance: 87.5
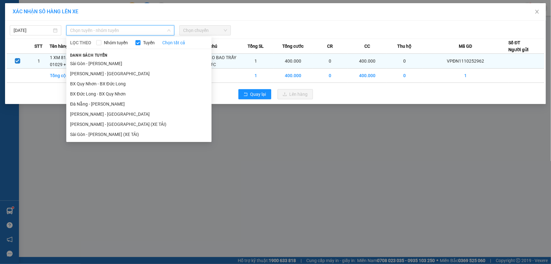
click at [95, 103] on li "Đà Nẵng - Gia Lai" at bounding box center [138, 104] width 145 height 10
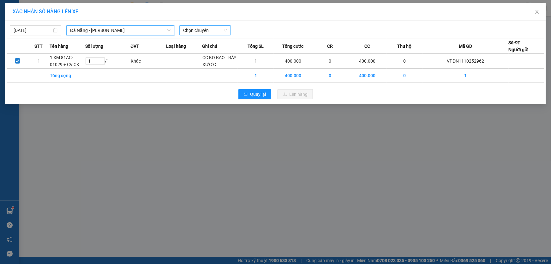
drag, startPoint x: 192, startPoint y: 31, endPoint x: 227, endPoint y: 28, distance: 34.8
click at [193, 31] on span "Chọn chuyến" at bounding box center [205, 30] width 44 height 9
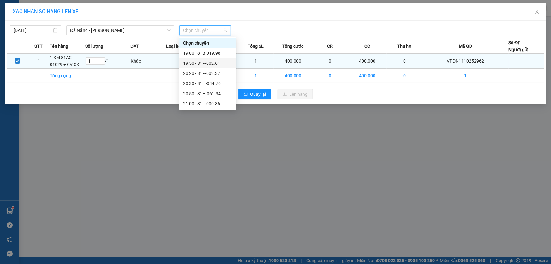
click at [216, 63] on div "19:50 - 81F-002.61" at bounding box center [207, 63] width 49 height 7
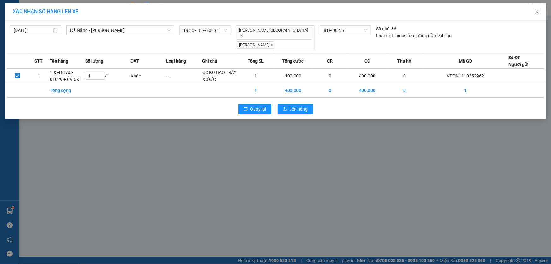
click at [287, 101] on div "Quay lại Lên hàng" at bounding box center [276, 109] width 538 height 16
click at [291, 106] on span "Lên hàng" at bounding box center [299, 109] width 18 height 7
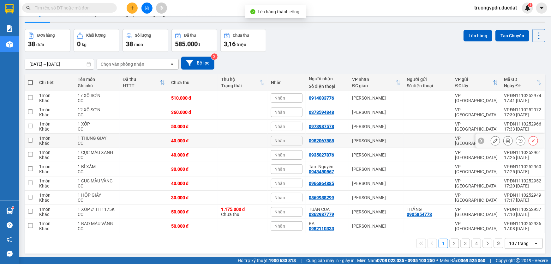
scroll to position [29, 0]
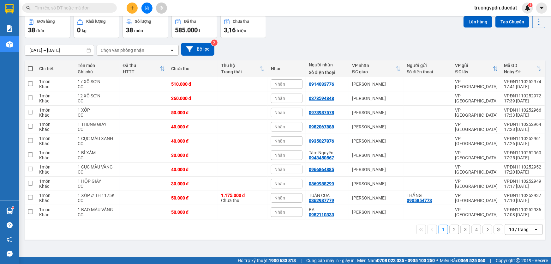
click at [450, 229] on button "2" at bounding box center [454, 229] width 9 height 9
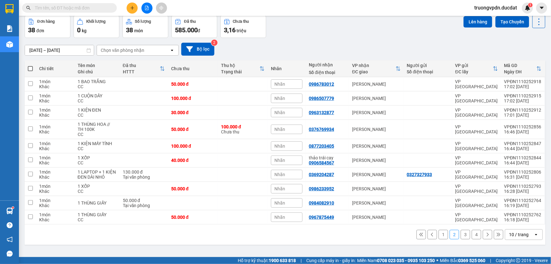
click at [463, 233] on button "3" at bounding box center [465, 234] width 9 height 9
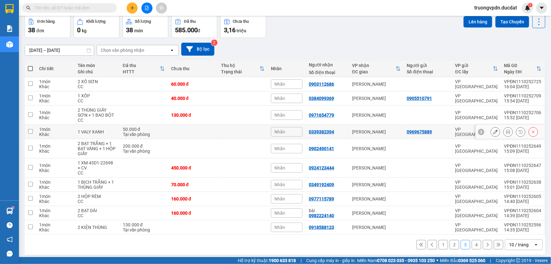
scroll to position [32, 0]
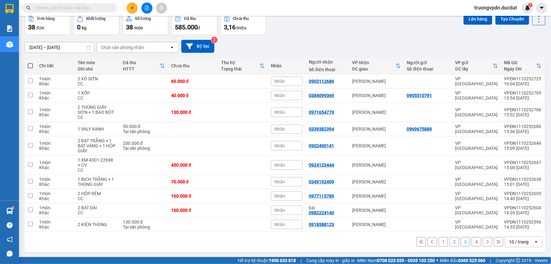
click at [475, 240] on button "4" at bounding box center [476, 241] width 9 height 9
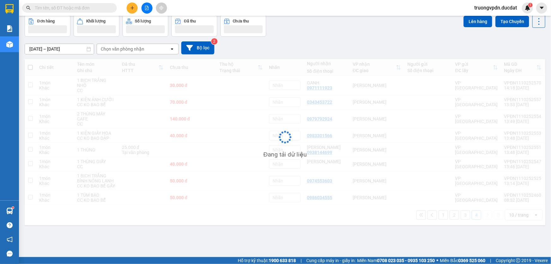
scroll to position [29, 0]
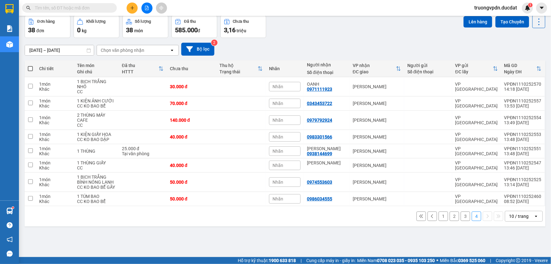
click at [31, 67] on span at bounding box center [30, 68] width 5 height 5
click at [30, 65] on input "checkbox" at bounding box center [30, 65] width 0 height 0
checkbox input "true"
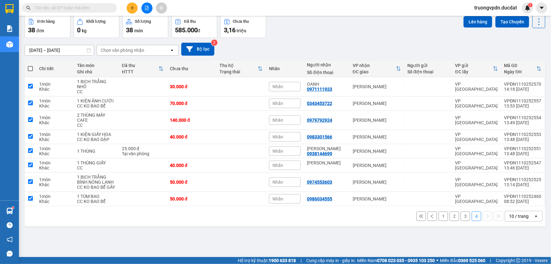
checkbox input "true"
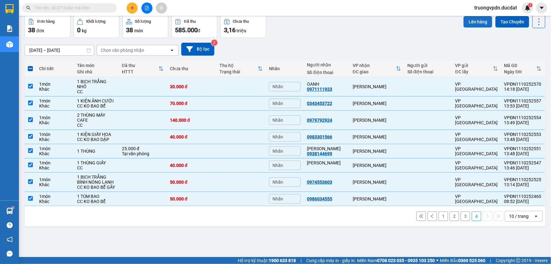
click at [470, 19] on button "Lên hàng" at bounding box center [478, 21] width 29 height 11
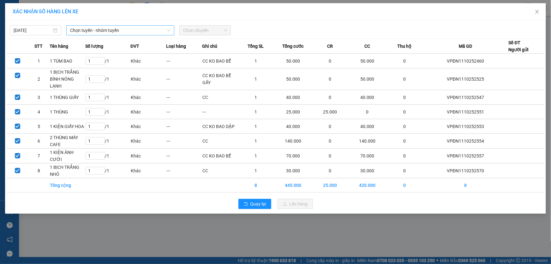
click at [132, 26] on span "Chọn tuyến - nhóm tuyến" at bounding box center [120, 30] width 100 height 9
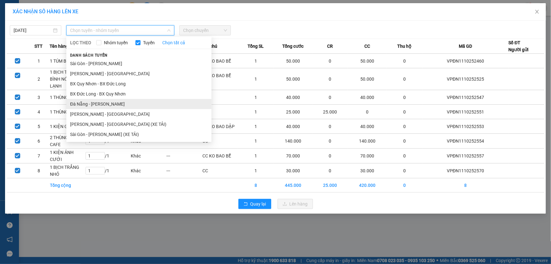
drag, startPoint x: 95, startPoint y: 104, endPoint x: 98, endPoint y: 102, distance: 4.0
click at [96, 103] on li "Đà Nẵng - Gia Lai" at bounding box center [138, 104] width 145 height 10
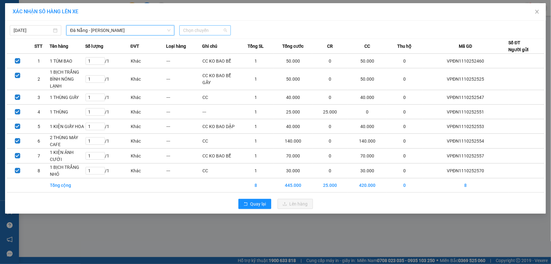
drag, startPoint x: 203, startPoint y: 32, endPoint x: 242, endPoint y: 57, distance: 46.5
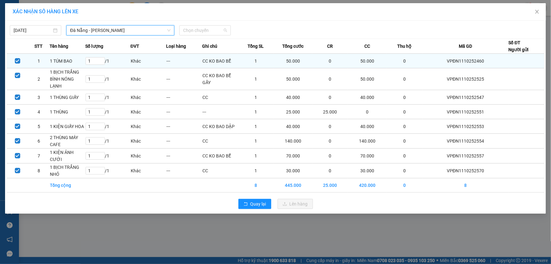
click at [203, 32] on span "Chọn chuyến" at bounding box center [205, 30] width 44 height 9
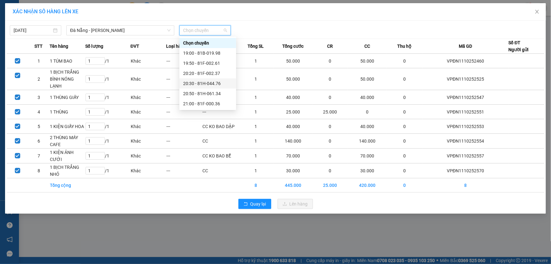
click at [216, 82] on div "20:30 - 81H-044.76" at bounding box center [207, 83] width 49 height 7
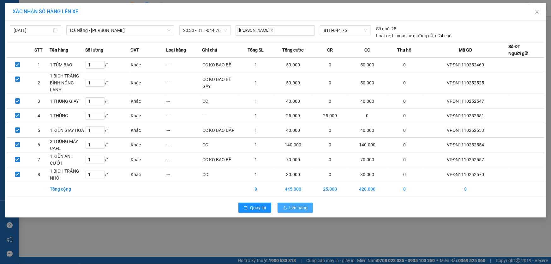
click at [298, 204] on span "Lên hàng" at bounding box center [299, 207] width 18 height 7
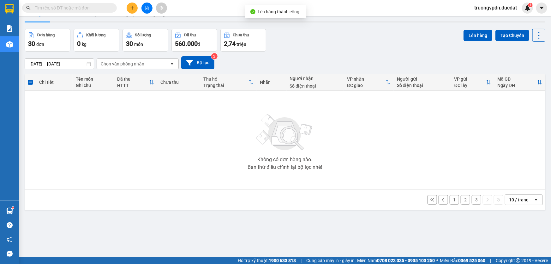
scroll to position [29, 0]
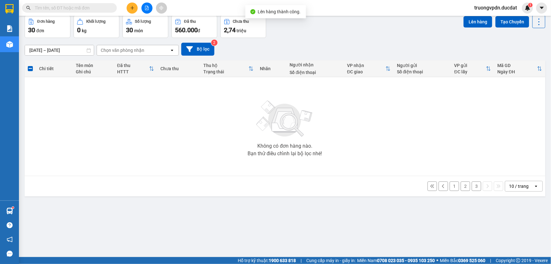
click at [450, 184] on button "1" at bounding box center [454, 185] width 9 height 9
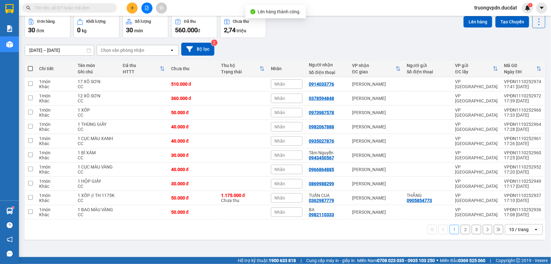
click at [31, 70] on span at bounding box center [30, 68] width 5 height 5
click at [30, 65] on input "checkbox" at bounding box center [30, 65] width 0 height 0
checkbox input "true"
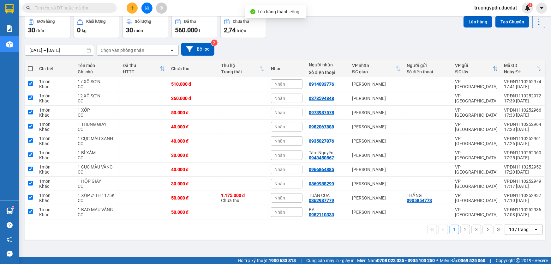
checkbox input "true"
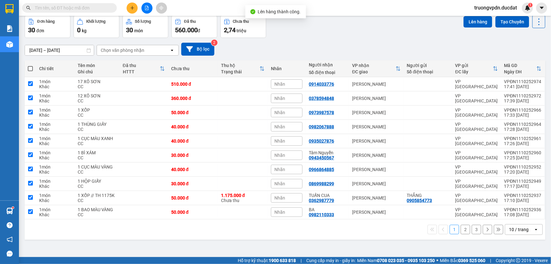
checkbox input "true"
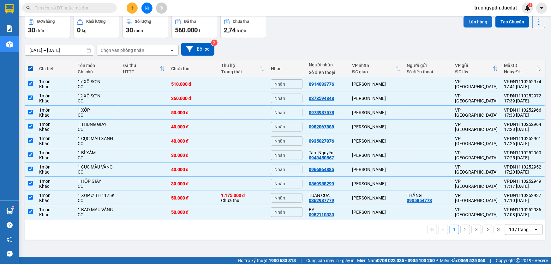
click at [472, 21] on button "Lên hàng" at bounding box center [478, 21] width 29 height 11
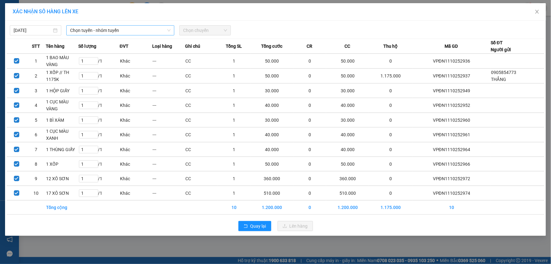
click at [145, 28] on span "Chọn tuyến - nhóm tuyến" at bounding box center [120, 30] width 100 height 9
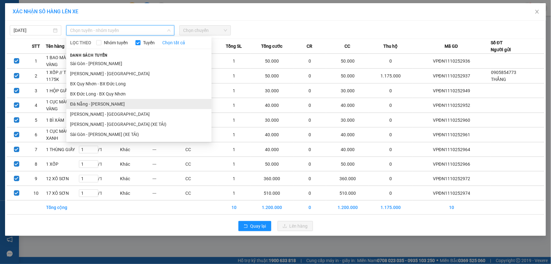
click at [90, 103] on li "Đà Nẵng - Gia Lai" at bounding box center [138, 104] width 145 height 10
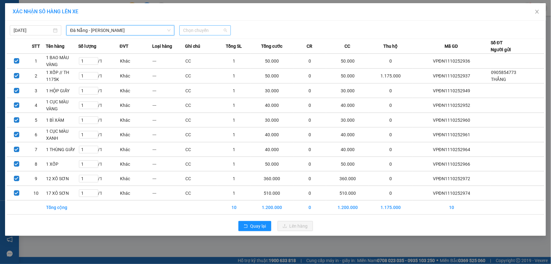
click at [203, 30] on span "Chọn chuyến" at bounding box center [205, 30] width 44 height 9
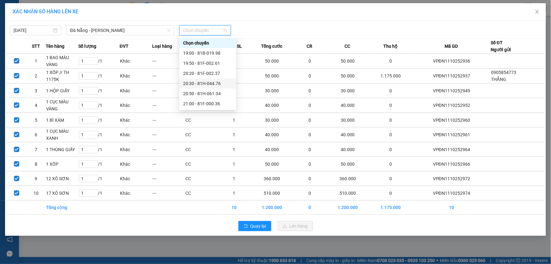
click at [218, 83] on div "20:30 - 81H-044.76" at bounding box center [207, 83] width 49 height 7
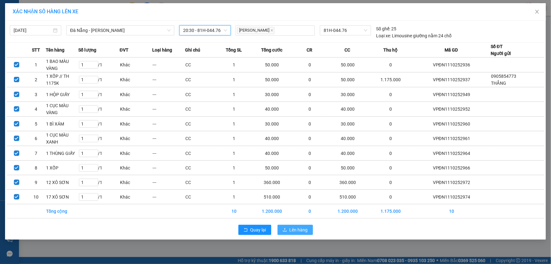
click at [296, 229] on span "Lên hàng" at bounding box center [299, 229] width 18 height 7
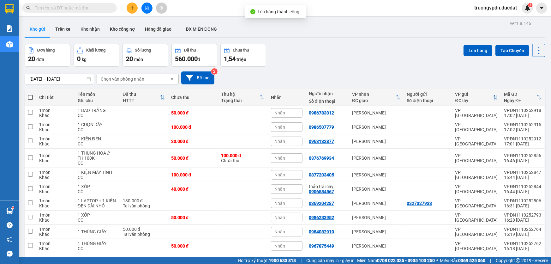
click at [31, 99] on span at bounding box center [30, 97] width 5 height 5
click at [30, 94] on input "checkbox" at bounding box center [30, 94] width 0 height 0
checkbox input "true"
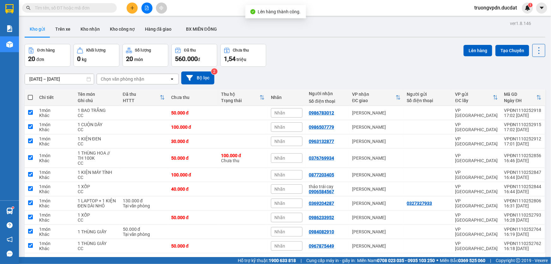
checkbox input "true"
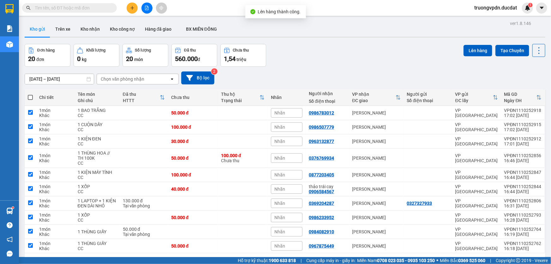
checkbox input "true"
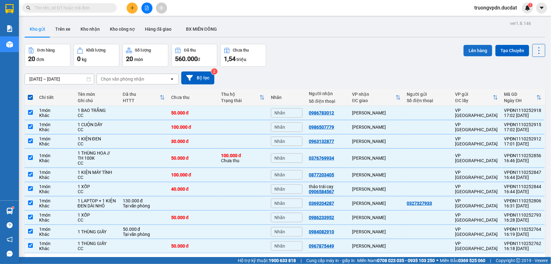
click at [470, 49] on button "Lên hàng" at bounding box center [478, 50] width 29 height 11
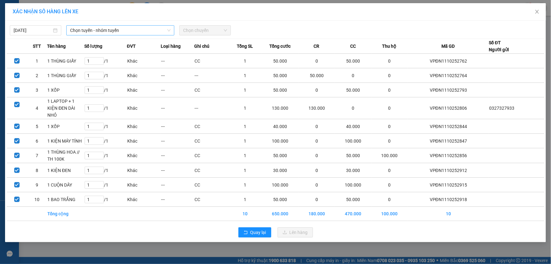
click at [109, 30] on span "Chọn tuyến - nhóm tuyến" at bounding box center [120, 30] width 100 height 9
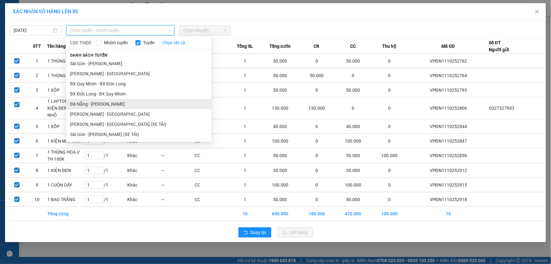
click at [106, 101] on li "Đà Nẵng - Gia Lai" at bounding box center [138, 104] width 145 height 10
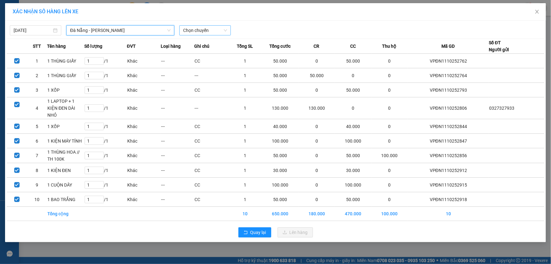
click at [196, 32] on span "Chọn chuyến" at bounding box center [205, 30] width 44 height 9
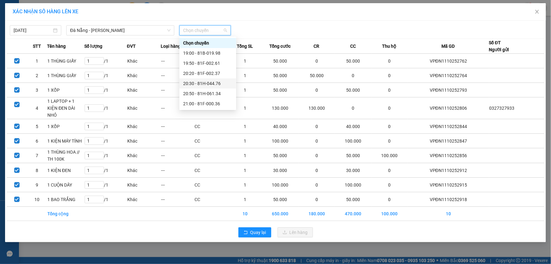
click at [213, 82] on div "20:30 - 81H-044.76" at bounding box center [207, 83] width 49 height 7
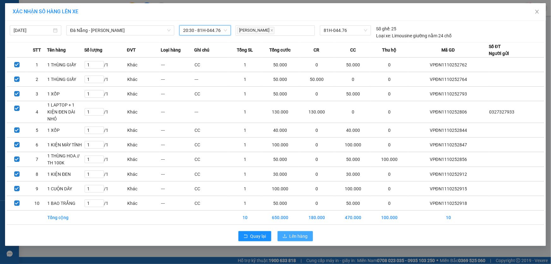
click at [292, 238] on span "Lên hàng" at bounding box center [299, 236] width 18 height 7
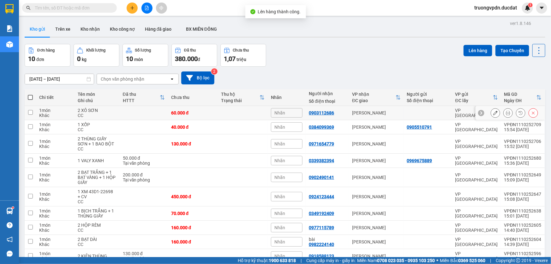
scroll to position [32, 0]
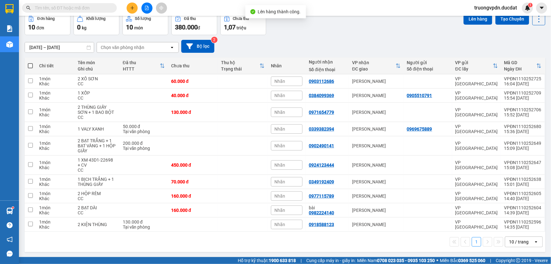
click at [31, 66] on span at bounding box center [30, 65] width 5 height 5
click at [30, 63] on input "checkbox" at bounding box center [30, 63] width 0 height 0
checkbox input "true"
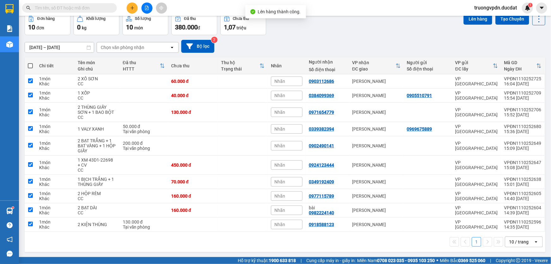
checkbox input "true"
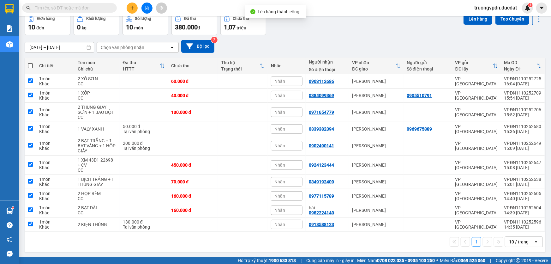
checkbox input "true"
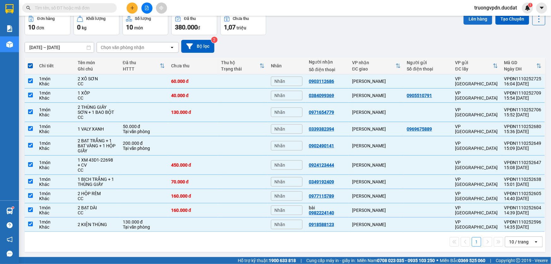
click at [472, 17] on button "Lên hàng" at bounding box center [478, 18] width 29 height 11
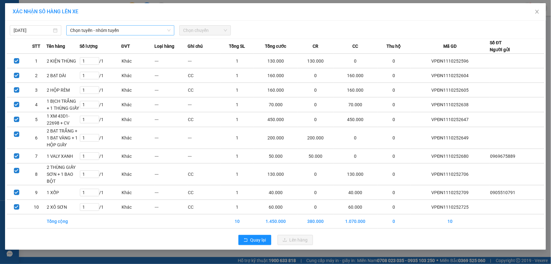
click at [94, 31] on span "Chọn tuyến - nhóm tuyến" at bounding box center [120, 30] width 100 height 9
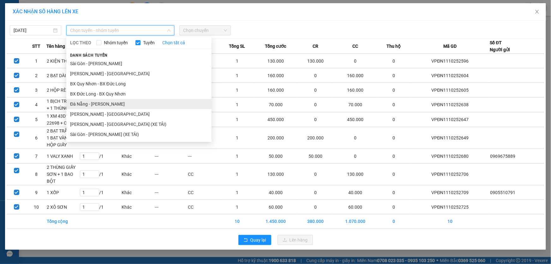
drag, startPoint x: 94, startPoint y: 102, endPoint x: 139, endPoint y: 85, distance: 48.2
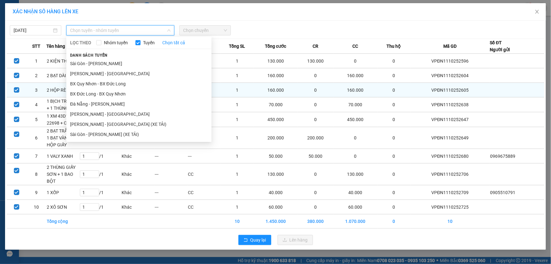
click at [94, 102] on li "Đà Nẵng - Gia Lai" at bounding box center [138, 104] width 145 height 10
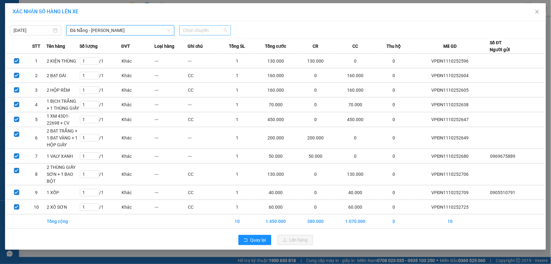
click at [228, 32] on div "Chọn chuyến" at bounding box center [204, 30] width 51 height 10
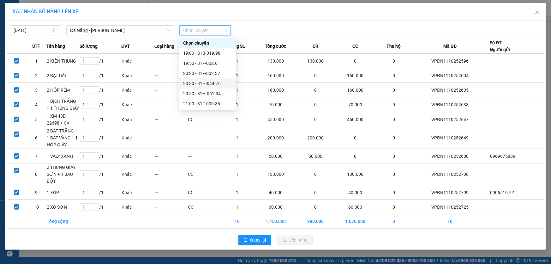
click at [211, 82] on div "20:30 - 81H-044.76" at bounding box center [207, 83] width 49 height 7
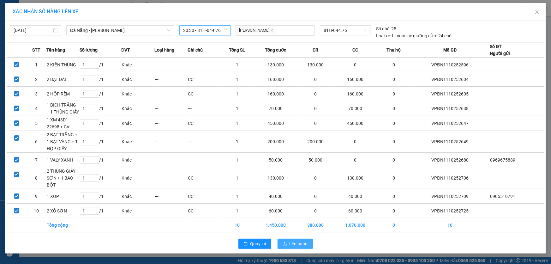
click at [295, 240] on span "Lên hàng" at bounding box center [299, 243] width 18 height 7
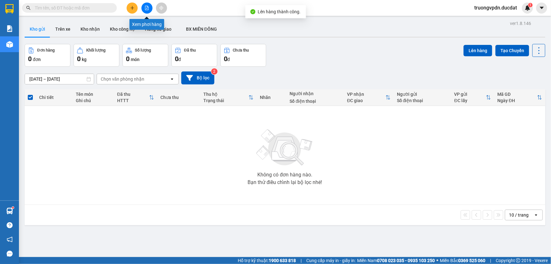
click at [147, 9] on icon "file-add" at bounding box center [147, 8] width 4 height 4
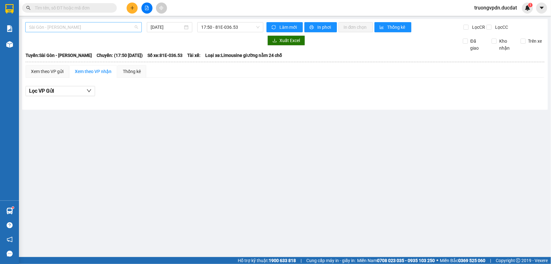
click at [94, 26] on span "Sài Gòn - Gia Lai" at bounding box center [83, 26] width 109 height 9
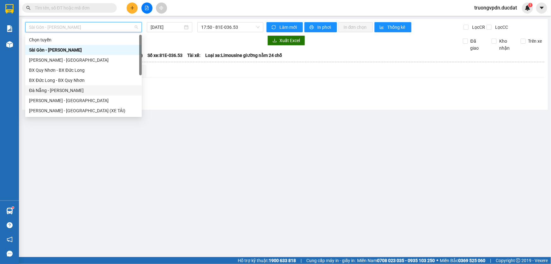
click at [51, 88] on div "Đà Nẵng - Gia Lai" at bounding box center [83, 90] width 109 height 7
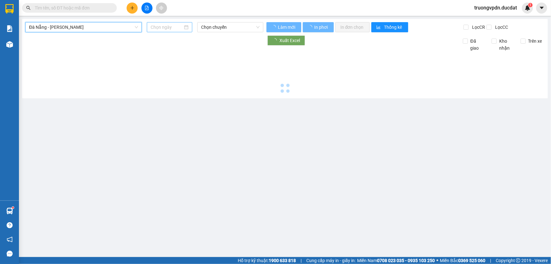
click at [172, 26] on input at bounding box center [167, 27] width 32 height 7
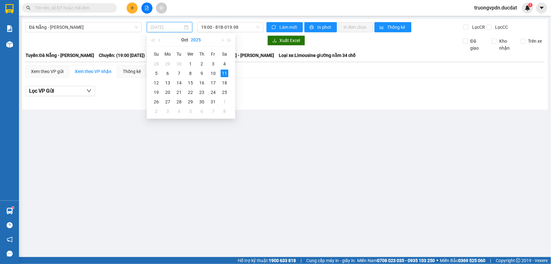
type input "[DATE]"
click at [233, 28] on span "19:00 - 81B-019.98" at bounding box center [230, 26] width 58 height 9
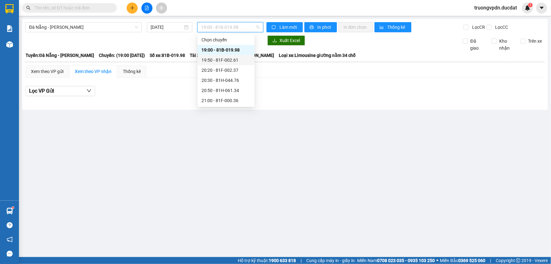
click at [232, 61] on div "19:50 - 81F-002.61" at bounding box center [226, 60] width 49 height 7
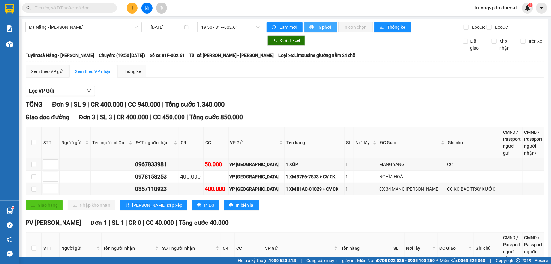
click at [322, 27] on span "In phơi" at bounding box center [325, 27] width 15 height 7
